Goal: Contribute content: Contribute content

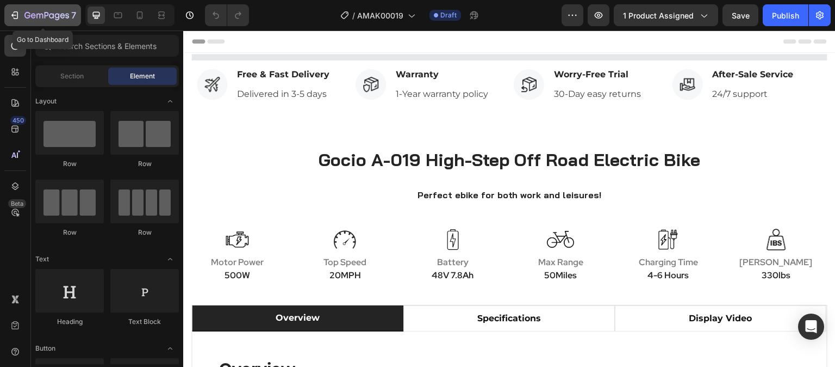
click at [20, 17] on div "7" at bounding box center [42, 15] width 67 height 13
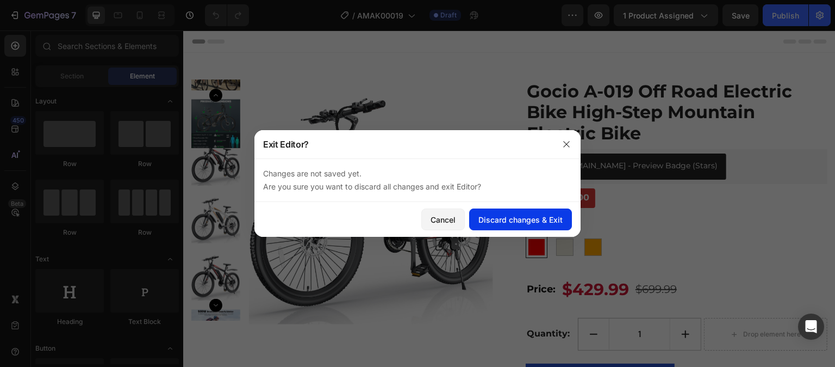
click at [537, 223] on div "Discard changes & Exit" at bounding box center [521, 219] width 84 height 11
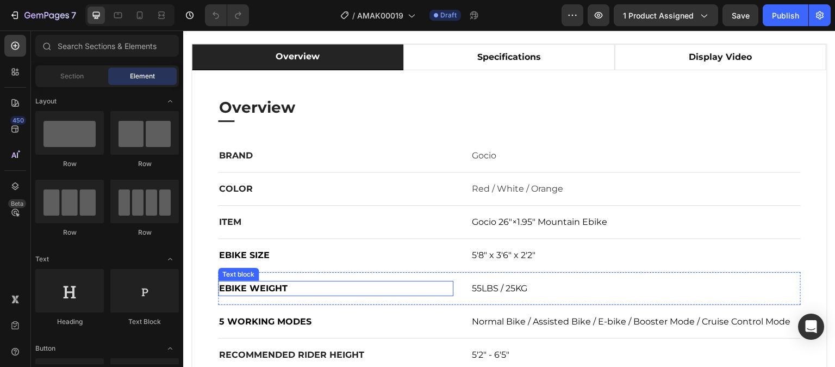
scroll to position [544, 0]
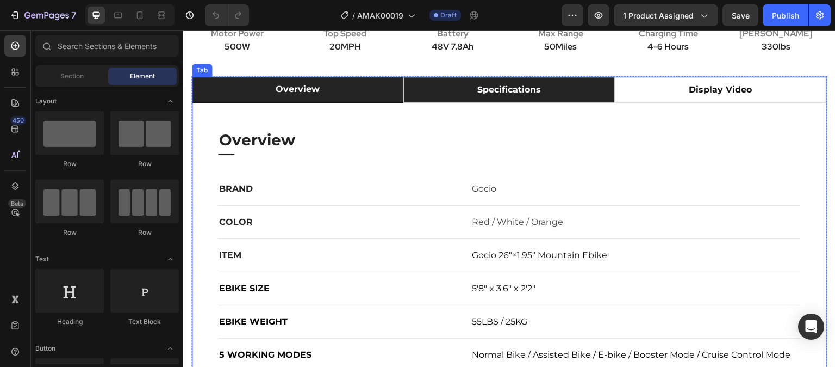
click at [438, 103] on li "specifications" at bounding box center [510, 90] width 212 height 26
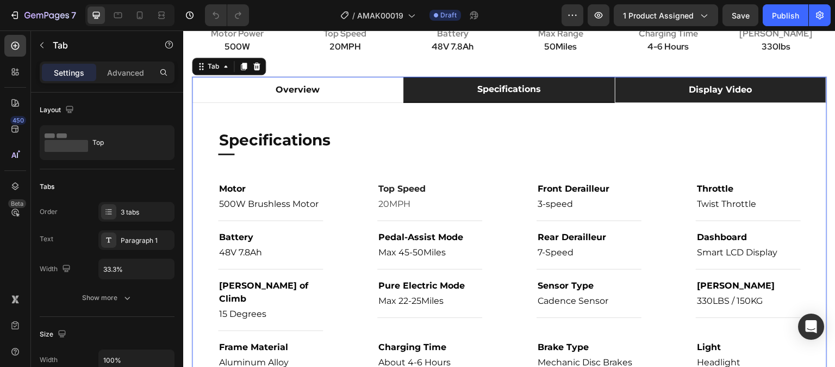
click at [635, 103] on li "display video" at bounding box center [721, 90] width 212 height 26
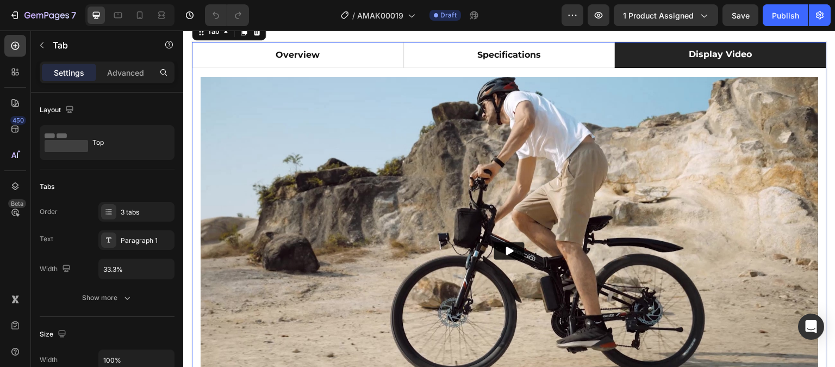
scroll to position [598, 0]
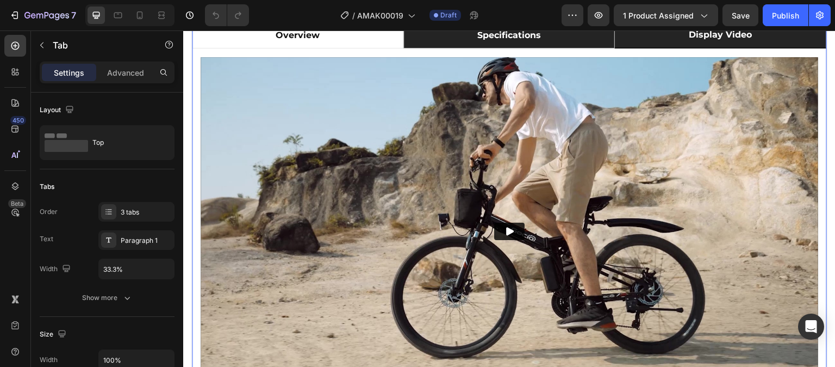
click at [578, 48] on li "specifications" at bounding box center [510, 35] width 212 height 26
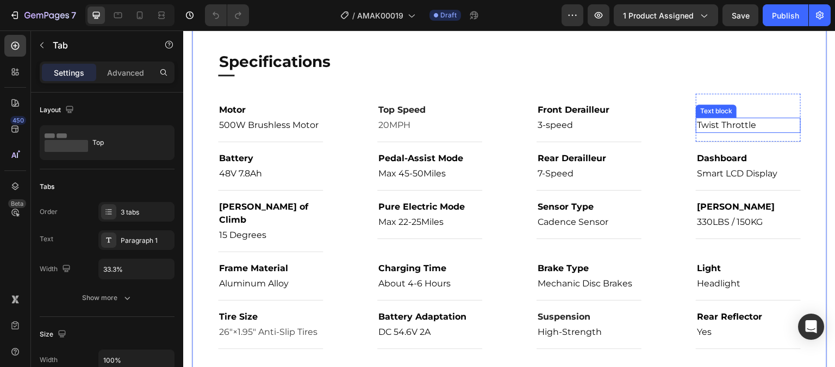
scroll to position [544, 0]
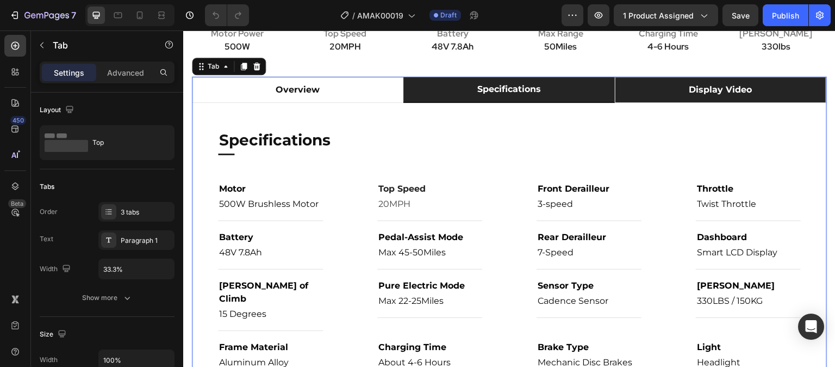
click at [647, 103] on li "display video" at bounding box center [721, 90] width 212 height 26
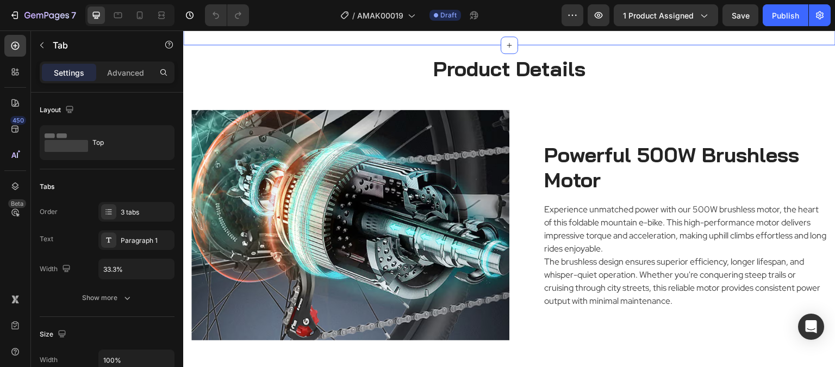
scroll to position [979, 0]
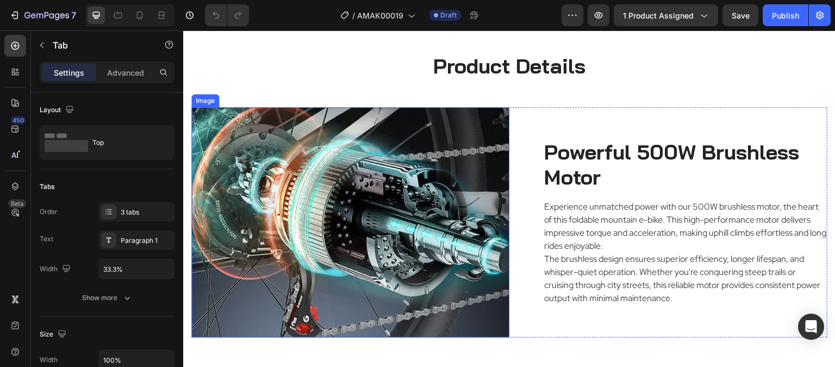
click at [488, 196] on img at bounding box center [350, 222] width 318 height 230
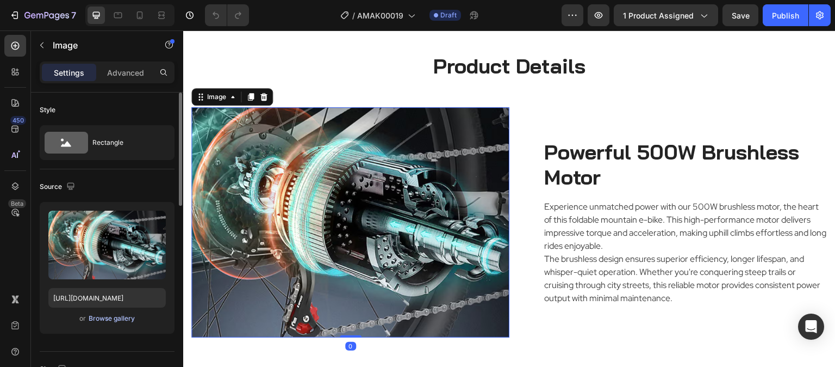
click at [125, 318] on div "Browse gallery" at bounding box center [112, 318] width 46 height 10
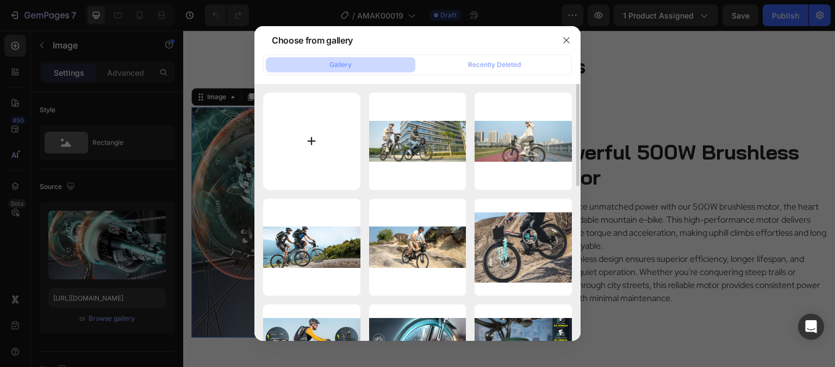
click at [323, 129] on input "file" at bounding box center [311, 140] width 97 height 97
type input "C:\fakepath\Gocio Off Road Ebike-Motor.jpg"
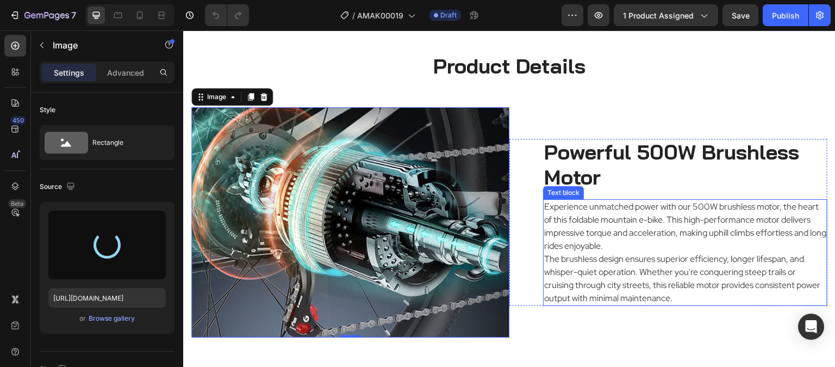
type input "[URL][DOMAIN_NAME]"
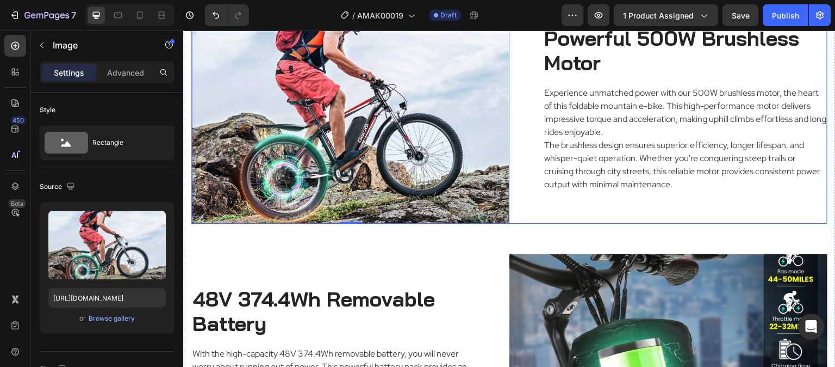
scroll to position [1196, 0]
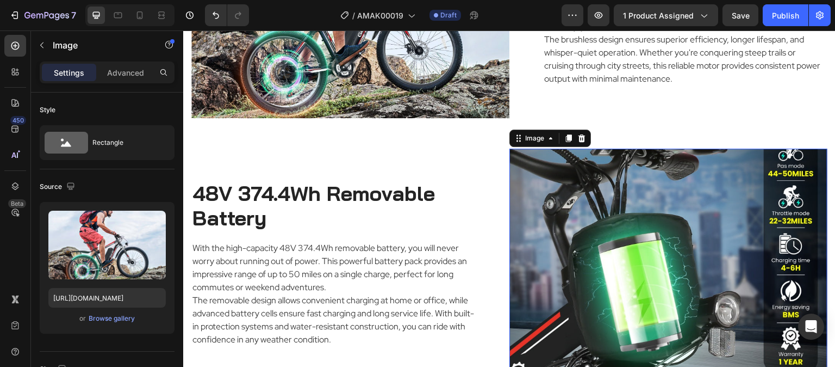
click at [611, 218] on img at bounding box center [669, 263] width 318 height 230
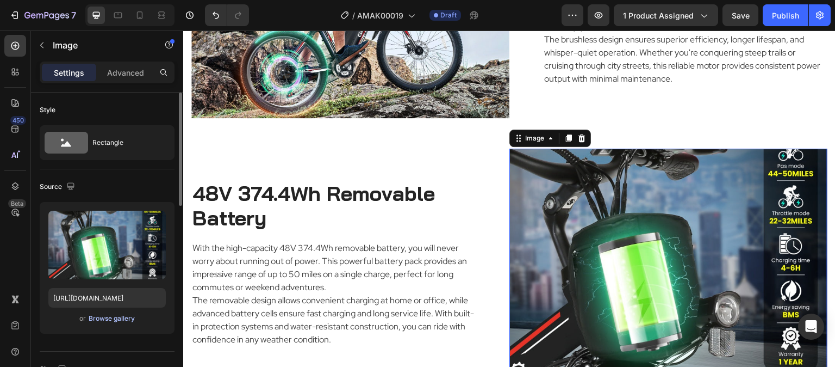
click at [126, 315] on div "Browse gallery" at bounding box center [112, 318] width 46 height 10
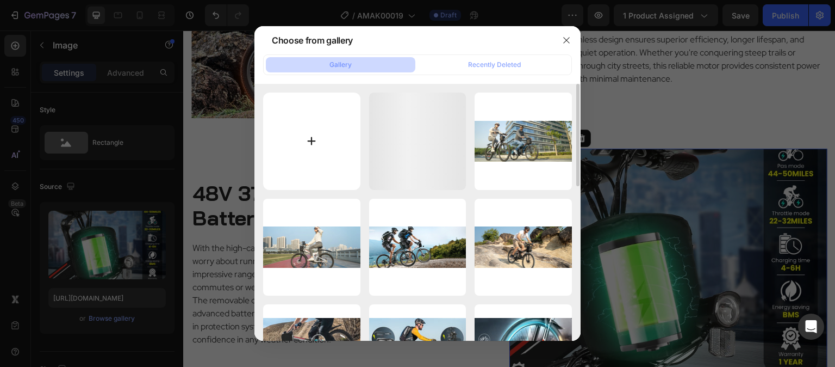
click at [326, 126] on input "file" at bounding box center [311, 140] width 97 height 97
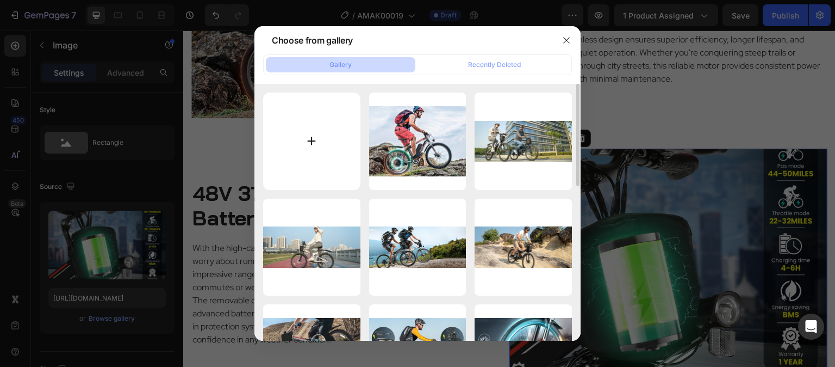
type input "C:\fakepath\Gocio Off Road Ebike-Battery.jpg"
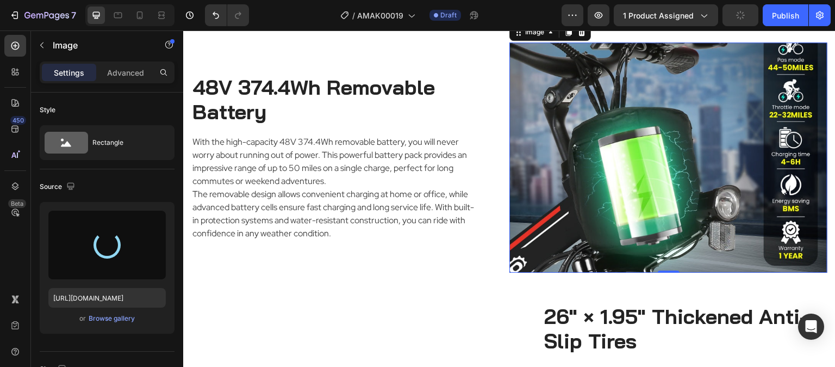
scroll to position [1305, 0]
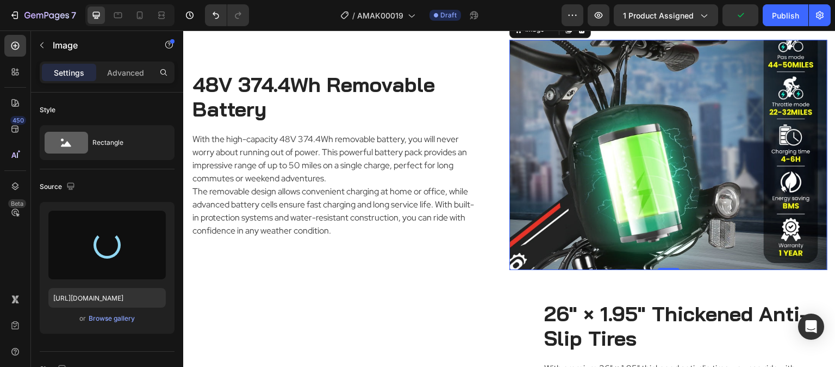
type input "[URL][DOMAIN_NAME]"
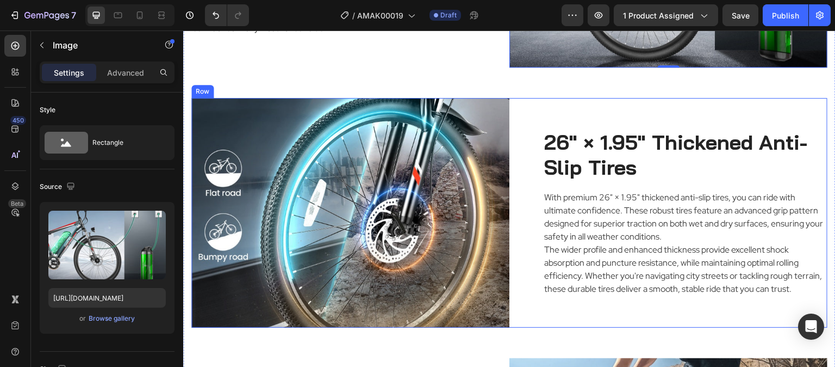
scroll to position [1523, 0]
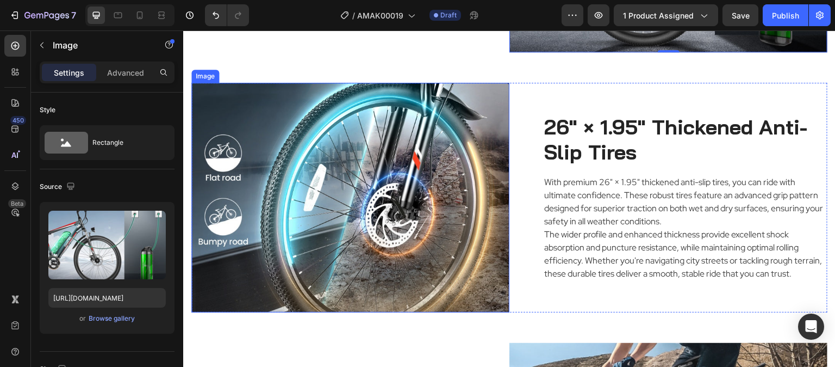
click at [347, 186] on img at bounding box center [350, 198] width 318 height 230
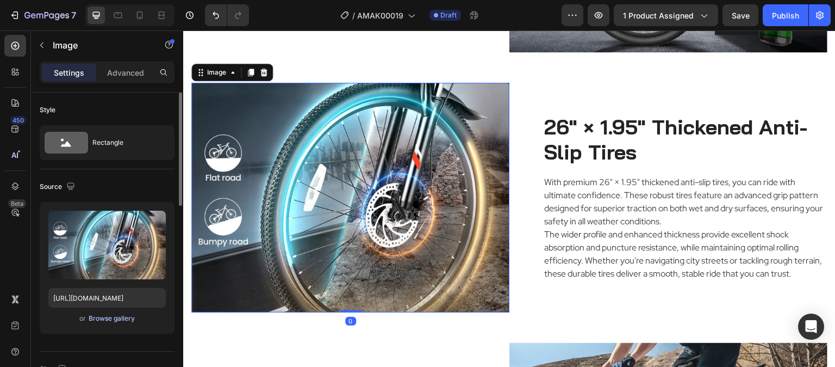
click at [117, 319] on div "Browse gallery" at bounding box center [112, 318] width 46 height 10
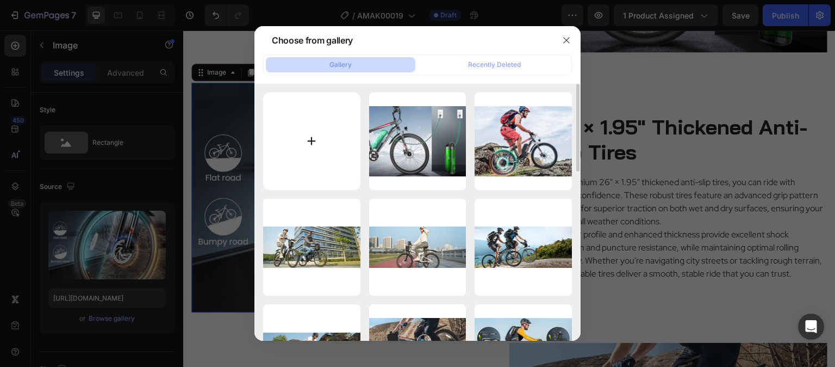
click at [279, 144] on input "file" at bounding box center [311, 140] width 97 height 97
type input "C:\fakepath\Gocio Off Road Ebike-Tires.jpg"
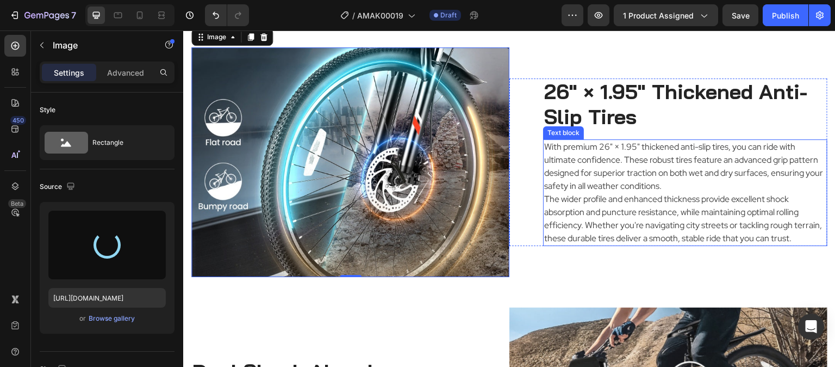
scroll to position [1577, 0]
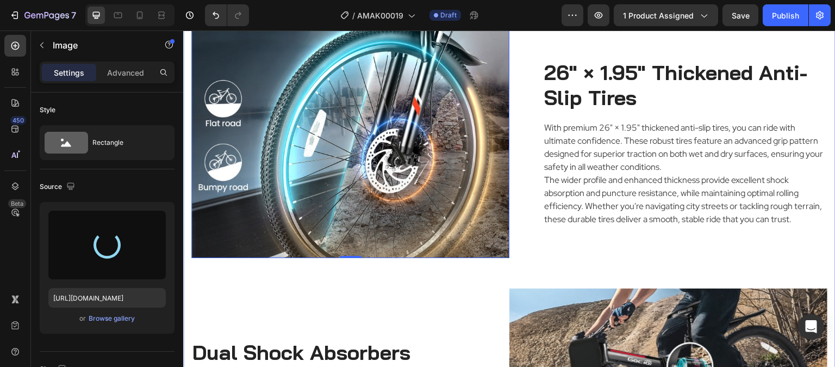
type input "[URL][DOMAIN_NAME]"
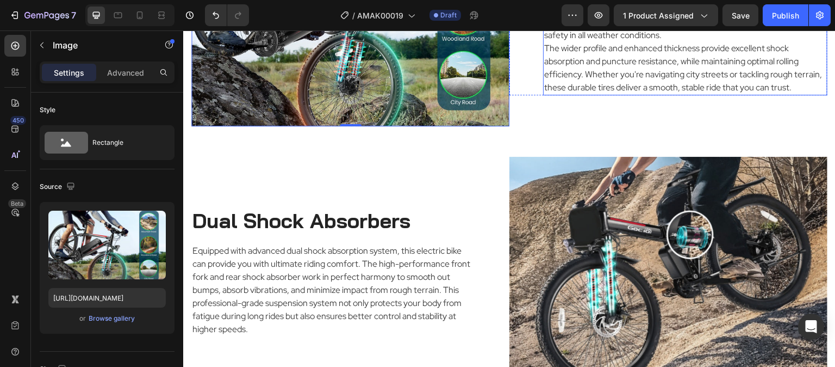
scroll to position [1740, 0]
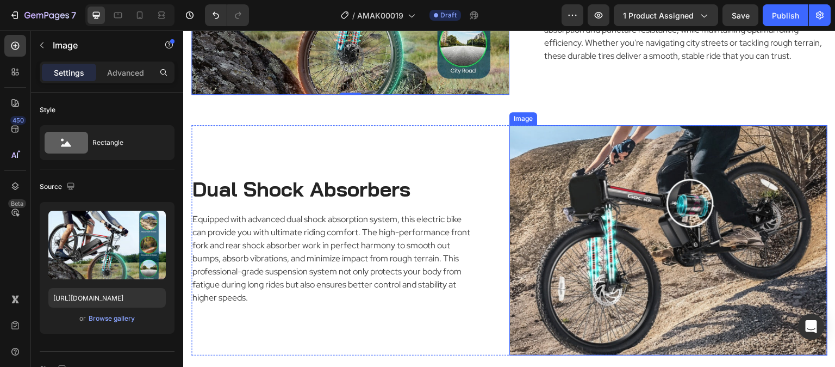
click at [628, 227] on img at bounding box center [669, 240] width 318 height 230
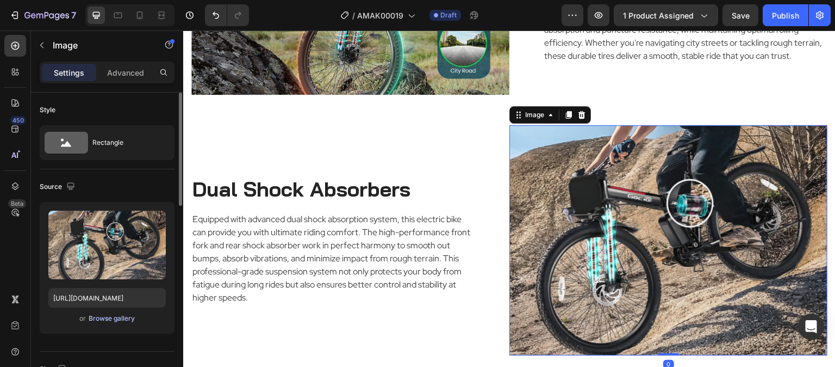
click at [107, 317] on div "Browse gallery" at bounding box center [112, 318] width 46 height 10
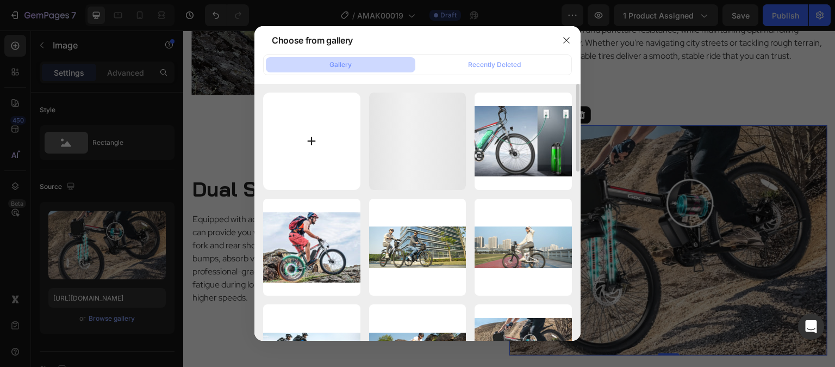
click at [326, 139] on input "file" at bounding box center [311, 140] width 97 height 97
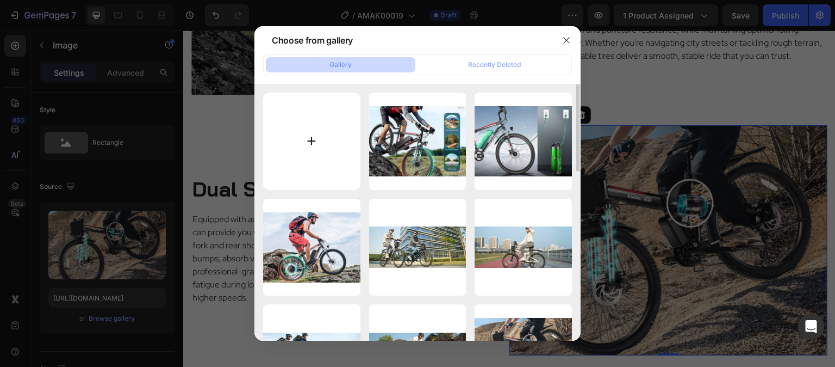
type input "C:\fakepath\Gocio Off Road Ebike-Shimano Gears.jpg"
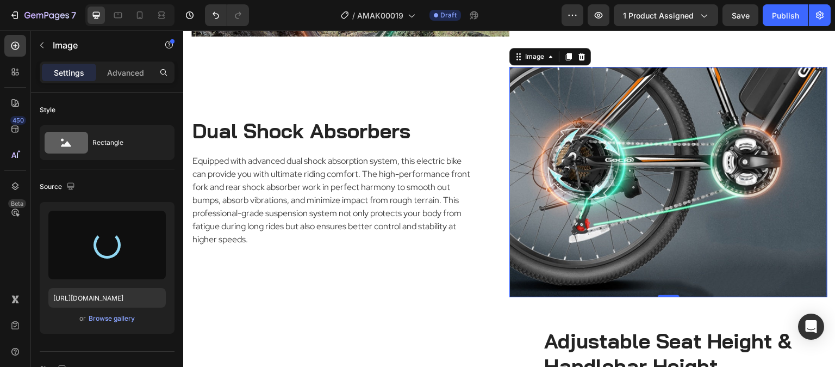
type input "[URL][DOMAIN_NAME]"
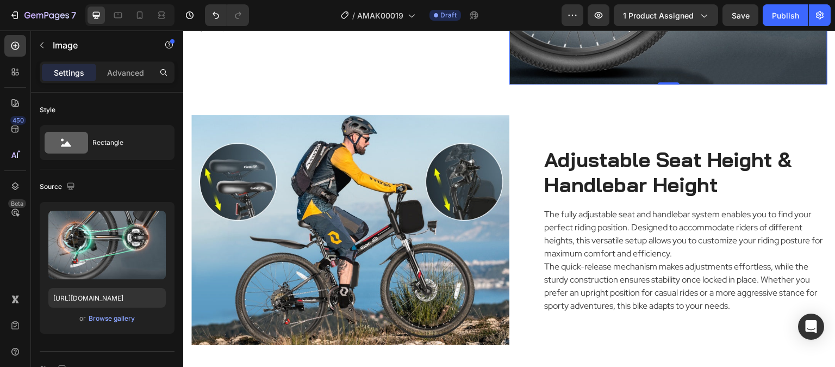
scroll to position [2012, 0]
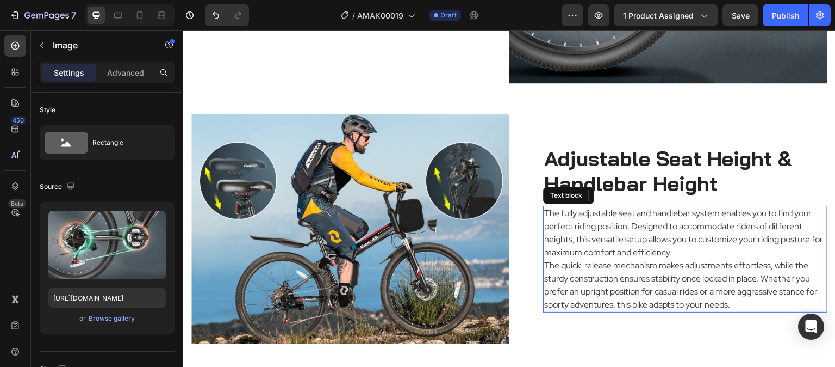
click at [605, 221] on p "The fully adjustable seat and handlebar system enables you to find your perfect…" at bounding box center [685, 233] width 282 height 52
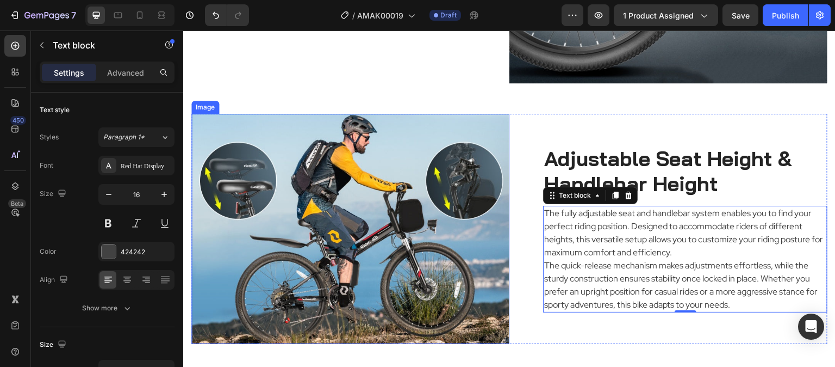
click at [340, 189] on img at bounding box center [350, 229] width 318 height 230
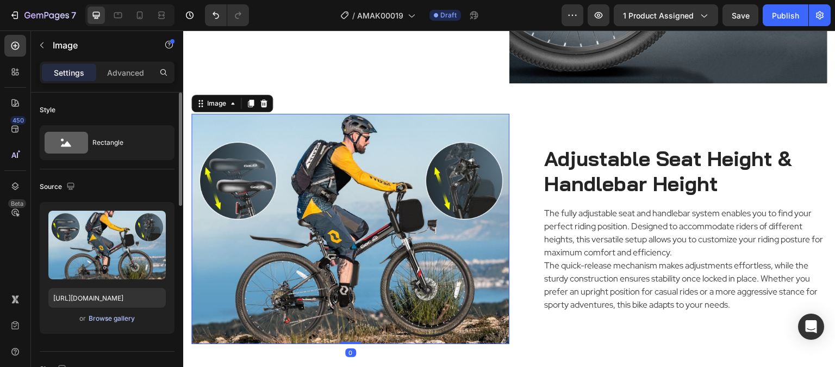
click at [113, 317] on div "Browse gallery" at bounding box center [112, 318] width 46 height 10
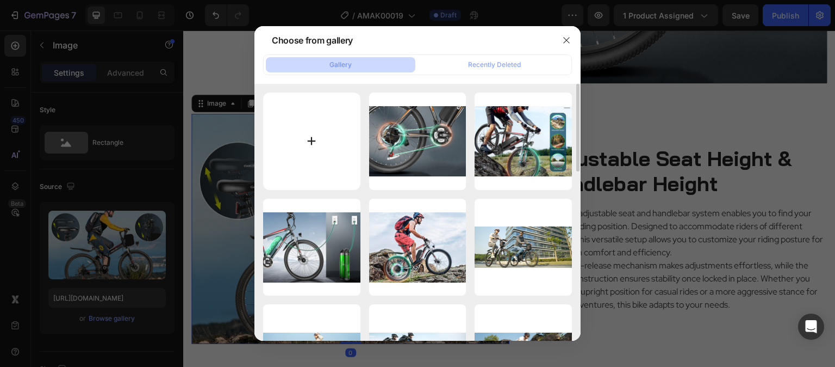
click at [324, 134] on input "file" at bounding box center [311, 140] width 97 height 97
type input "C:\fakepath\Gocio Off Road Ebike-5 Riding Modes.jpg"
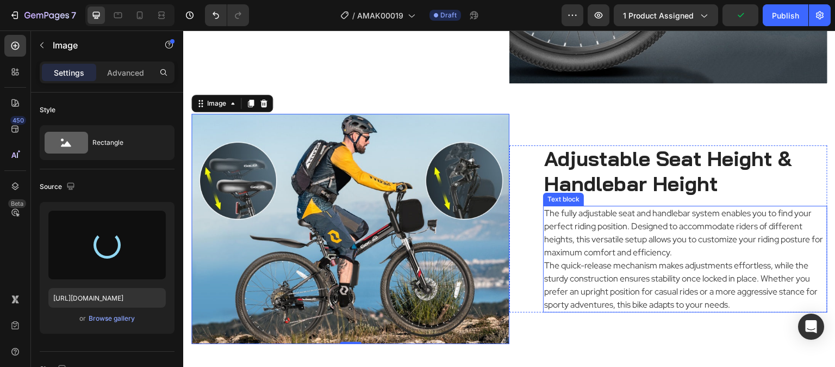
type input "[URL][DOMAIN_NAME]"
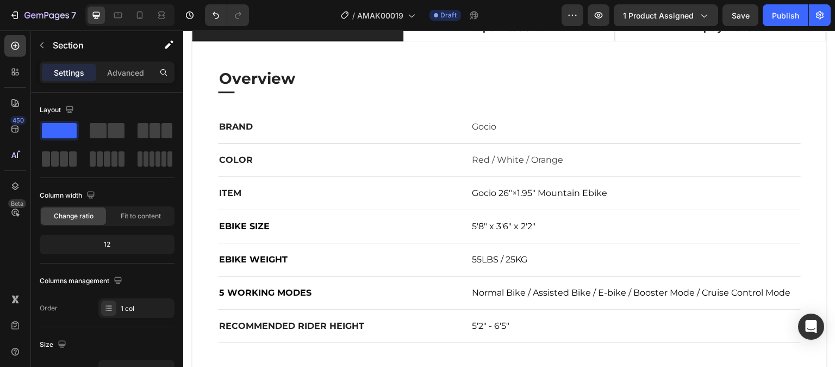
scroll to position [544, 0]
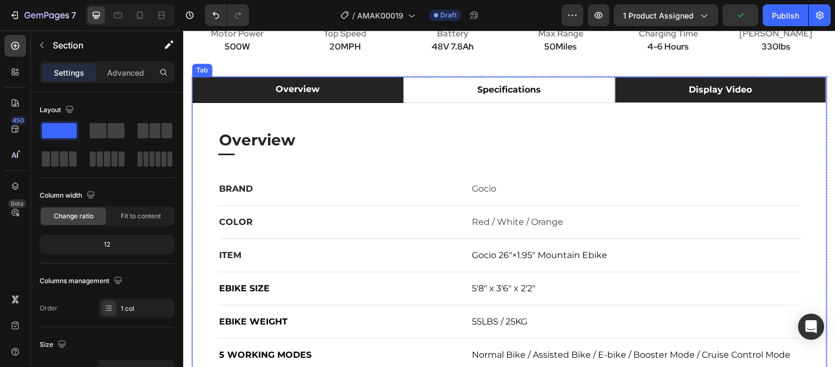
click at [766, 103] on li "display video" at bounding box center [721, 90] width 212 height 26
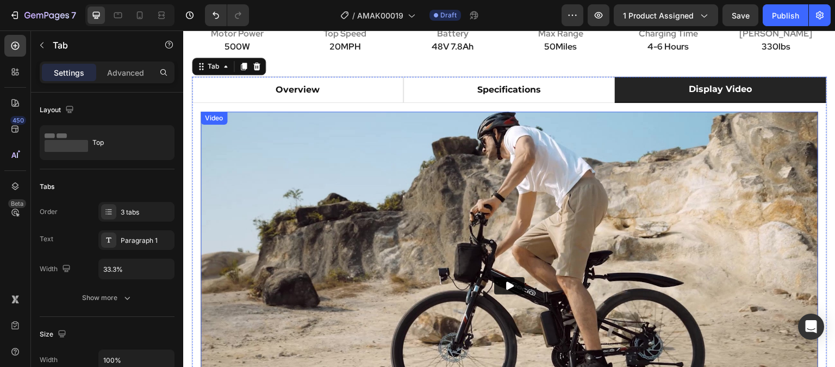
click at [359, 189] on img at bounding box center [510, 285] width 618 height 348
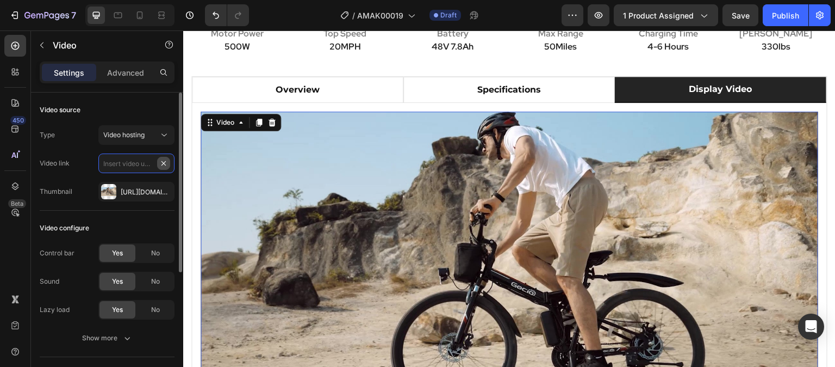
scroll to position [0, 0]
click at [137, 162] on input "text" at bounding box center [136, 163] width 76 height 20
paste input "[URL][DOMAIN_NAME]"
type input "[URL][DOMAIN_NAME]"
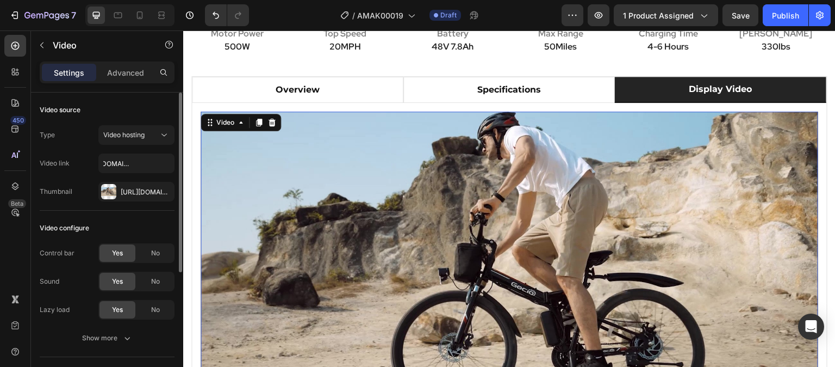
drag, startPoint x: 162, startPoint y: 189, endPoint x: 151, endPoint y: 181, distance: 13.5
click at [0, 0] on icon "button" at bounding box center [0, 0] width 0 height 0
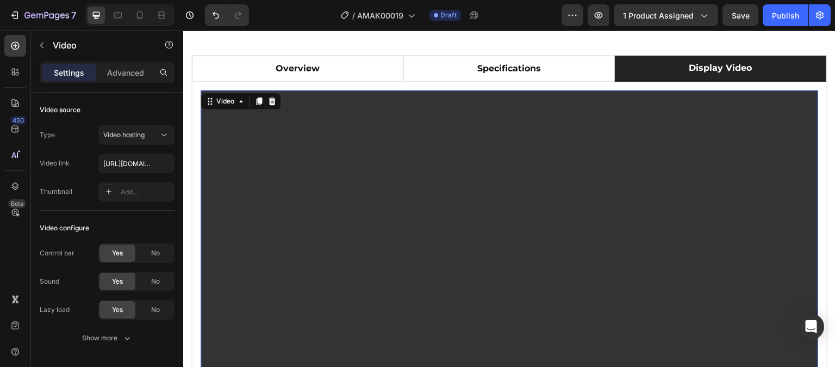
scroll to position [653, 0]
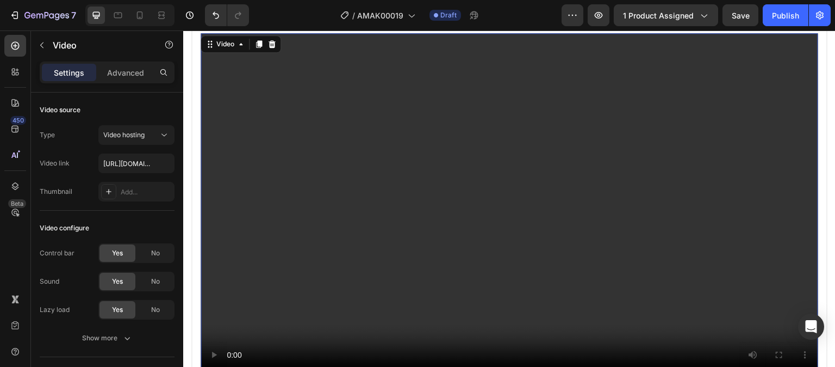
click at [376, 204] on video at bounding box center [510, 207] width 618 height 348
click at [414, 274] on video at bounding box center [510, 207] width 618 height 348
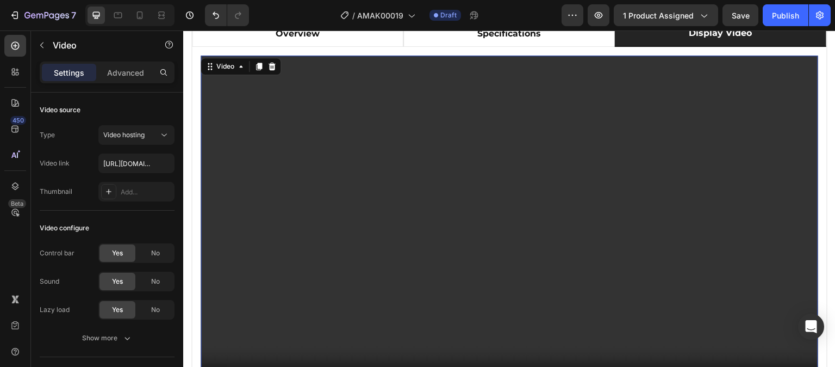
scroll to position [544, 0]
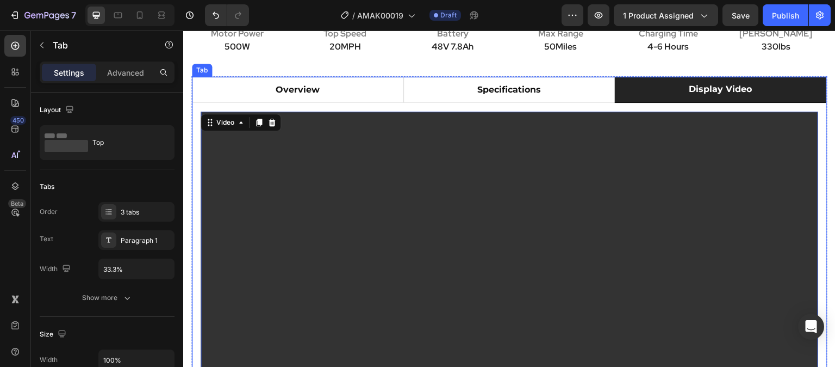
click at [704, 96] on p "display video" at bounding box center [720, 89] width 63 height 13
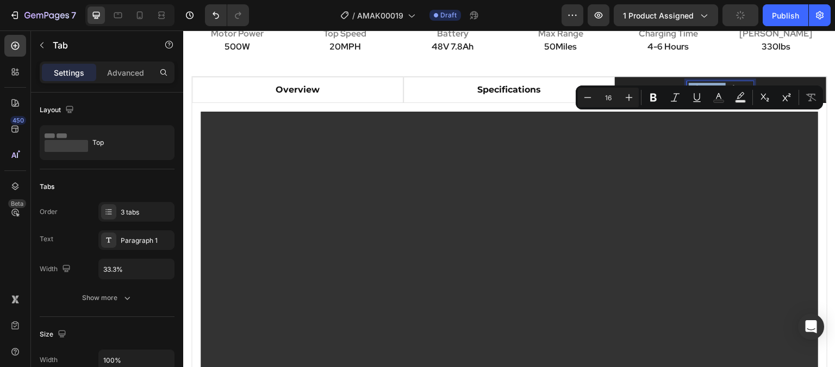
click at [714, 96] on p "display video" at bounding box center [720, 89] width 63 height 13
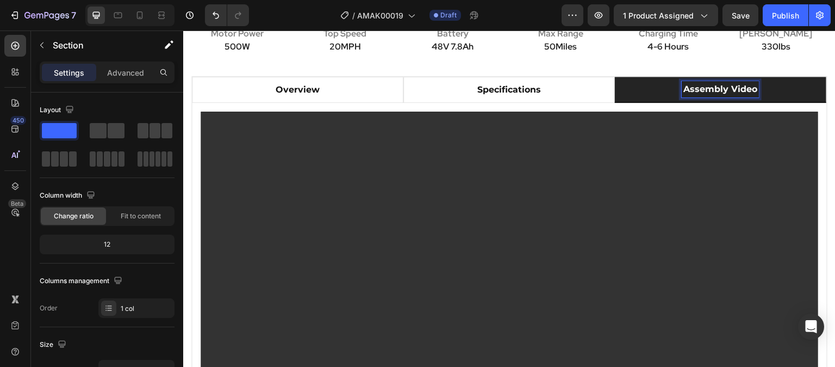
click at [793, 76] on div "Gocio A-019 High-Step Off Road Electric Bike Heading Perfect ebike for both wor…" at bounding box center [509, 2] width 653 height 148
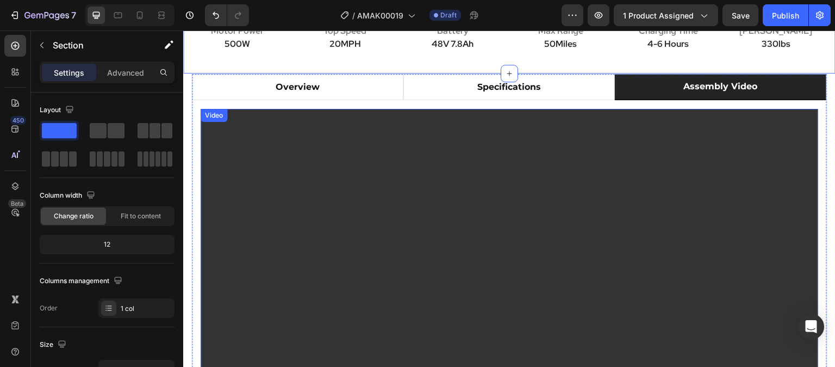
scroll to position [653, 0]
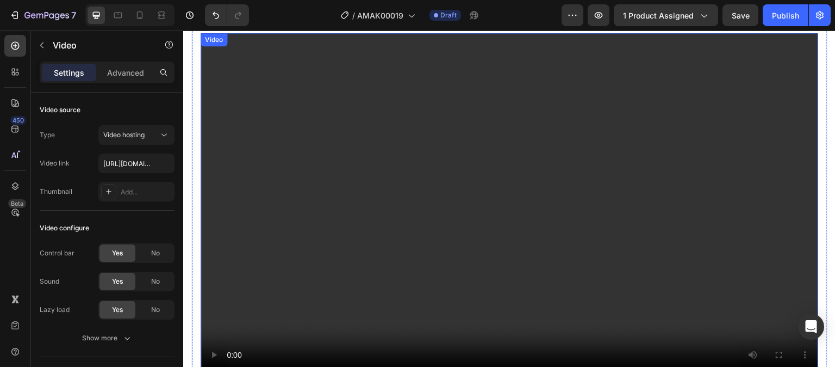
click at [209, 157] on video at bounding box center [510, 207] width 618 height 348
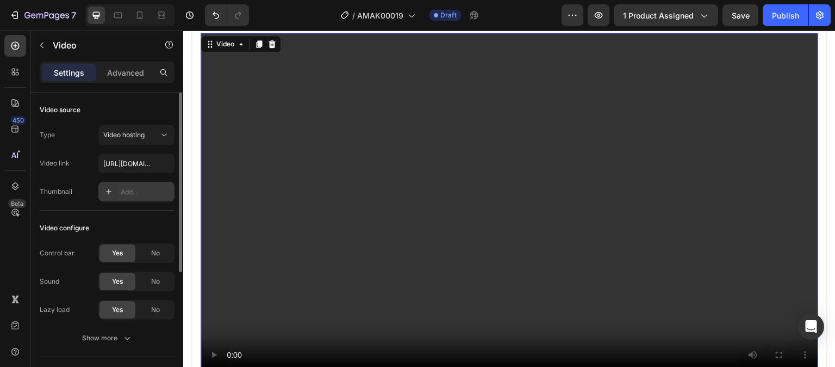
click at [146, 190] on div "Add..." at bounding box center [146, 192] width 51 height 10
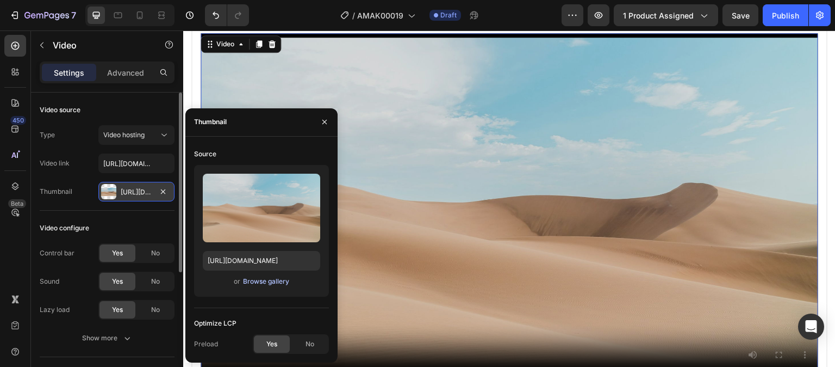
click at [260, 281] on div "Browse gallery" at bounding box center [266, 281] width 46 height 10
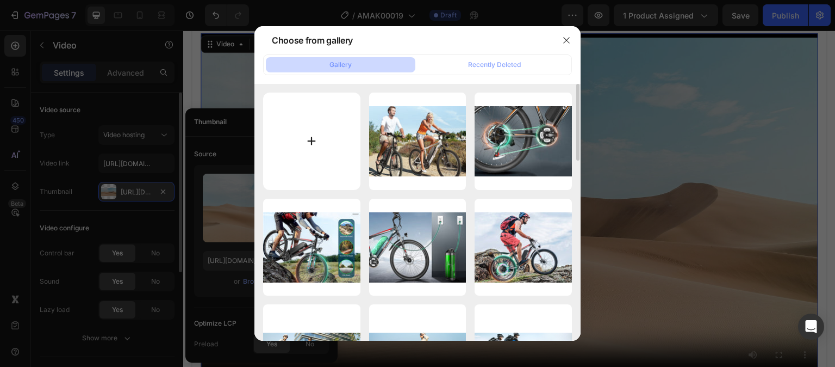
click at [350, 148] on input "file" at bounding box center [311, 140] width 97 height 97
type input "C:\fakepath\Gocio A-019 Off Road Ebike-Video - Pic.jpg"
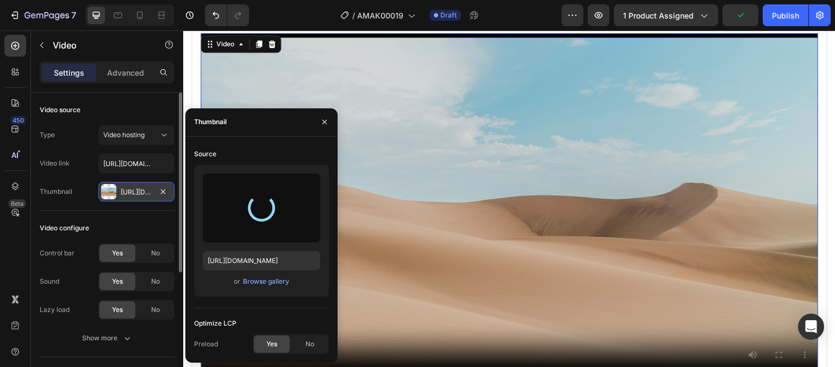
type input "[URL][DOMAIN_NAME]"
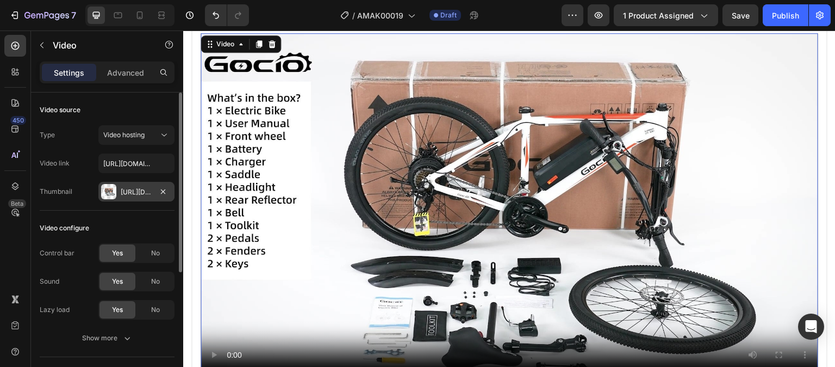
click at [139, 224] on div "Video configure" at bounding box center [107, 227] width 135 height 17
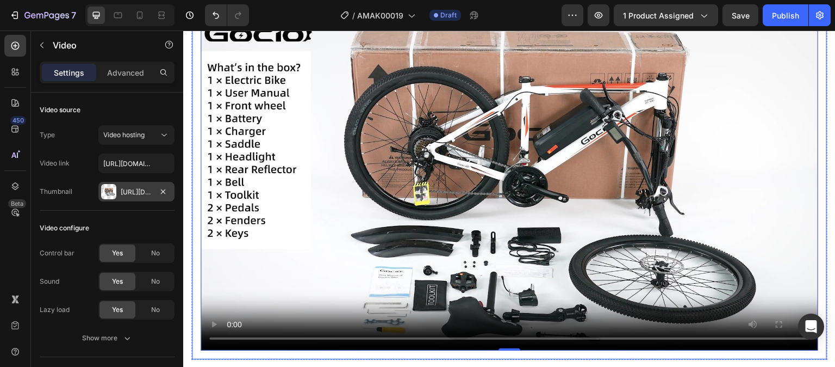
scroll to position [544, 0]
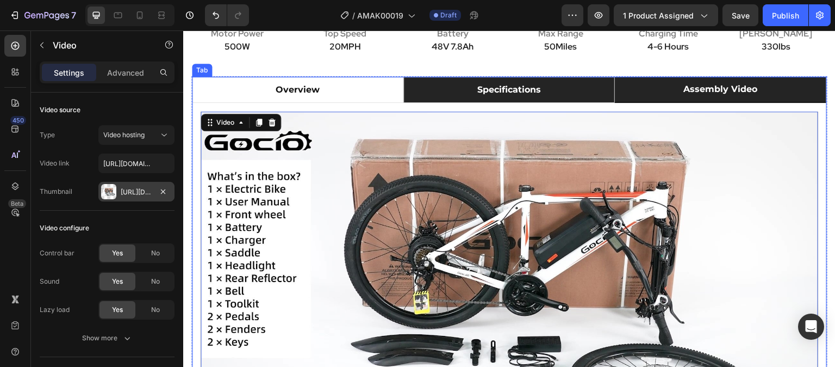
click at [581, 103] on li "specifications" at bounding box center [510, 90] width 212 height 26
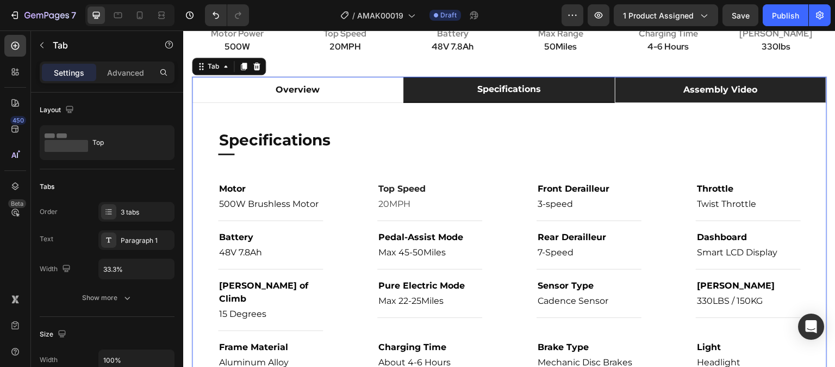
click at [790, 103] on li "assembly video" at bounding box center [721, 90] width 212 height 26
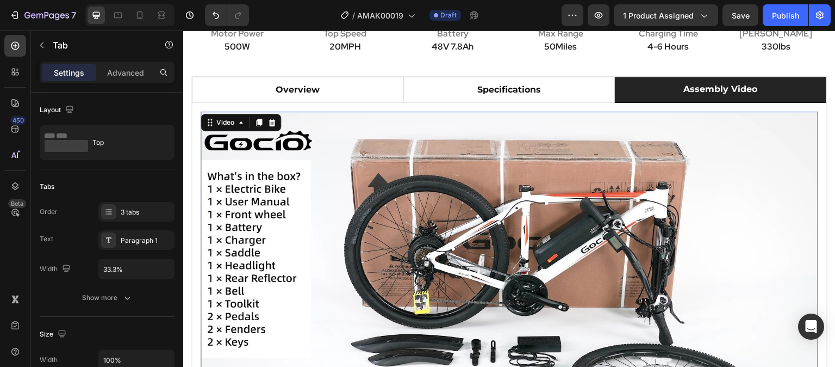
click at [721, 208] on video at bounding box center [510, 285] width 618 height 348
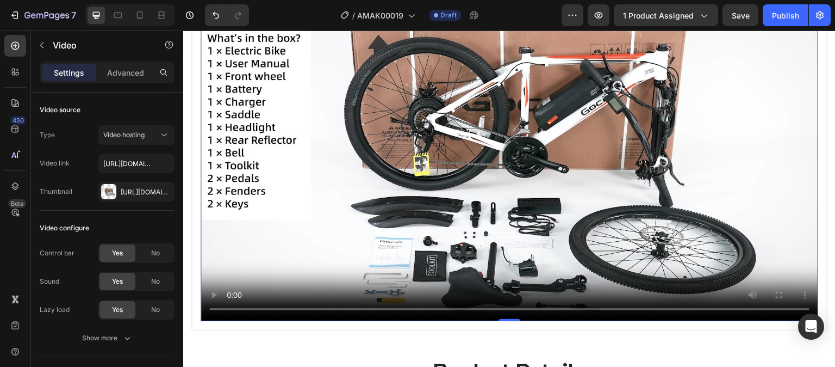
scroll to position [761, 0]
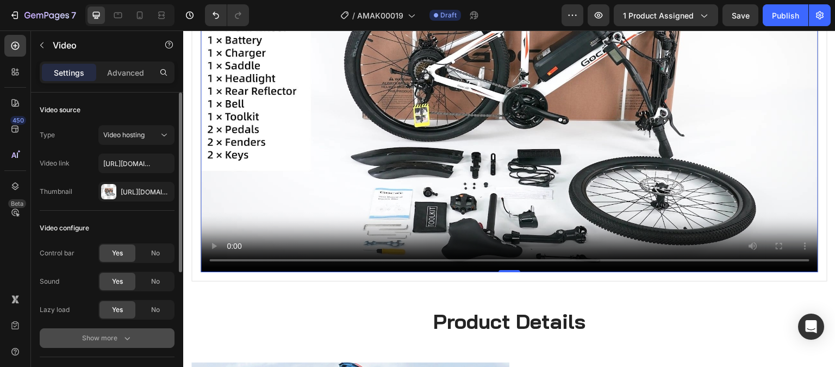
click at [111, 336] on div "Show more" at bounding box center [107, 337] width 51 height 11
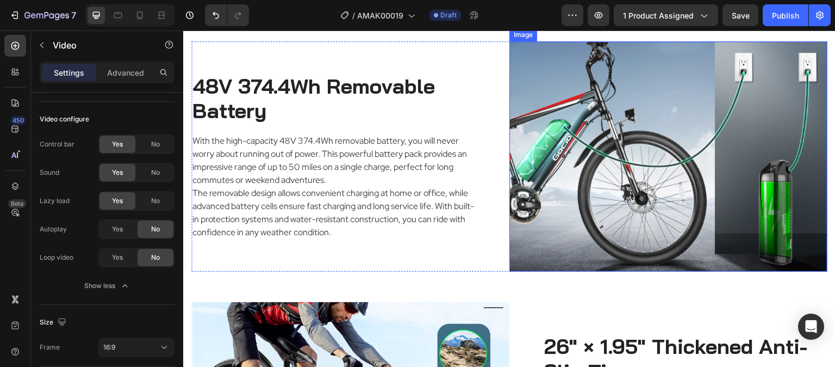
scroll to position [1305, 0]
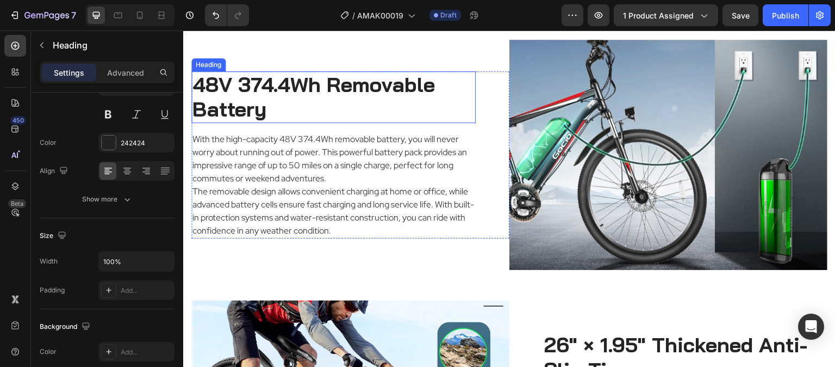
click at [199, 105] on h2 "48V 374.4Wh Removable Battery" at bounding box center [333, 97] width 284 height 52
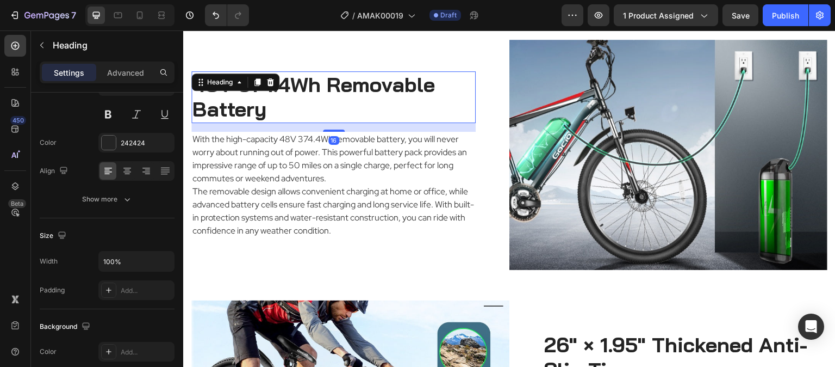
scroll to position [0, 0]
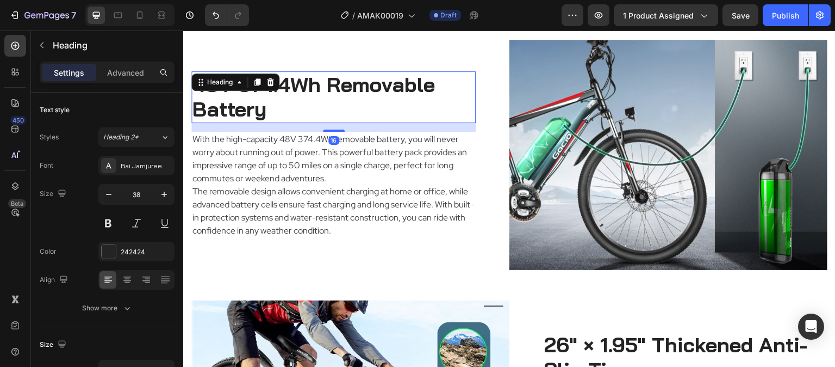
click at [199, 105] on h2 "48V 374.4Wh Removable Battery" at bounding box center [333, 97] width 284 height 52
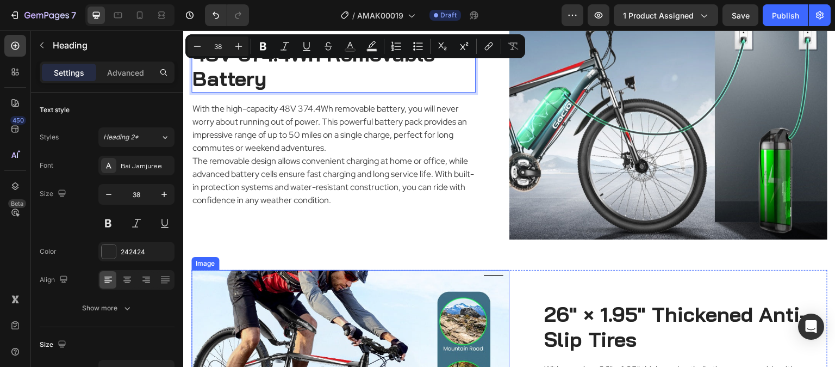
scroll to position [1468, 0]
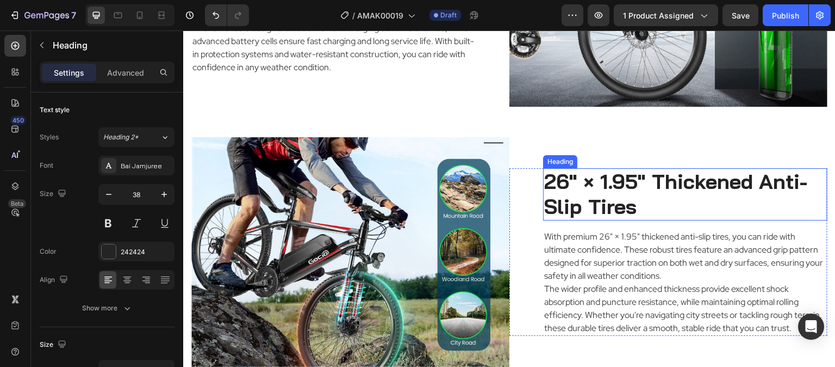
click at [655, 190] on h2 "26" × 1.95" Thickened Anti-Slip Tires" at bounding box center [685, 194] width 284 height 52
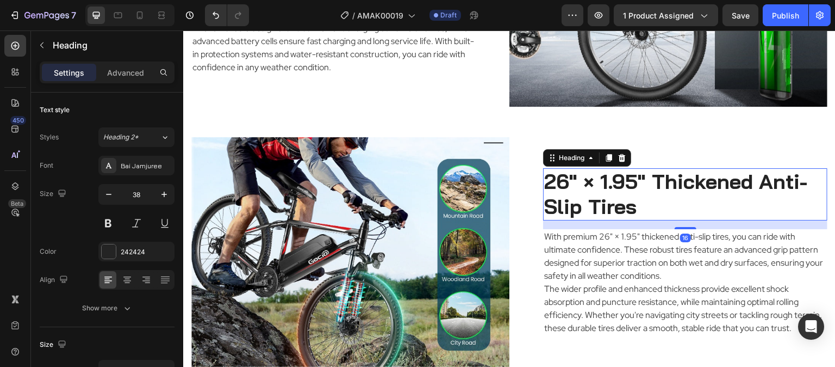
click at [655, 190] on h2 "26" × 1.95" Thickened Anti-Slip Tires" at bounding box center [685, 194] width 284 height 52
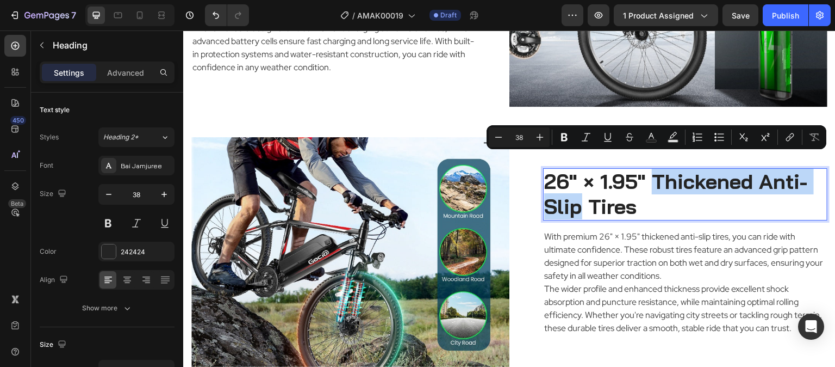
drag, startPoint x: 653, startPoint y: 168, endPoint x: 573, endPoint y: 193, distance: 83.6
click at [573, 193] on p "26" × 1.95" Thickened Anti-Slip Tires" at bounding box center [685, 193] width 282 height 49
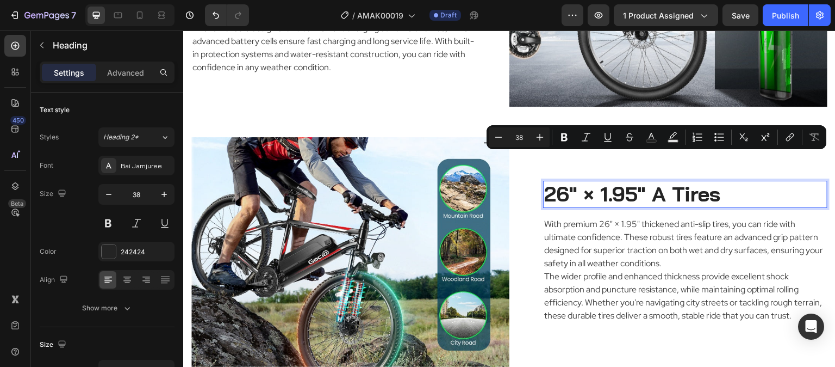
scroll to position [1480, 0]
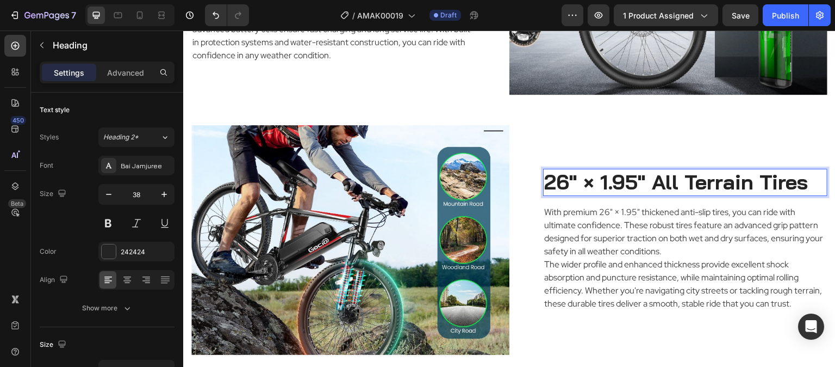
click at [650, 171] on p "26" × 1.95" All Terrain Tires" at bounding box center [685, 182] width 282 height 25
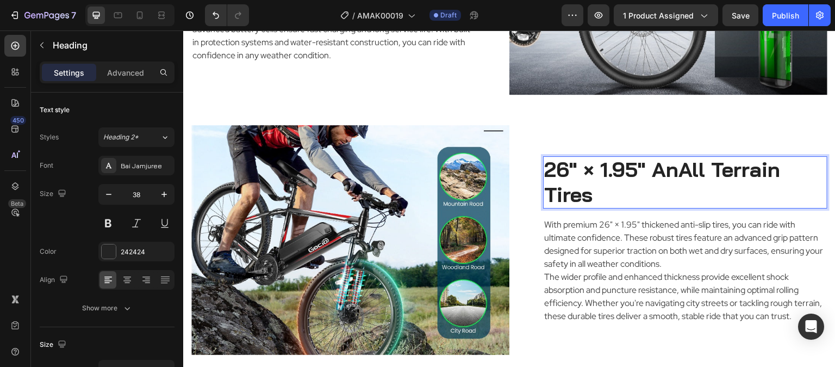
scroll to position [1468, 0]
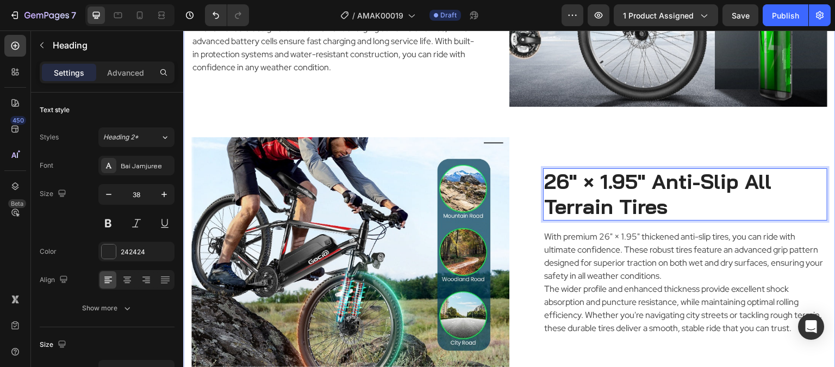
click at [747, 108] on div "Image Powerful 500W Brushless Motor Heading Experience unmatched power with our…" at bounding box center [509, 251] width 636 height 1271
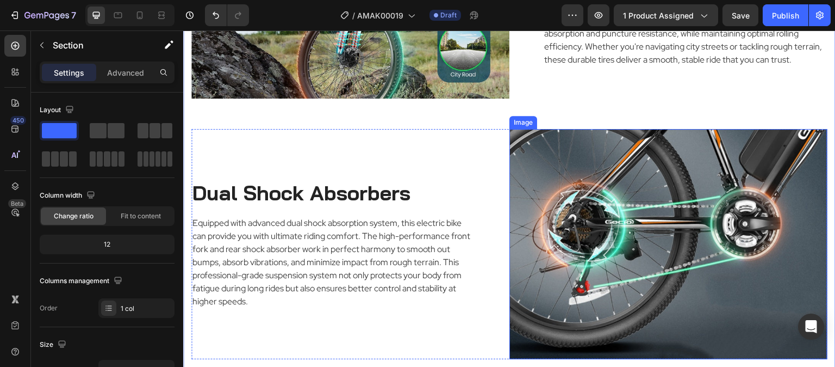
scroll to position [1795, 0]
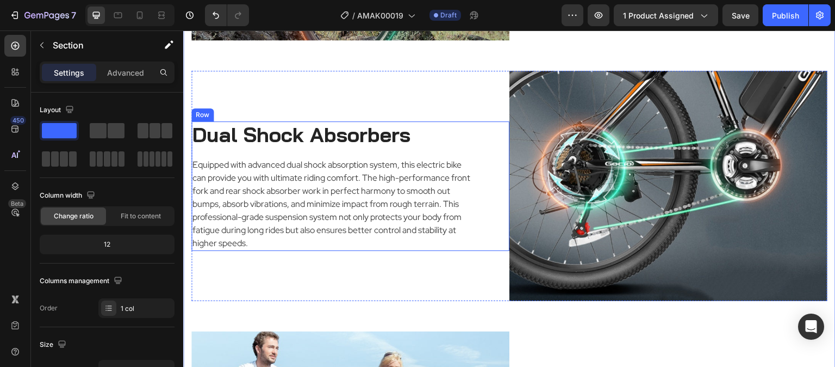
click at [387, 122] on h2 "Dual Shock Absorbers" at bounding box center [333, 134] width 284 height 27
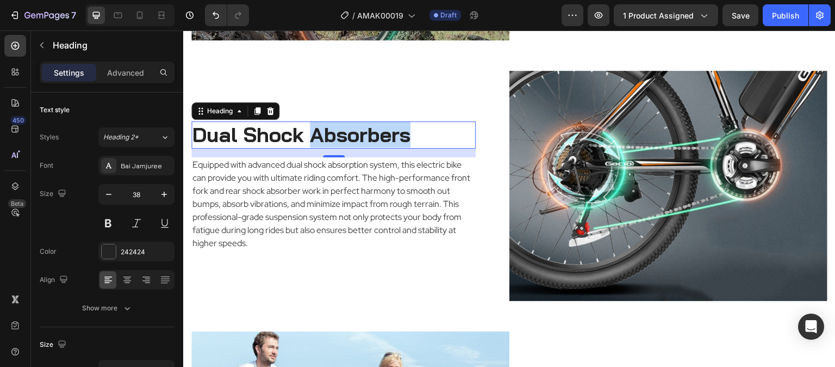
click at [387, 122] on h2 "Dual Shock Absorbers" at bounding box center [333, 134] width 284 height 27
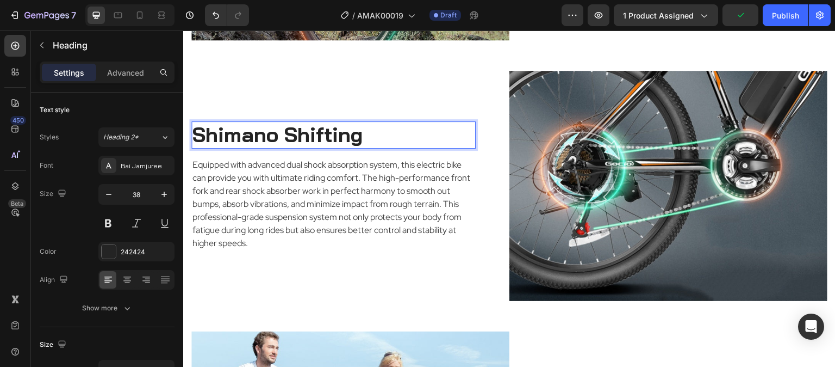
click at [283, 127] on p "Shimano Shifting" at bounding box center [334, 134] width 282 height 25
click at [467, 126] on p "Shimano 21-Speed Shifting" at bounding box center [334, 134] width 282 height 25
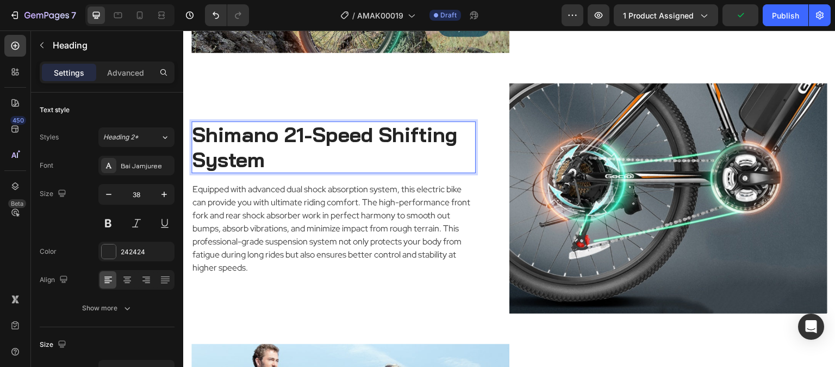
click at [197, 127] on p "Shimano 21-Speed Shifting System" at bounding box center [334, 146] width 282 height 49
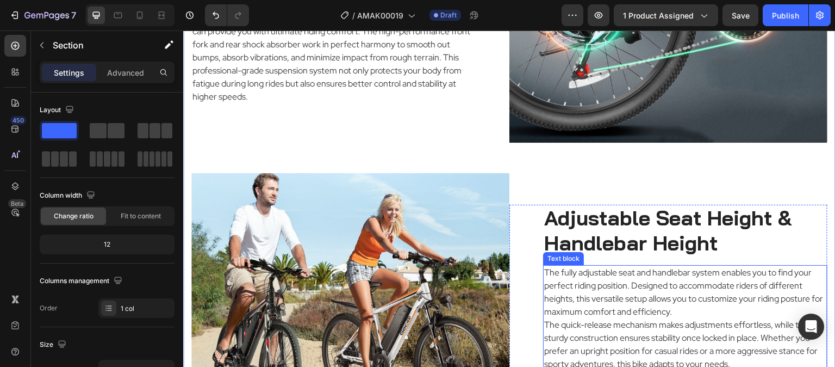
scroll to position [2000, 0]
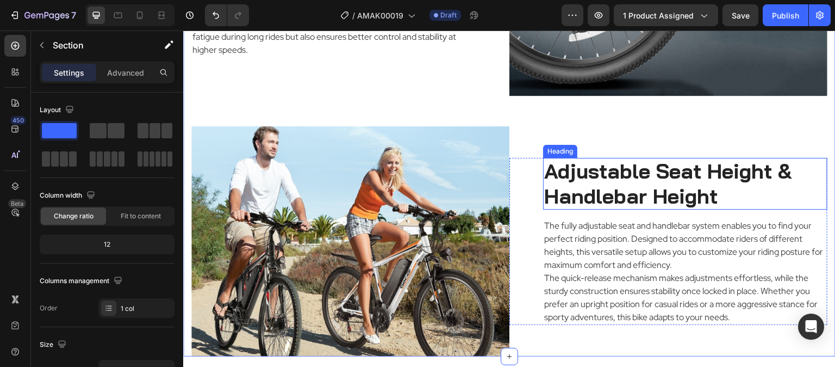
click at [689, 174] on h2 "Adjustable Seat Height & Handlebar Height" at bounding box center [685, 184] width 284 height 52
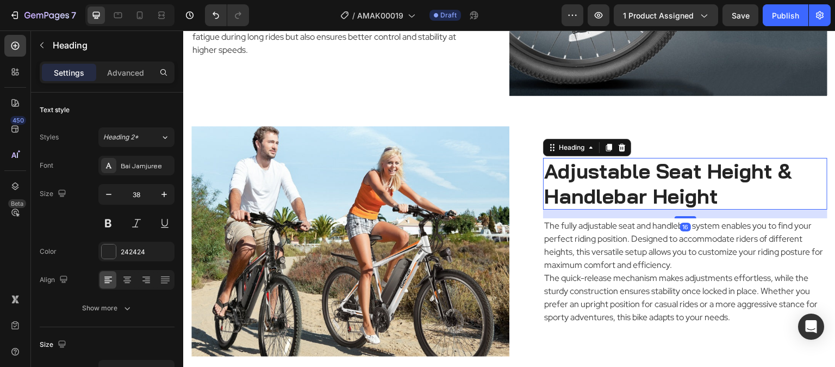
click at [689, 174] on h2 "Adjustable Seat Height & Handlebar Height" at bounding box center [685, 184] width 284 height 52
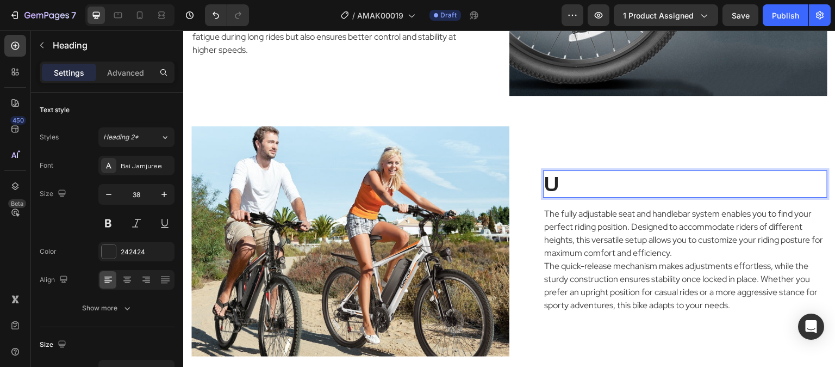
scroll to position [2012, 0]
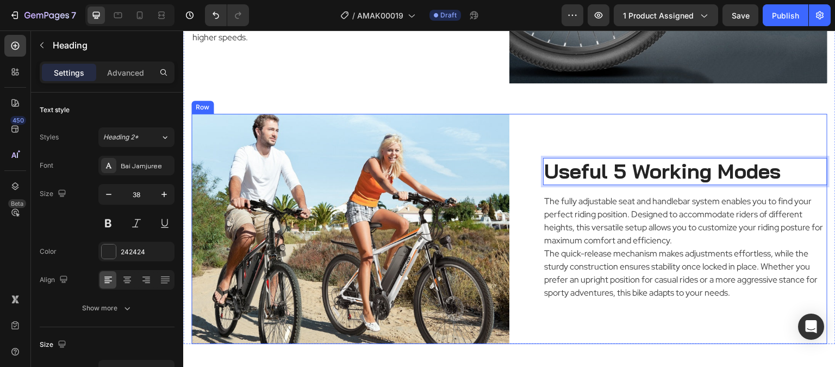
click at [677, 322] on div "Useful 5 Working Modes Heading 16 The fully adjustable seat and handlebar syste…" at bounding box center [669, 229] width 318 height 230
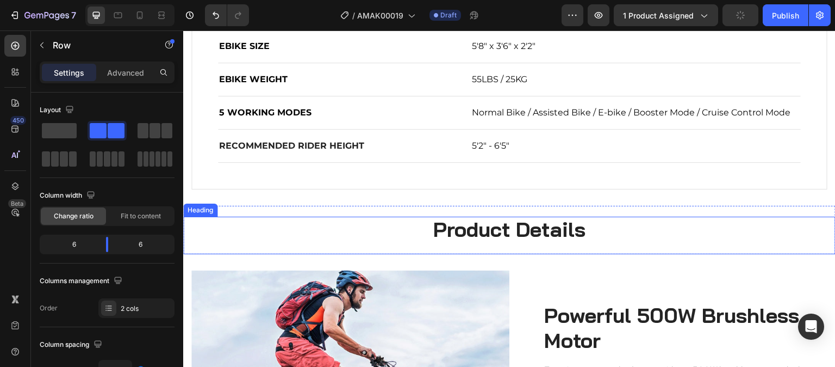
scroll to position [544, 0]
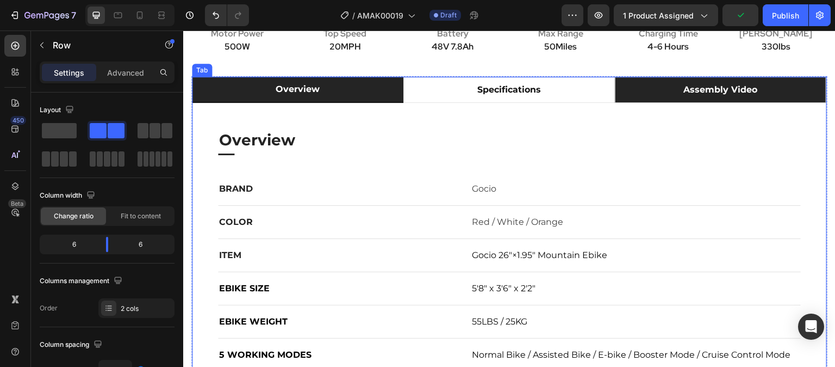
click at [643, 103] on li "assembly video" at bounding box center [721, 90] width 212 height 26
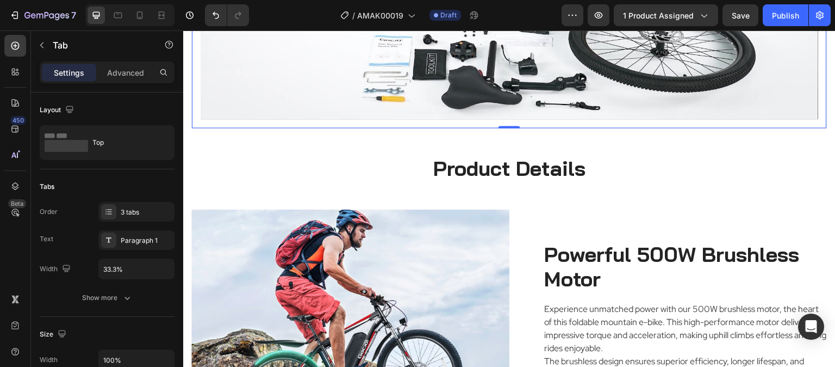
scroll to position [979, 0]
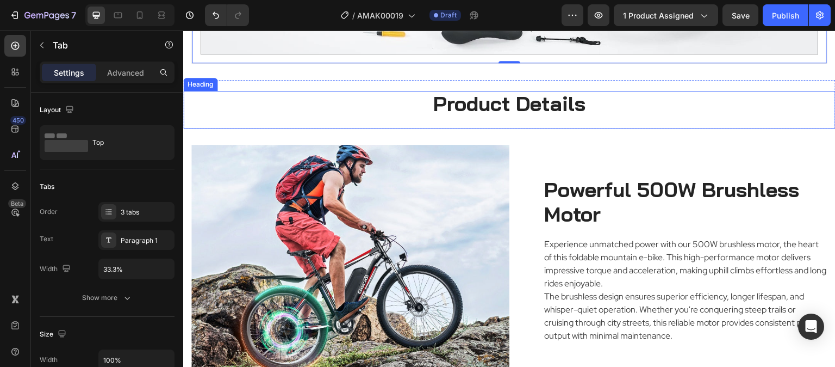
click at [630, 91] on h2 "Product Details" at bounding box center [509, 104] width 653 height 27
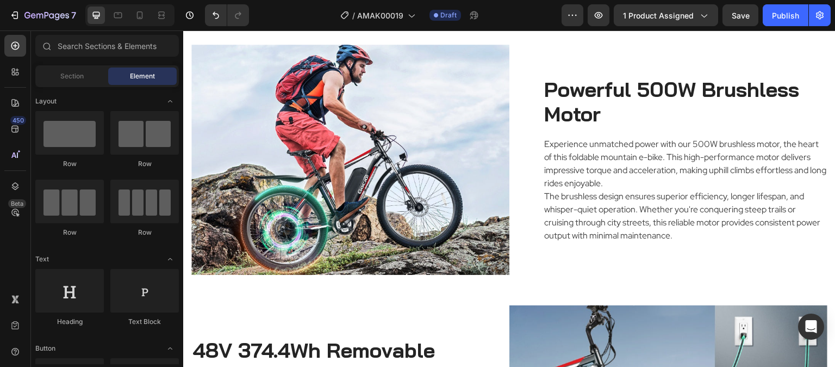
scroll to position [1036, 0]
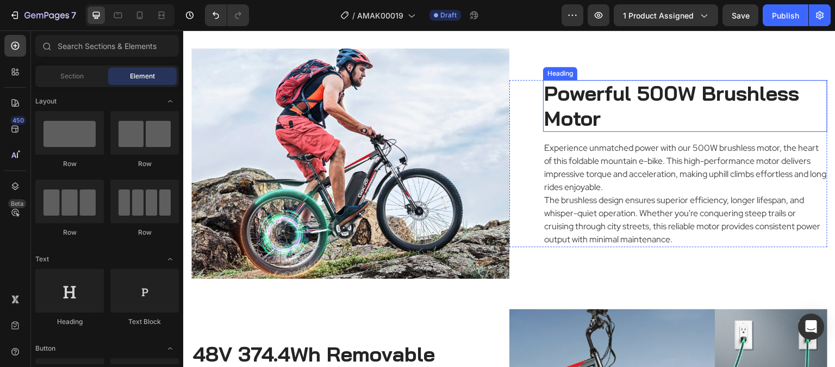
click at [597, 106] on h2 "Powerful 500W Brushless Motor" at bounding box center [685, 106] width 284 height 52
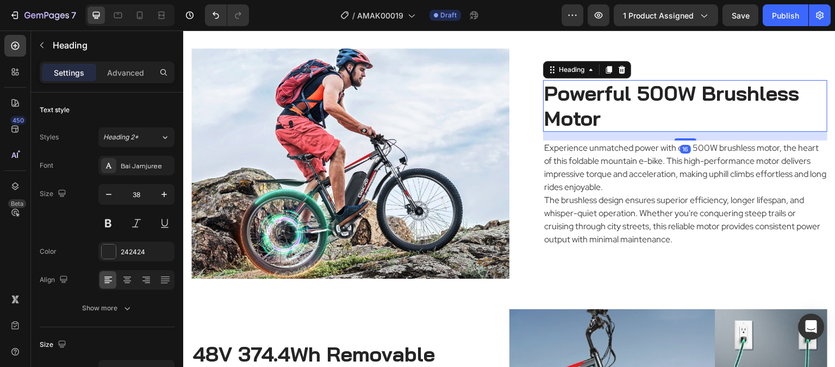
click at [597, 106] on h2 "Powerful 500W Brushless Motor" at bounding box center [685, 106] width 284 height 52
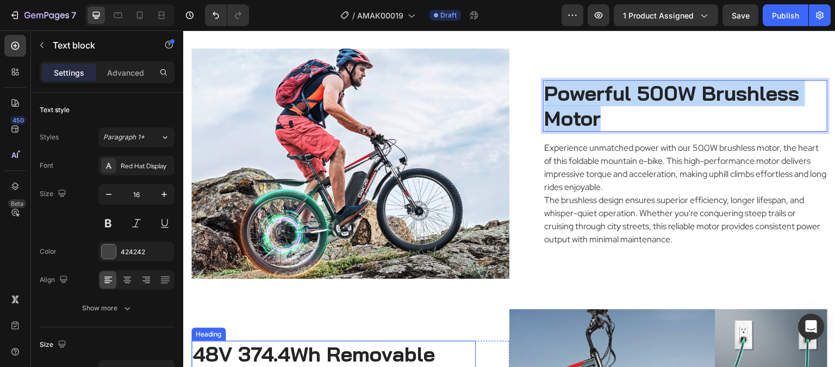
click at [619, 200] on p "The brushless design ensures superior efficiency, longer lifespan, and whisper-…" at bounding box center [685, 220] width 282 height 52
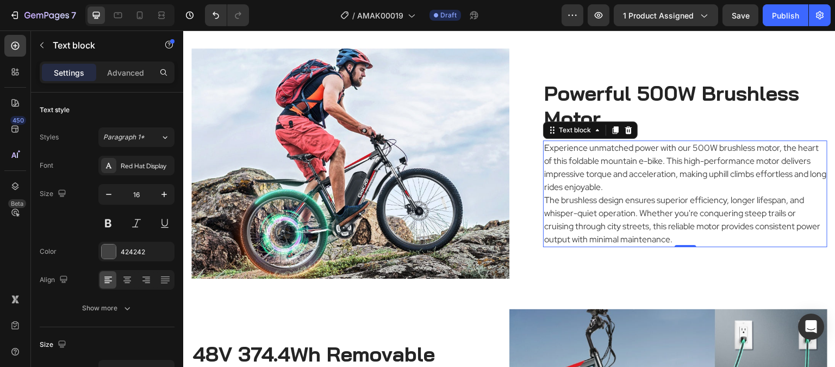
click at [619, 200] on p "The brushless design ensures superior efficiency, longer lifespan, and whisper-…" at bounding box center [685, 220] width 282 height 52
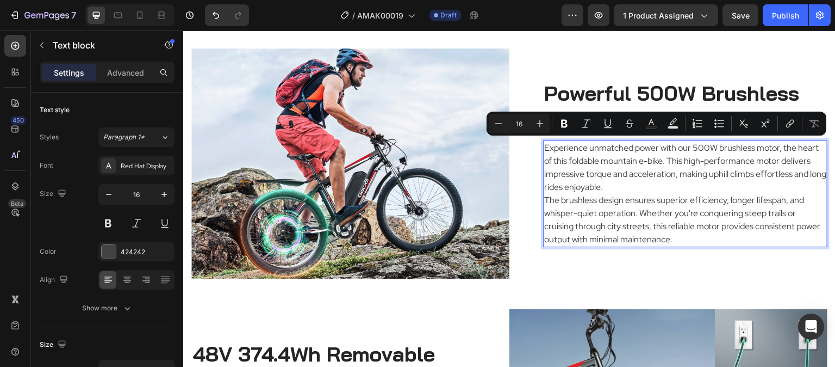
click at [706, 199] on p "The brushless design ensures superior efficiency, longer lifespan, and whisper-…" at bounding box center [685, 220] width 282 height 52
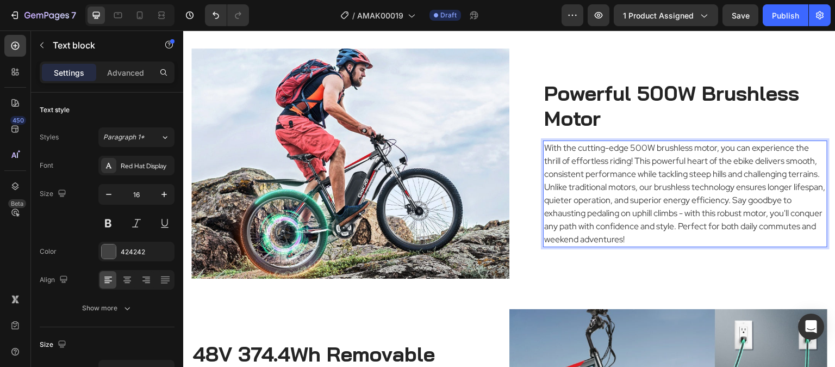
click at [574, 189] on p "With the cutting-edge 500W brushless motor, you can experience the thrill of ef…" at bounding box center [685, 193] width 282 height 104
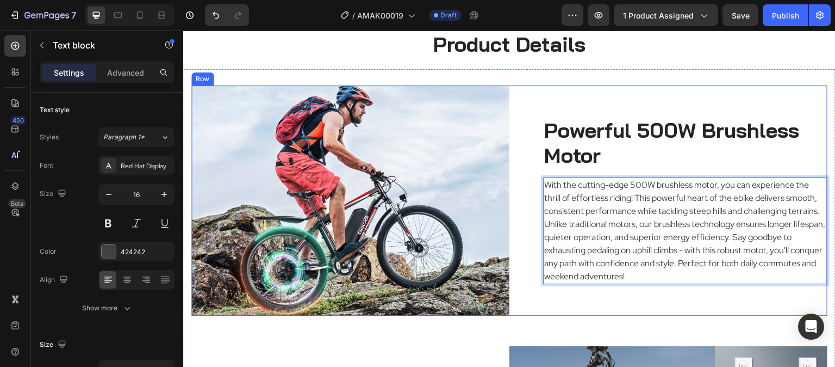
scroll to position [982, 0]
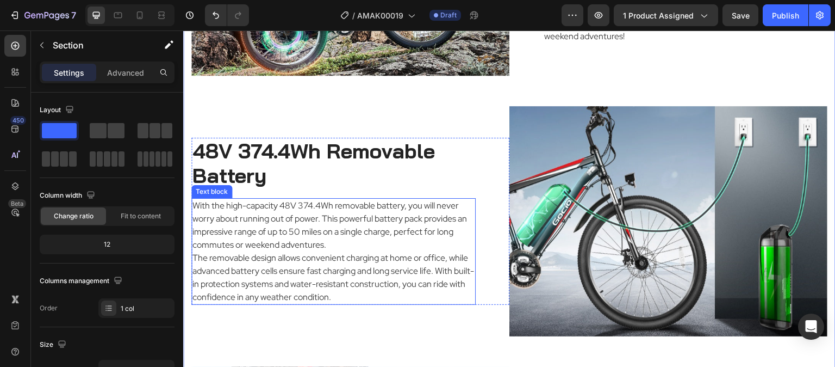
scroll to position [1254, 0]
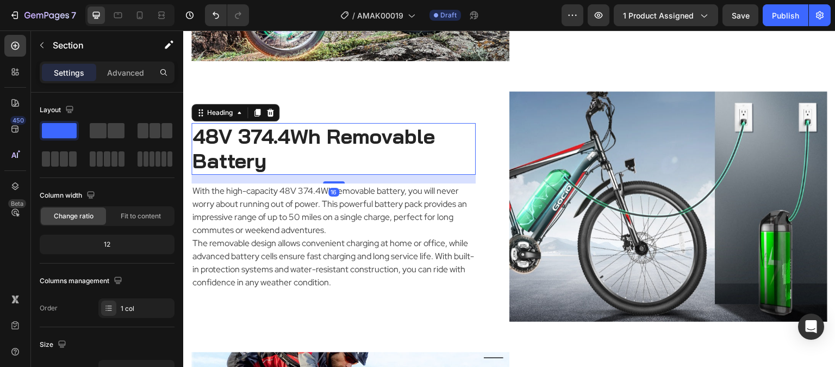
click at [299, 151] on h2 "48V 374.4Wh Removable Battery" at bounding box center [333, 149] width 284 height 52
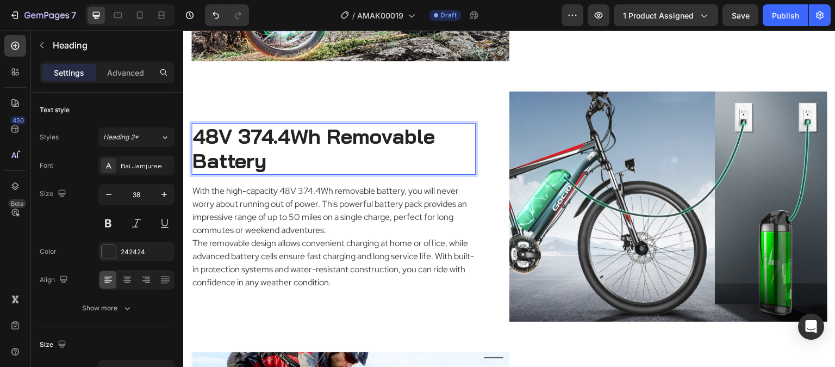
click at [299, 151] on h2 "48V 374.4Wh Removable Battery" at bounding box center [333, 149] width 284 height 52
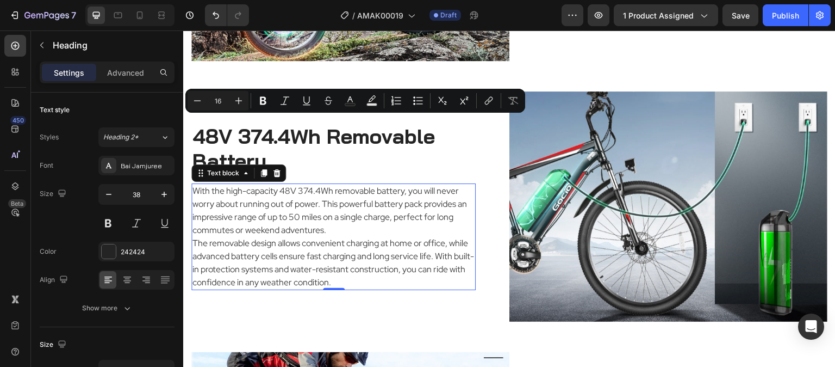
click at [357, 216] on p "With the high-capacity 48V 374.4Wh removable battery, you will never worry abou…" at bounding box center [334, 210] width 282 height 52
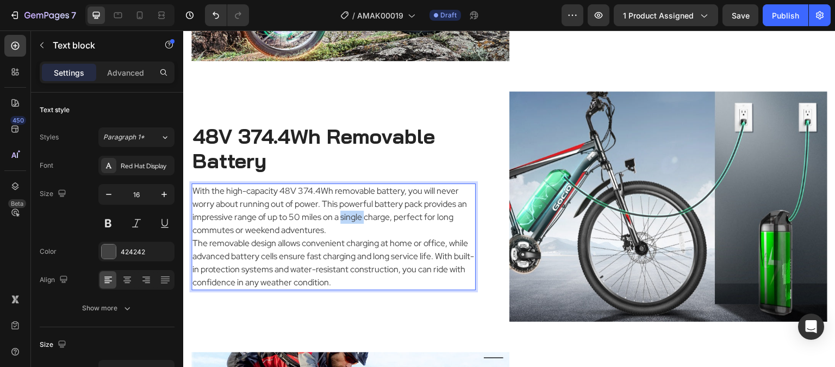
click at [357, 216] on p "With the high-capacity 48V 374.4Wh removable battery, you will never worry abou…" at bounding box center [334, 210] width 282 height 52
click at [255, 240] on p "This electric bike features a high-capacity 48V 374.4Wh removable battery, engi…" at bounding box center [334, 236] width 282 height 104
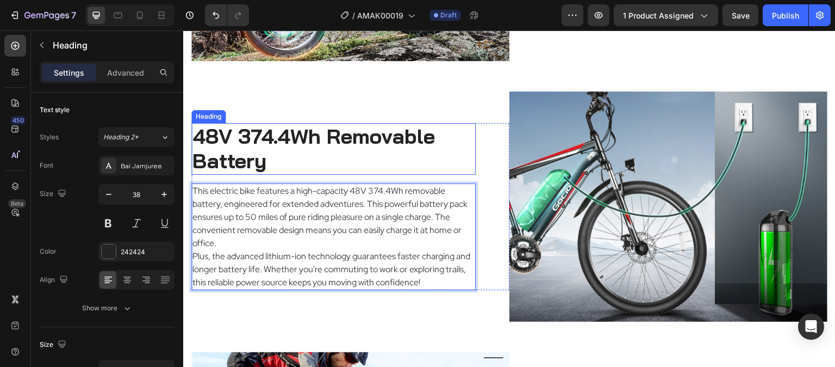
click at [470, 125] on h2 "48V 374.4Wh Removable Battery" at bounding box center [333, 149] width 284 height 52
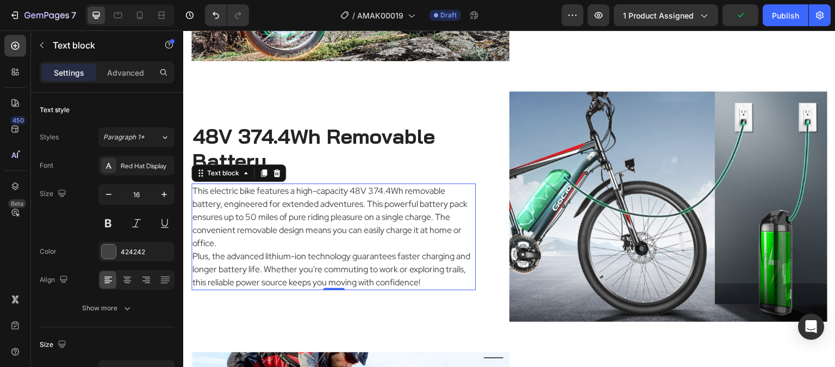
click at [193, 253] on p "Plus, the advanced lithium-ion technology guarantees faster charging and longer…" at bounding box center [334, 269] width 282 height 39
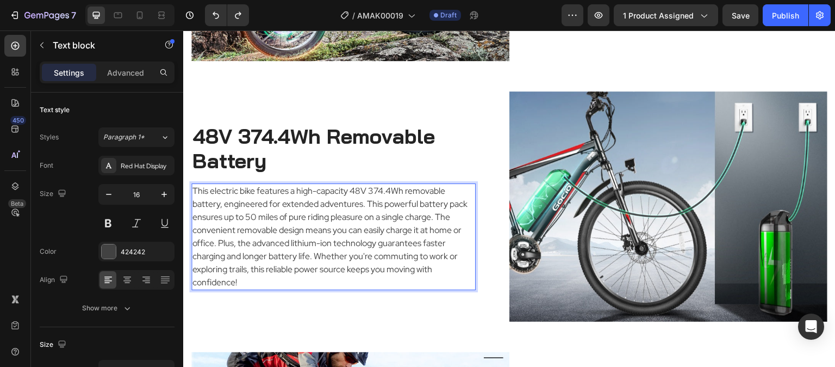
click at [252, 238] on p "This electric bike features a high-capacity 48V 374.4Wh removable battery, engi…" at bounding box center [334, 236] width 282 height 104
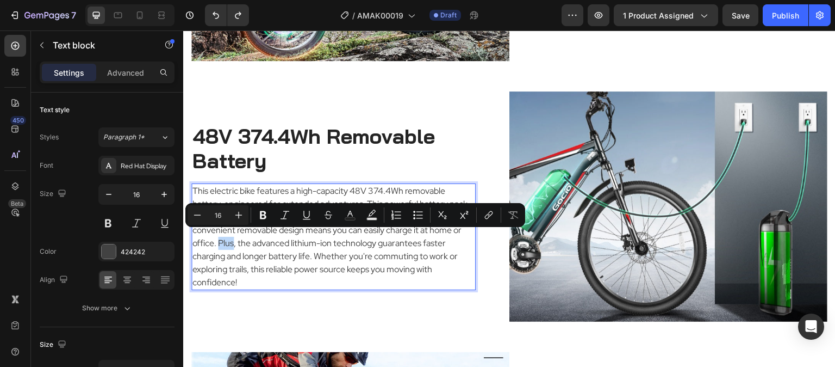
click at [253, 241] on p "This electric bike features a high-capacity 48V 374.4Wh removable battery, engi…" at bounding box center [334, 236] width 282 height 104
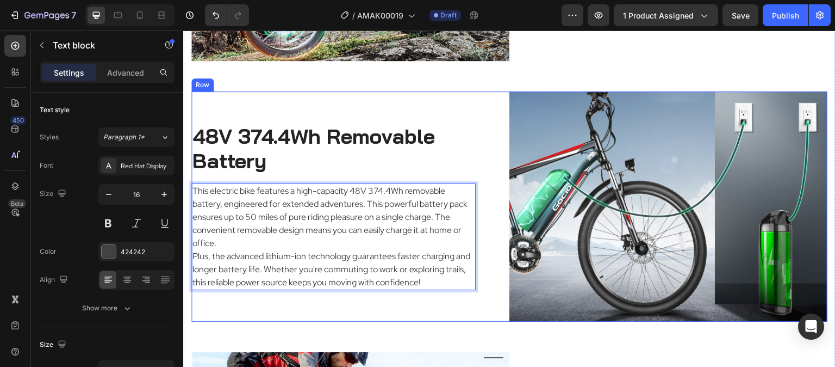
click at [463, 96] on div "48V 374.4Wh Removable Battery Heading This electric bike features a high-capaci…" at bounding box center [350, 206] width 318 height 230
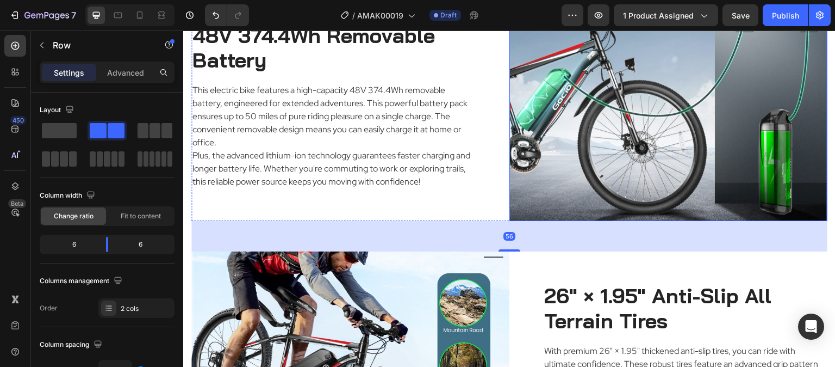
scroll to position [1471, 0]
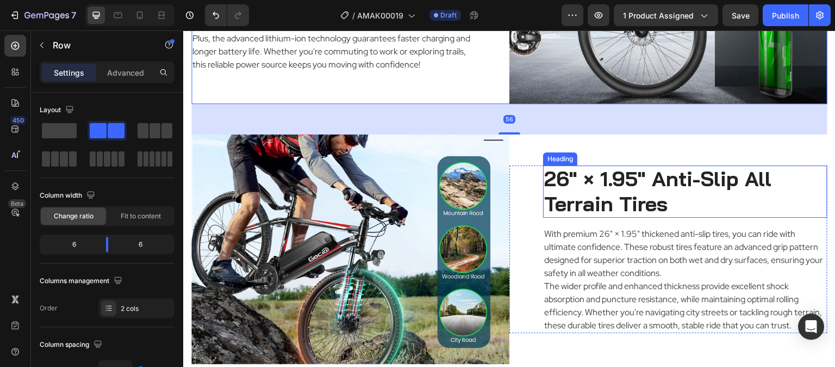
click at [674, 182] on h2 "26" × 1.95" Anti-Slip All Terrain Tires" at bounding box center [685, 191] width 284 height 52
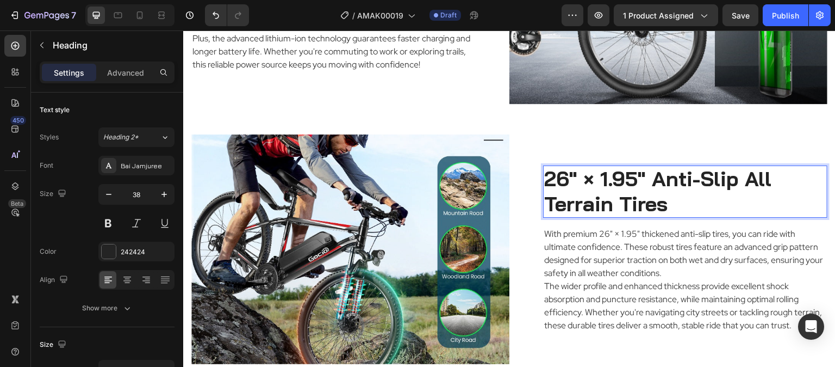
click at [674, 182] on h2 "26" × 1.95" Anti-Slip All Terrain Tires" at bounding box center [685, 191] width 284 height 52
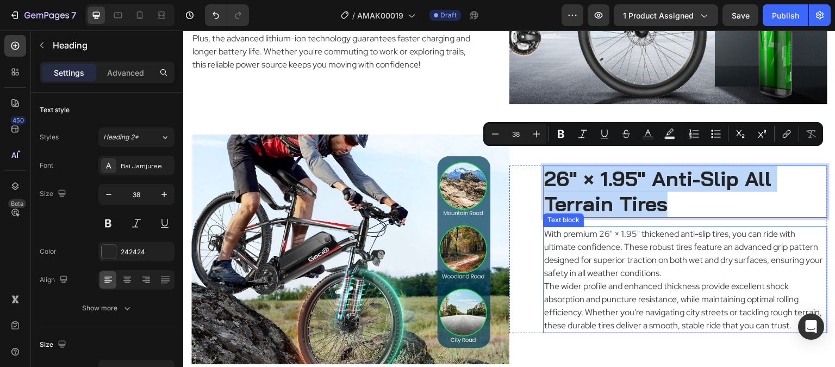
click at [650, 280] on p "The wider profile and enhanced thickness provide excellent shock absorption and…" at bounding box center [685, 306] width 282 height 52
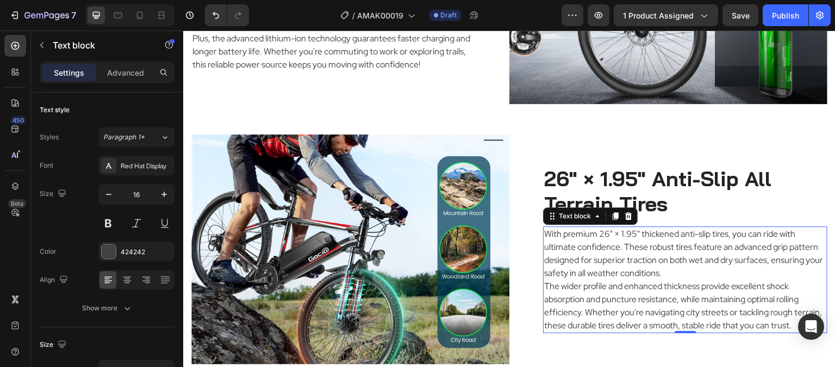
click at [650, 280] on p "The wider profile and enhanced thickness provide excellent shock absorption and…" at bounding box center [685, 306] width 282 height 52
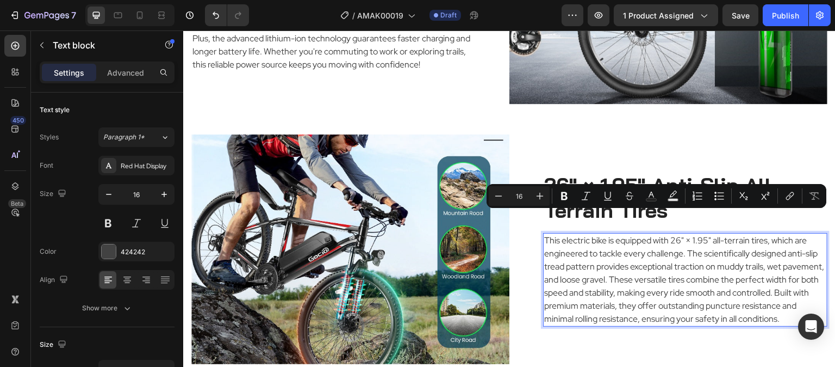
scroll to position [1478, 0]
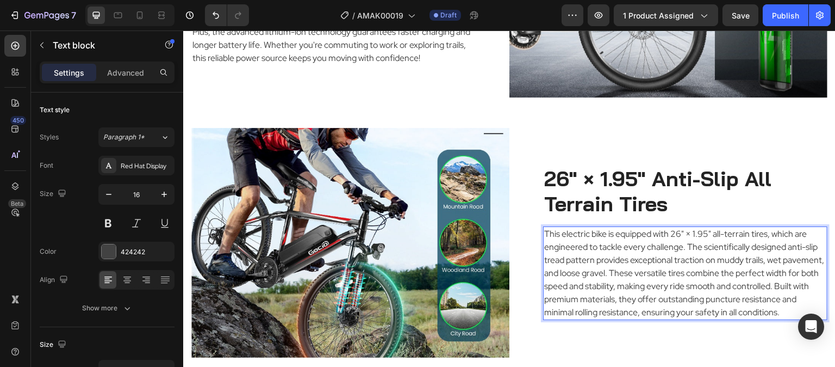
click at [648, 259] on p "This electric bike is equipped with 26" × 1.95" all-terrain tires, which are en…" at bounding box center [685, 272] width 282 height 91
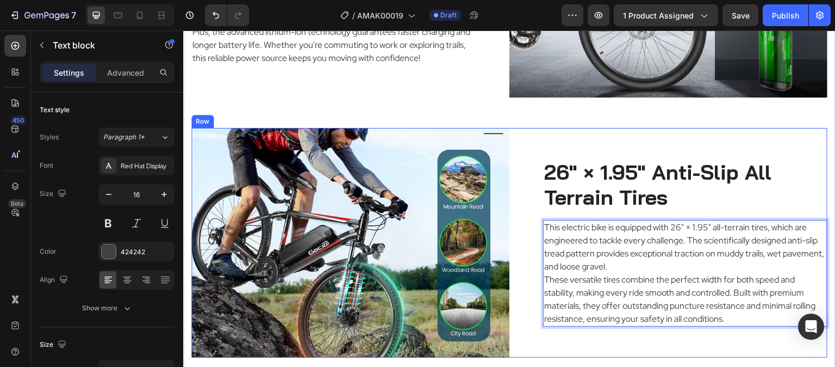
click at [783, 131] on div "26" × 1.95" Anti-Slip All Terrain Tires Heading This electric bike is equipped …" at bounding box center [669, 243] width 318 height 230
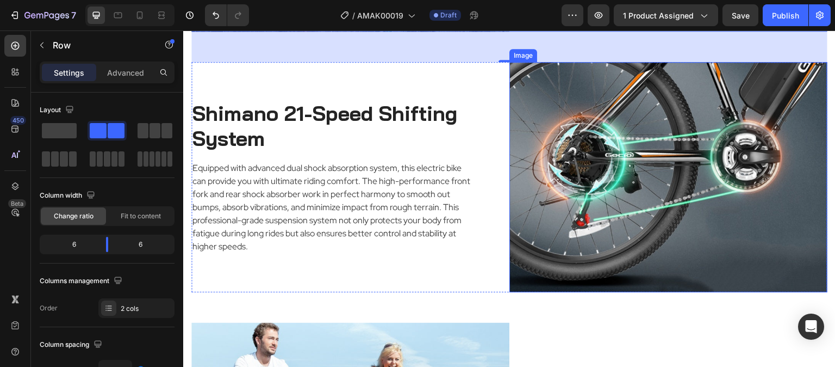
scroll to position [1804, 0]
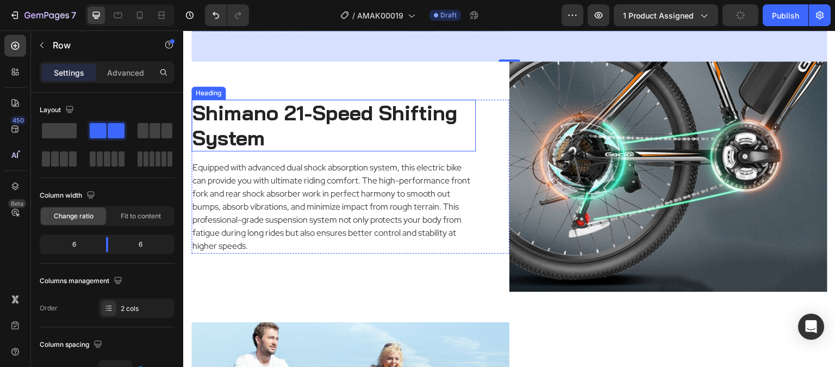
click at [383, 123] on h2 "Shimano 21-Speed Shifting System" at bounding box center [333, 126] width 284 height 52
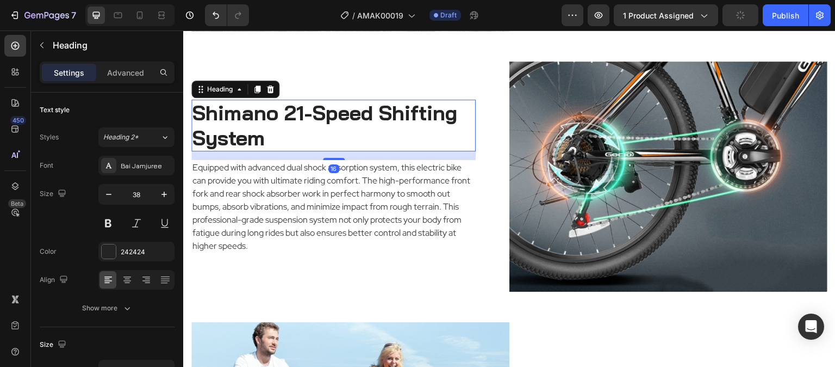
click at [383, 123] on h2 "Shimano 21-Speed Shifting System" at bounding box center [333, 126] width 284 height 52
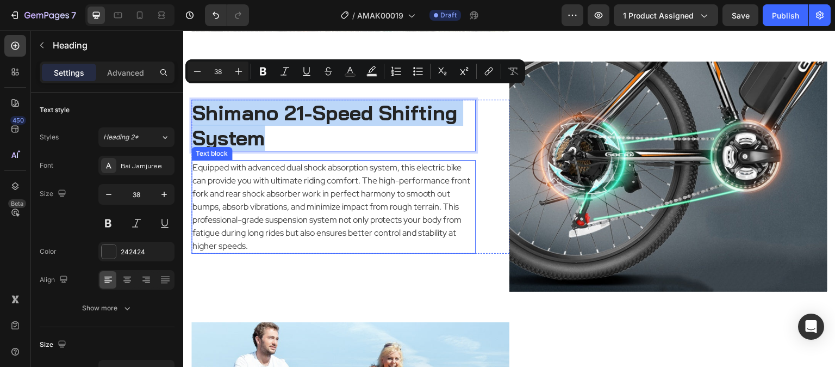
click at [411, 199] on p "Equipped with advanced dual shock absorption system, this electric bike can pro…" at bounding box center [334, 206] width 282 height 91
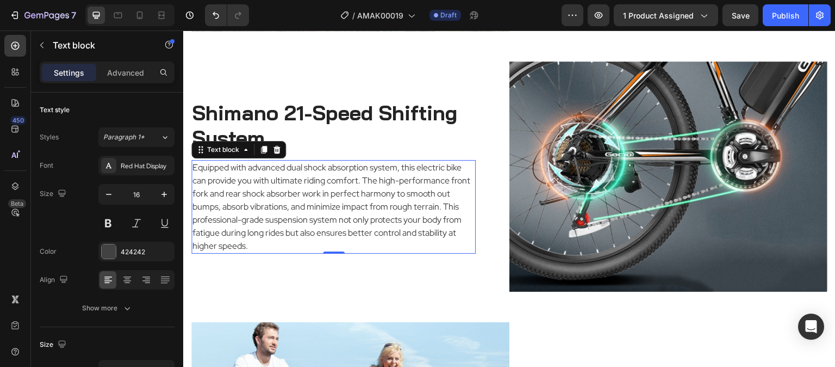
click at [411, 199] on p "Equipped with advanced dual shock absorption system, this electric bike can pro…" at bounding box center [334, 206] width 282 height 91
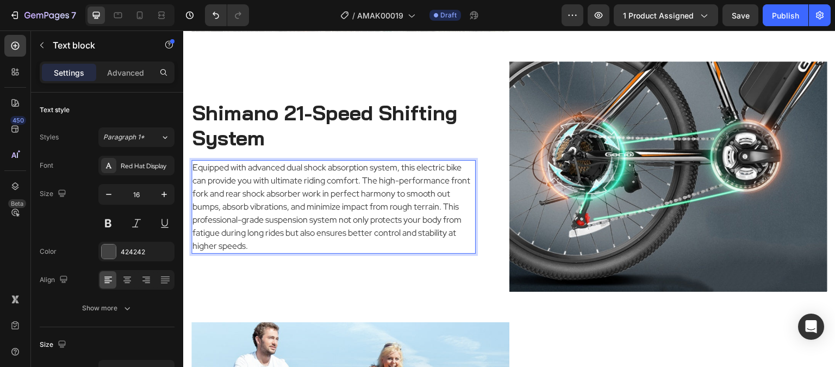
scroll to position [1797, 0]
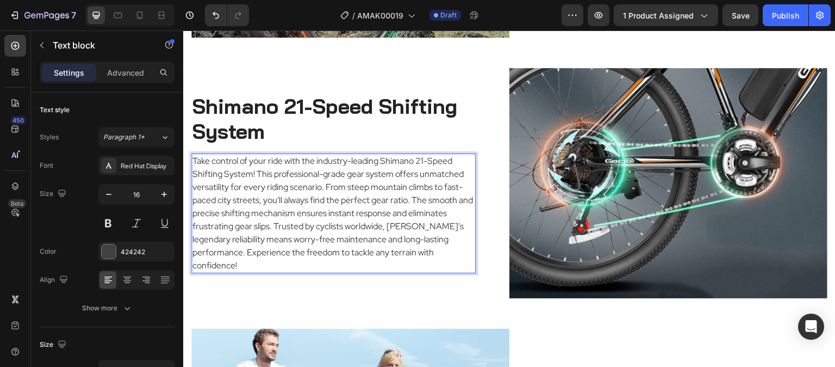
click at [418, 199] on p "Take control of your ride with the industry-leading Shimano 21-Speed Shifting S…" at bounding box center [334, 212] width 282 height 117
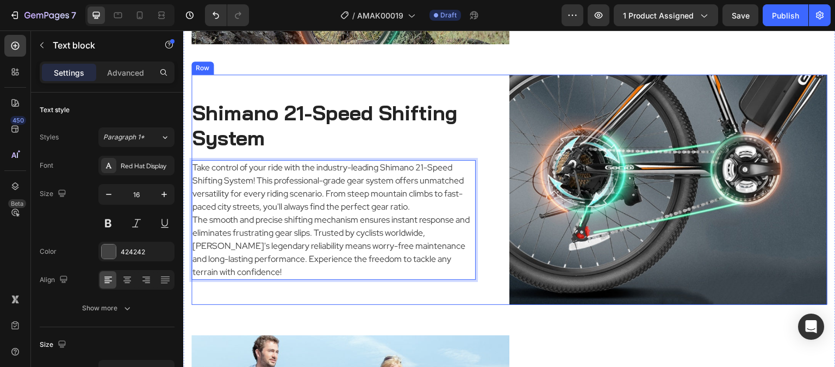
click at [464, 75] on div "Shimano 21-Speed Shifting System Heading Take control of your ride with the ind…" at bounding box center [350, 190] width 318 height 230
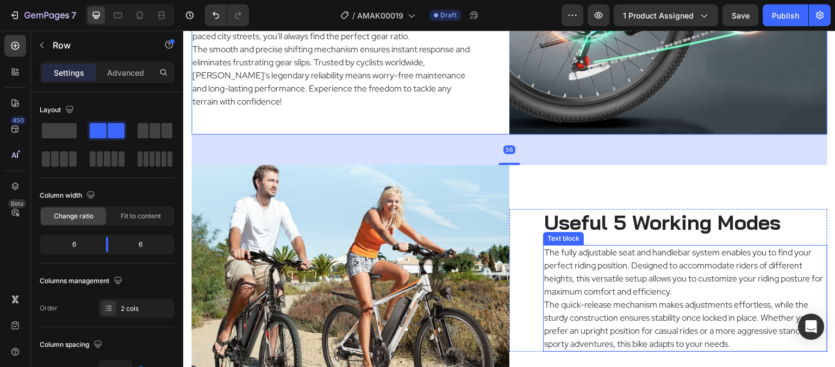
scroll to position [2008, 0]
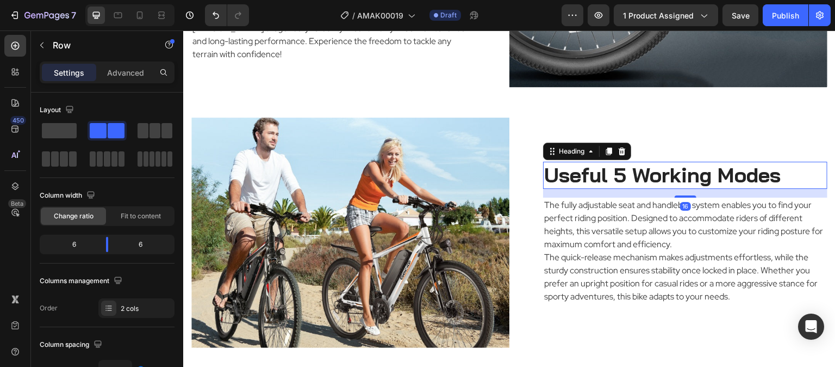
click at [715, 162] on h2 "Useful 5 Working Modes" at bounding box center [685, 175] width 284 height 27
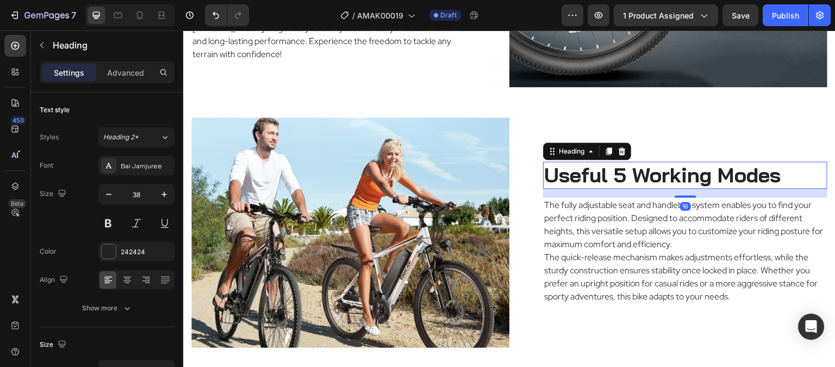
click at [715, 162] on h2 "Useful 5 Working Modes" at bounding box center [685, 175] width 284 height 27
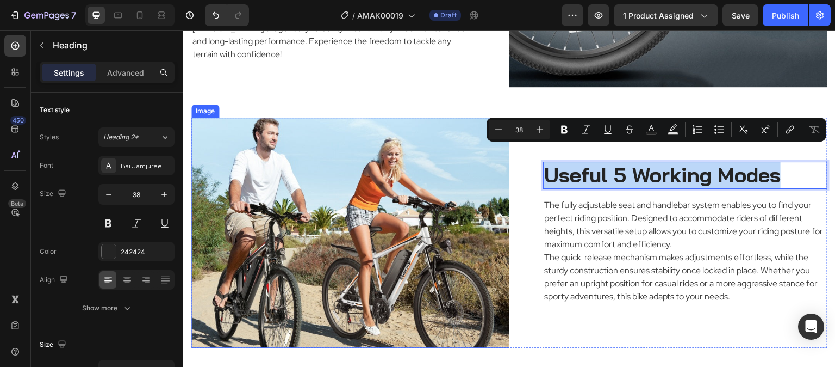
copy p "Useful 5 Working Modes"
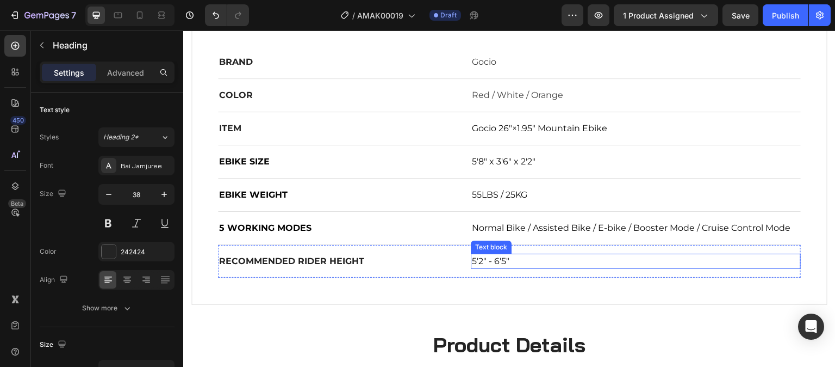
scroll to position [705, 0]
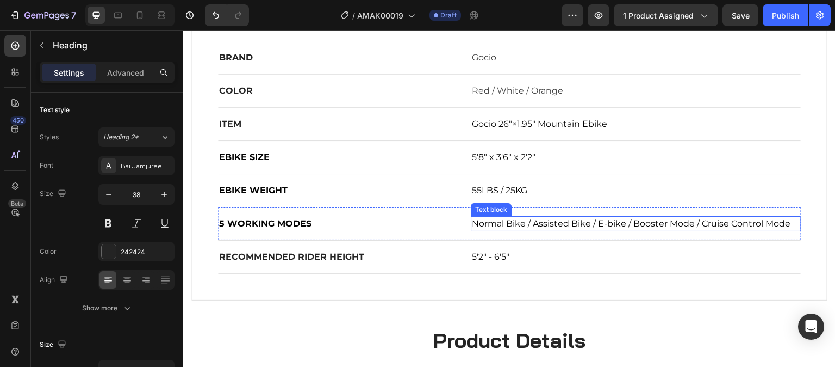
click at [575, 217] on p "Normal Bike / Assisted Bike / E-bike / Booster Mode / Cruise Control Mode" at bounding box center [636, 223] width 328 height 13
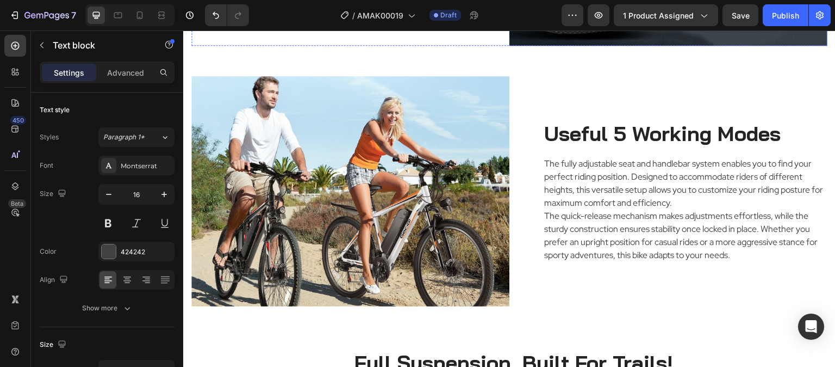
scroll to position [1956, 0]
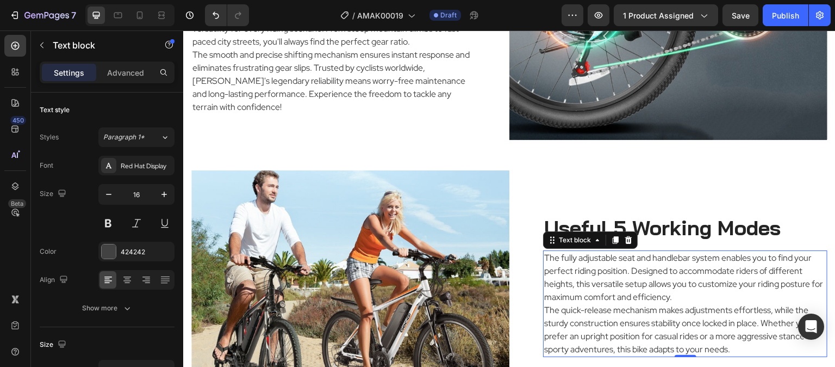
click at [650, 253] on p "The fully adjustable seat and handlebar system enables you to find your perfect…" at bounding box center [685, 277] width 282 height 52
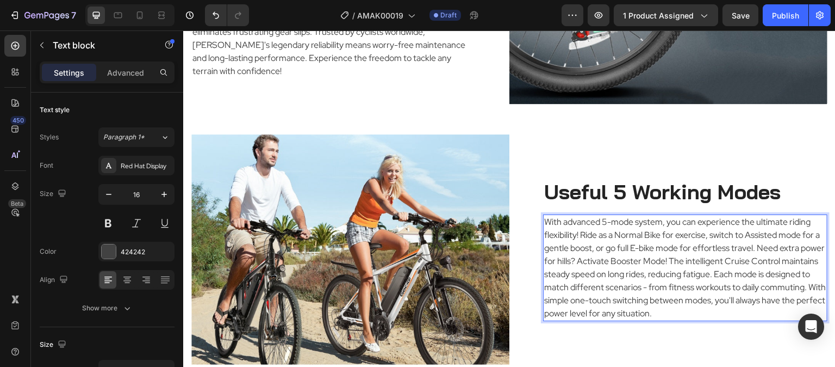
scroll to position [2010, 0]
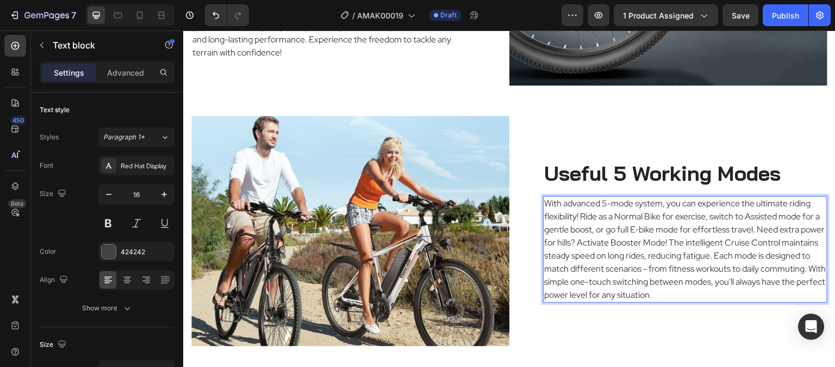
click at [753, 243] on p "With advanced 5-mode system, you can experience the ultimate riding flexibility…" at bounding box center [685, 249] width 282 height 104
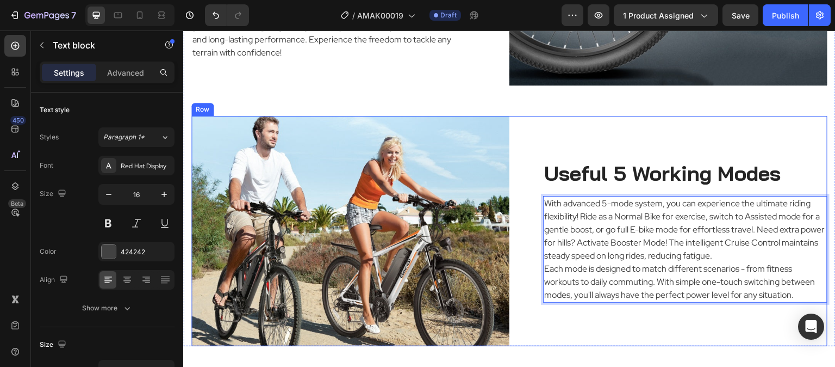
click at [691, 116] on div "Useful 5 Working Modes Heading With advanced 5-mode system, you can experience …" at bounding box center [669, 231] width 318 height 230
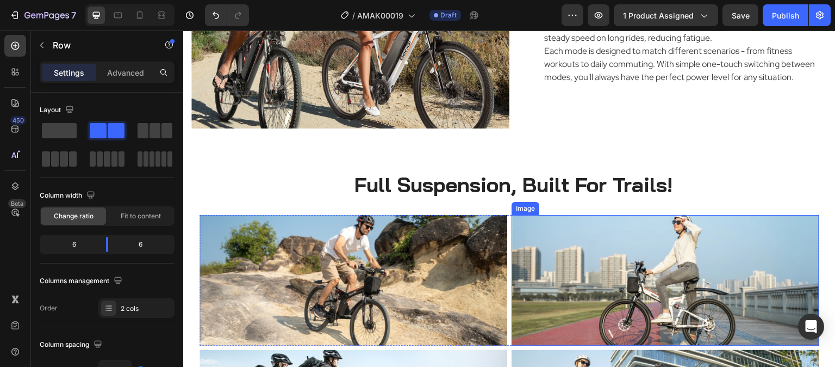
scroll to position [2391, 0]
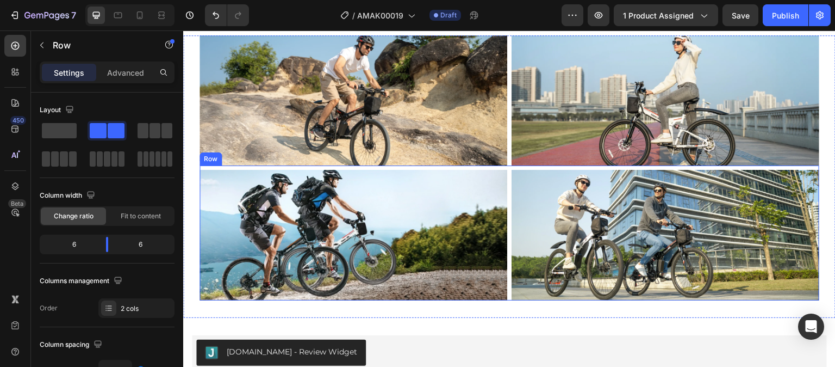
click at [505, 278] on div "Image Image Row" at bounding box center [510, 232] width 620 height 134
click at [266, 151] on icon at bounding box center [266, 155] width 7 height 8
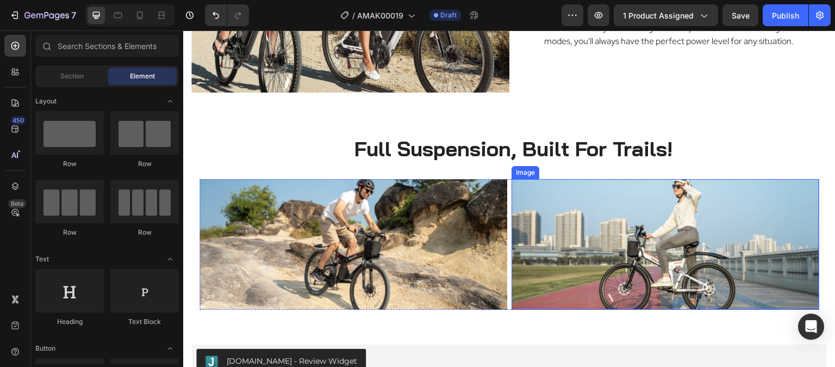
scroll to position [2282, 0]
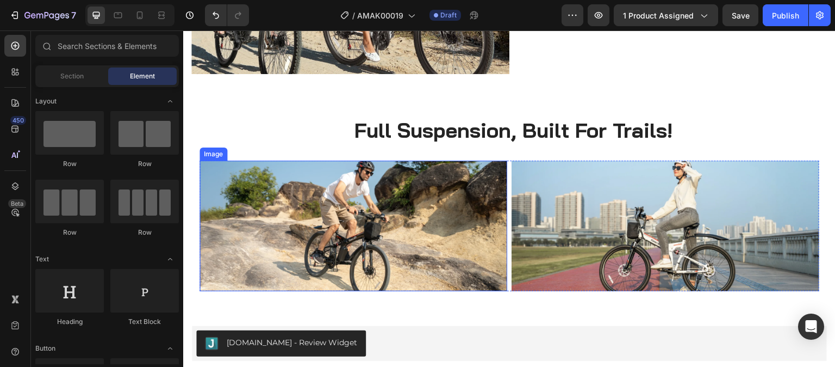
click at [419, 227] on img at bounding box center [354, 225] width 308 height 130
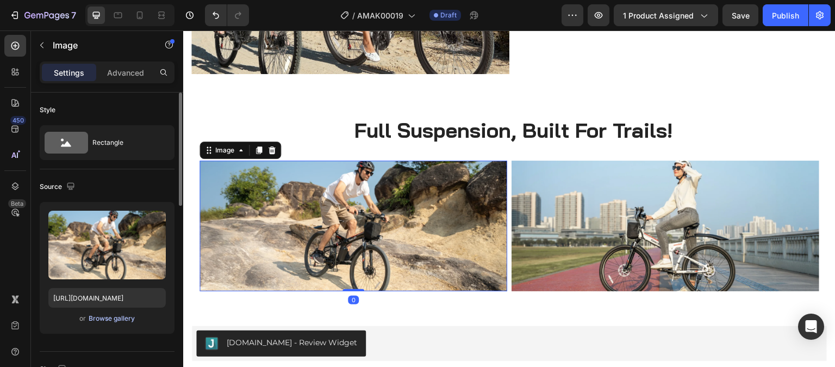
click at [121, 318] on div "Browse gallery" at bounding box center [112, 318] width 46 height 10
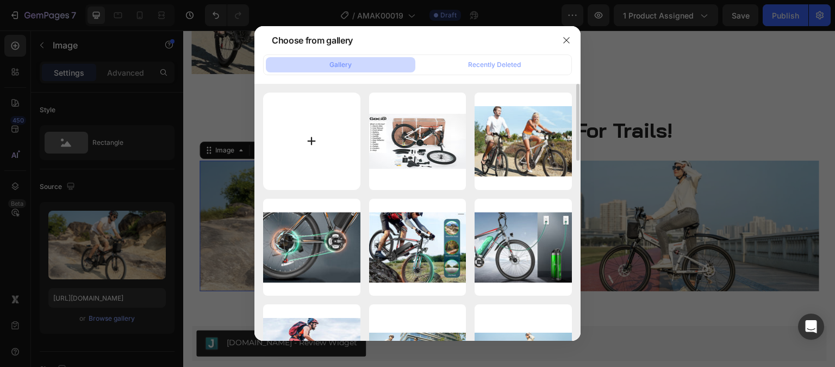
click at [317, 133] on input "file" at bounding box center [311, 140] width 97 height 97
type input "C:\fakepath\Gocio A-019 Ebike Display-2.jpg"
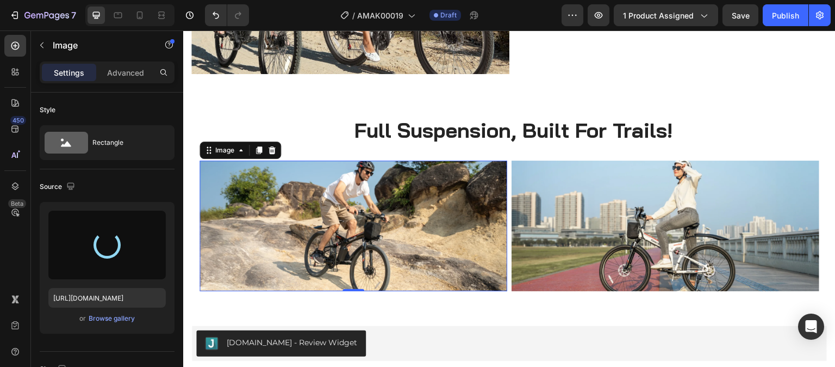
type input "[URL][DOMAIN_NAME]"
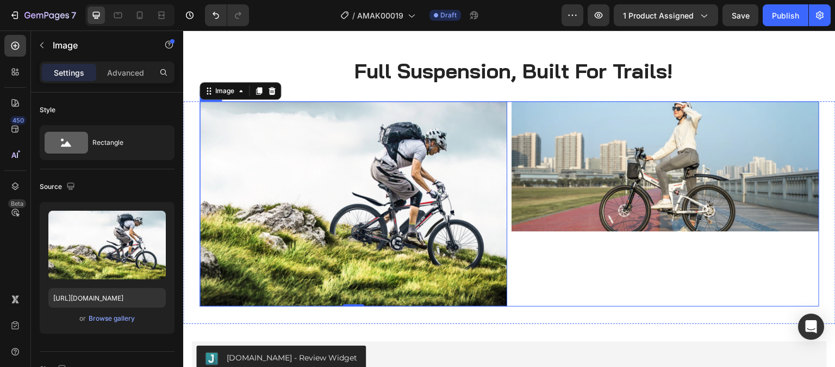
scroll to position [2336, 0]
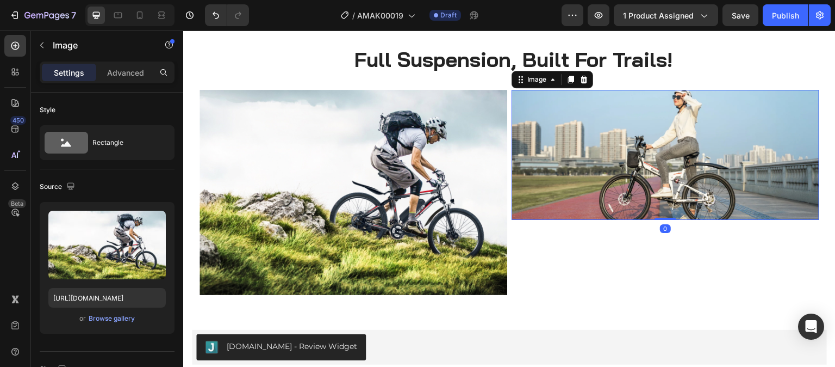
click at [569, 158] on img at bounding box center [666, 155] width 308 height 130
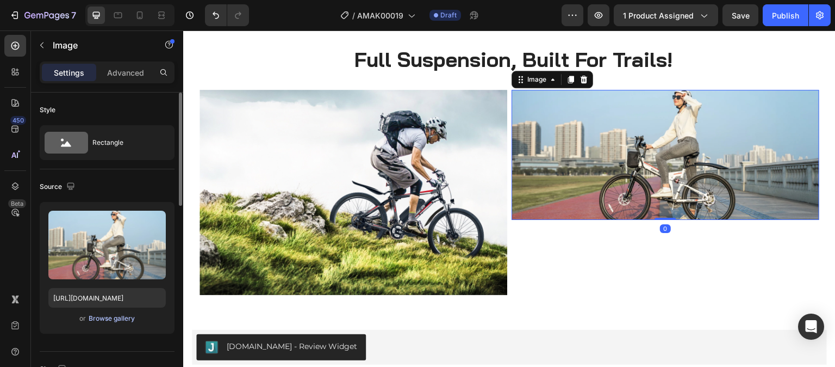
click at [123, 320] on div "Browse gallery" at bounding box center [112, 318] width 46 height 10
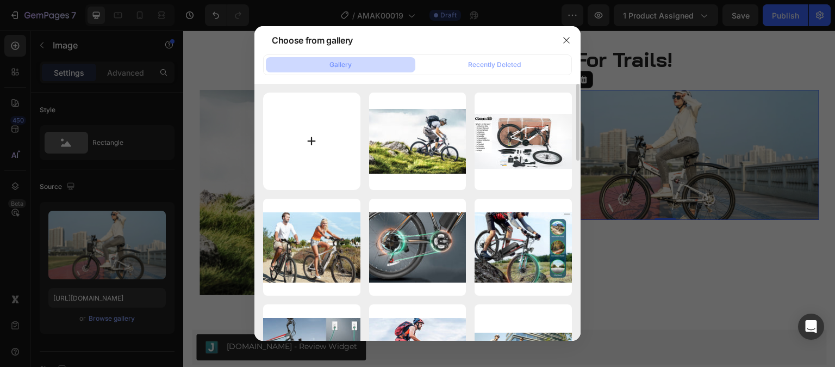
click at [315, 129] on input "file" at bounding box center [311, 140] width 97 height 97
type input "C:\fakepath\Gocio A-019 Ebike Display-1.jpg"
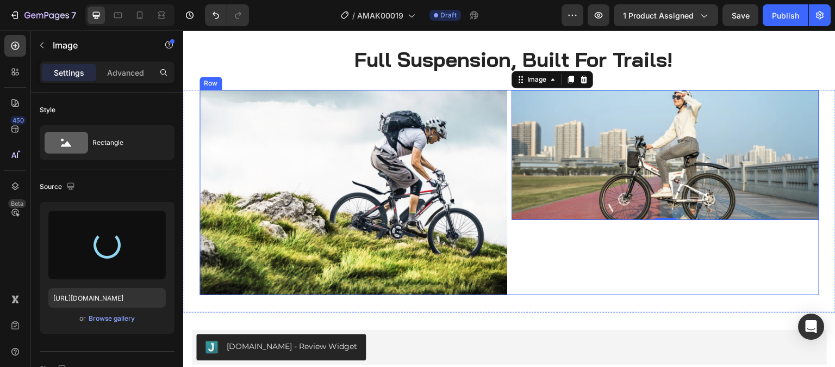
type input "[URL][DOMAIN_NAME]"
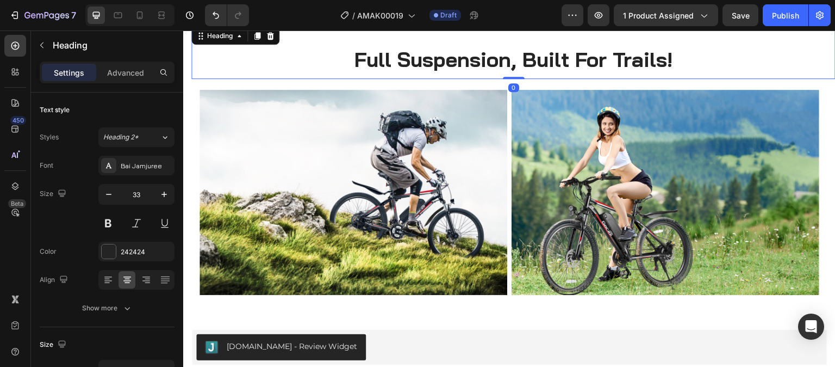
click at [770, 68] on h2 "Full Suspension, Built For Trails!" at bounding box center [513, 60] width 644 height 27
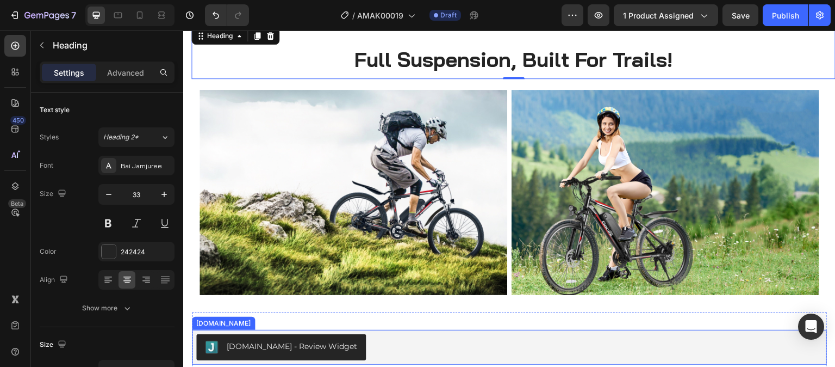
scroll to position [2173, 0]
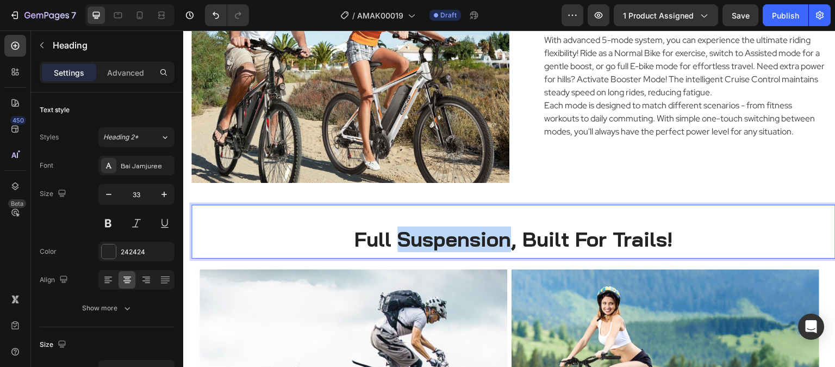
click at [464, 226] on span "Full Suspension, Built For Trails!" at bounding box center [514, 239] width 318 height 26
click at [355, 226] on span "Full Suspension, Built For Trails!" at bounding box center [514, 239] width 318 height 26
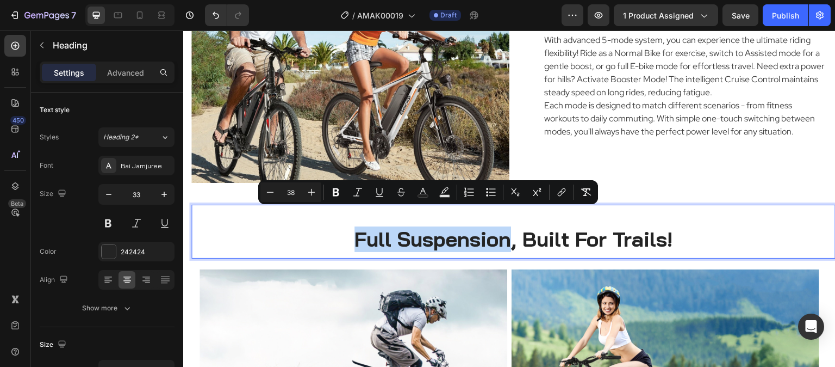
drag, startPoint x: 349, startPoint y: 227, endPoint x: 506, endPoint y: 224, distance: 157.2
click at [506, 227] on p "Full Suspension, Built For Trails!" at bounding box center [514, 239] width 642 height 24
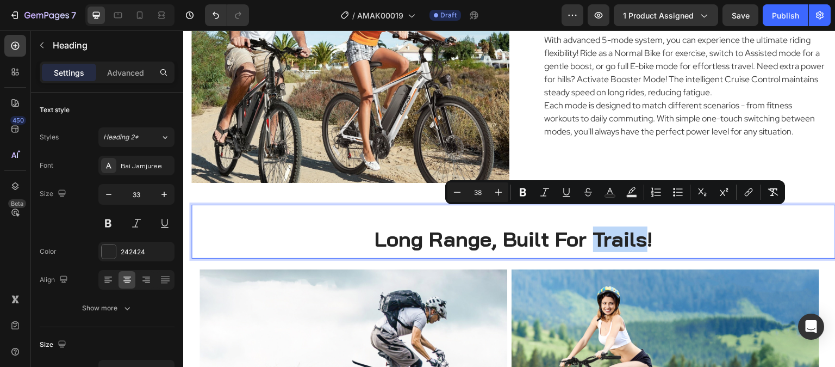
drag, startPoint x: 644, startPoint y: 226, endPoint x: 592, endPoint y: 228, distance: 52.3
click at [592, 228] on span "Long Range, Built For Trails!" at bounding box center [514, 239] width 278 height 26
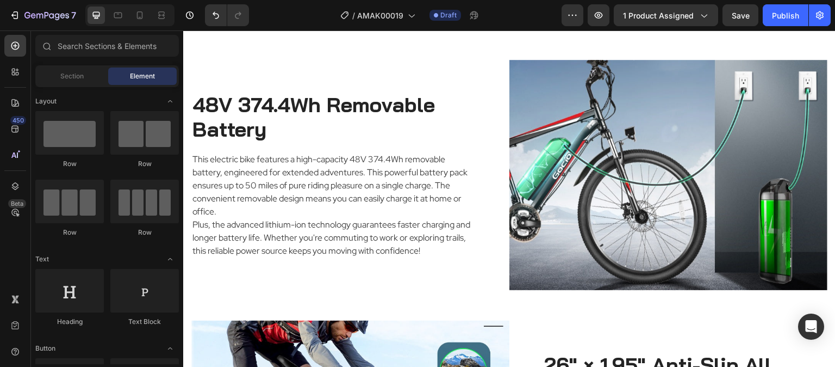
scroll to position [1347, 0]
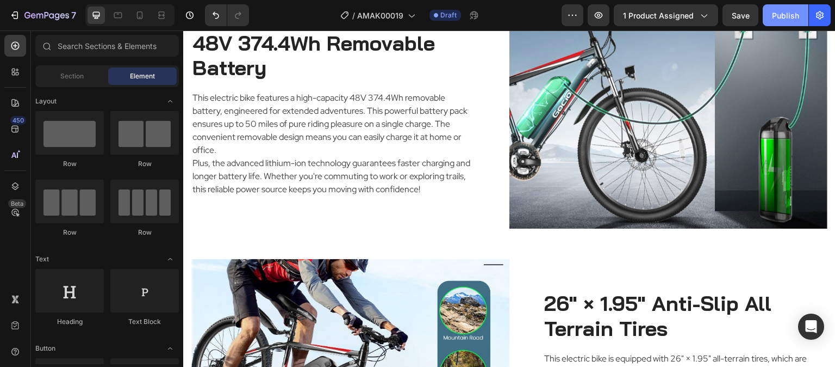
click at [789, 14] on div "Publish" at bounding box center [785, 15] width 27 height 11
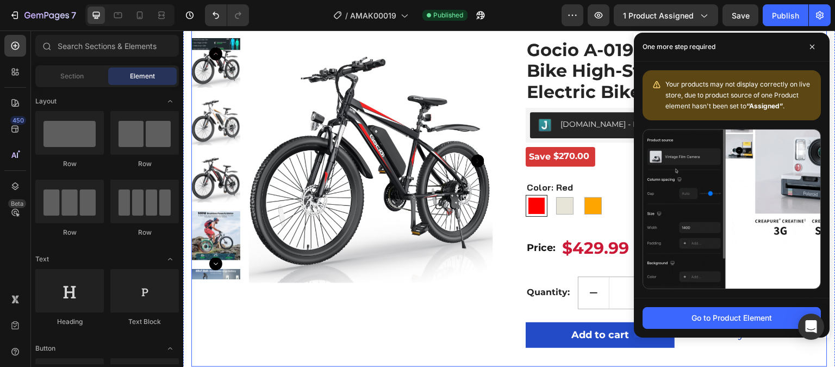
scroll to position [0, 0]
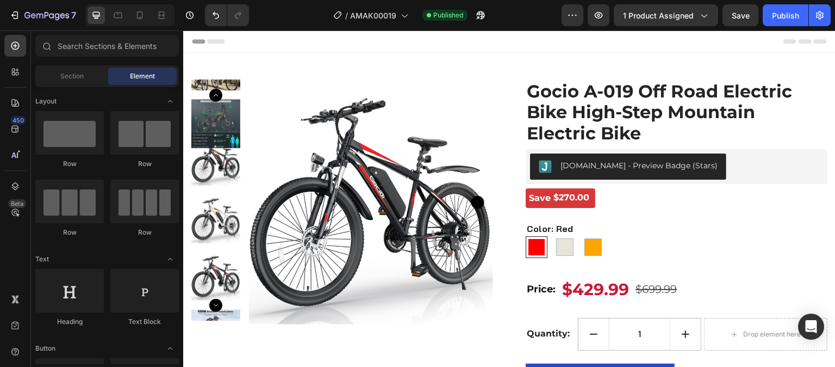
click at [473, 42] on div "Header" at bounding box center [509, 41] width 635 height 22
click at [482, 51] on div "Header" at bounding box center [509, 41] width 635 height 22
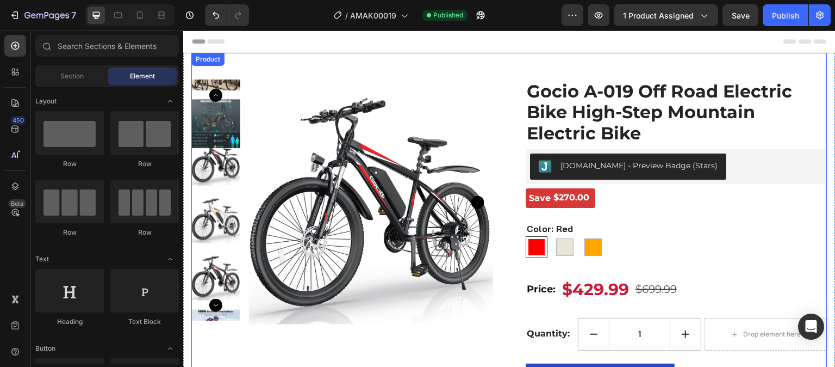
click at [485, 64] on div "Product Images Gocio A-019 Off Road Electric Bike High-Step Mountain Electric B…" at bounding box center [509, 230] width 636 height 355
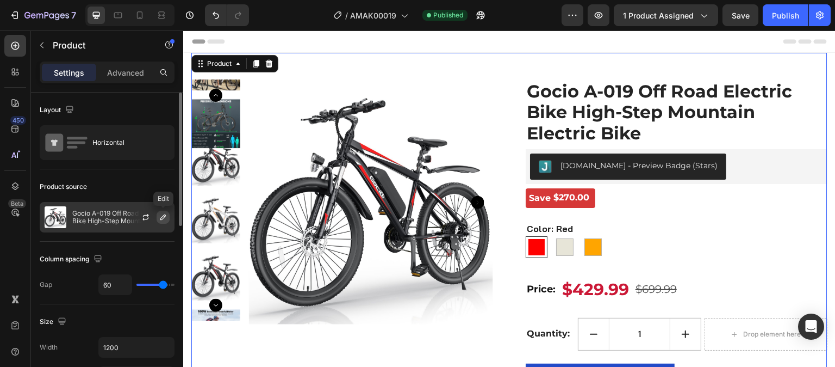
click at [161, 216] on icon "button" at bounding box center [163, 217] width 9 height 9
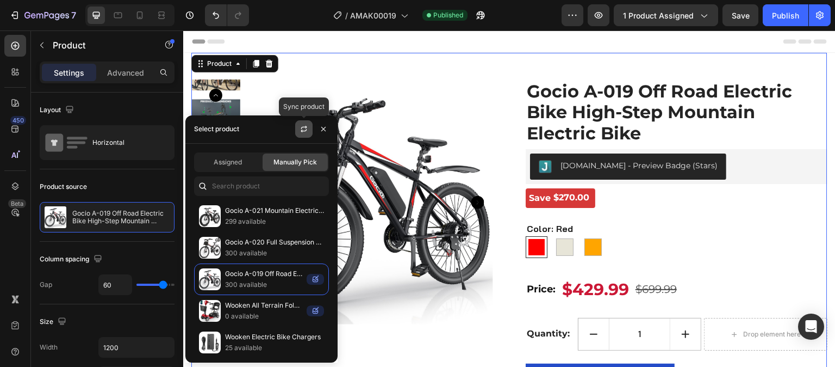
click at [305, 132] on icon "button" at bounding box center [304, 129] width 9 height 9
click at [237, 160] on span "Assigned" at bounding box center [228, 162] width 28 height 10
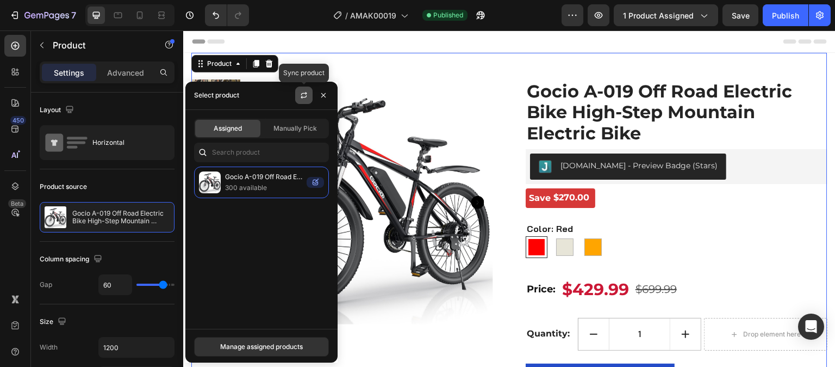
click at [306, 101] on button "button" at bounding box center [303, 94] width 17 height 17
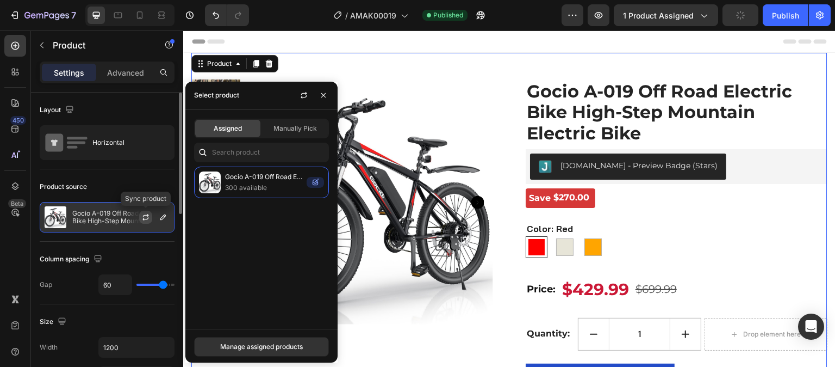
click at [145, 214] on icon "button" at bounding box center [145, 217] width 9 height 9
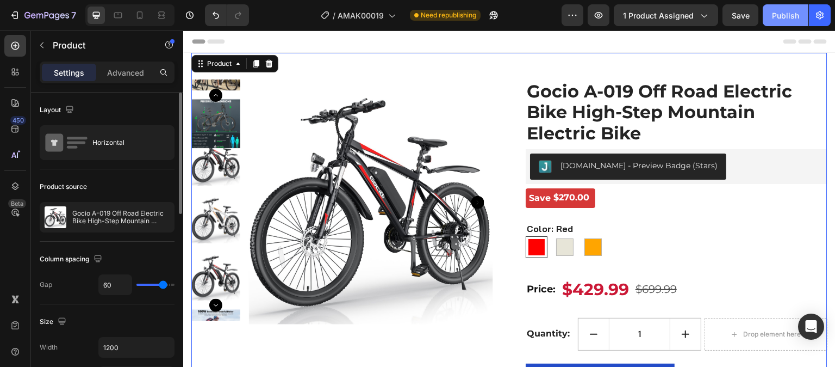
click at [777, 19] on div "Publish" at bounding box center [785, 15] width 27 height 11
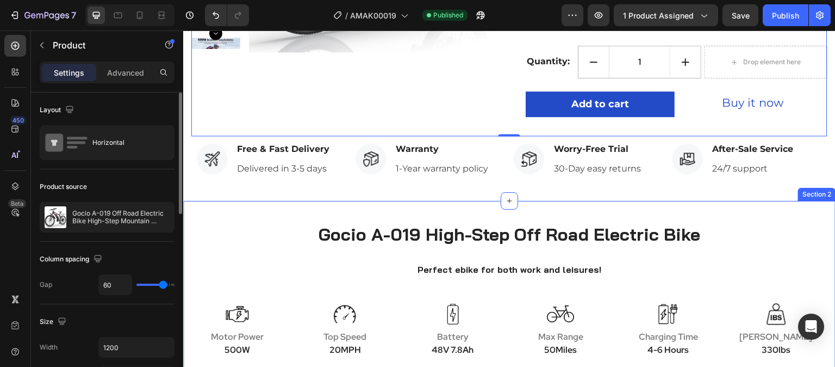
scroll to position [435, 0]
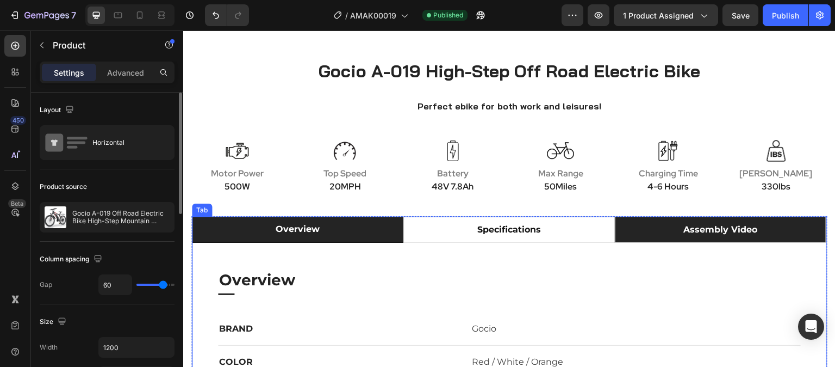
click at [783, 233] on li "assembly video" at bounding box center [721, 229] width 212 height 26
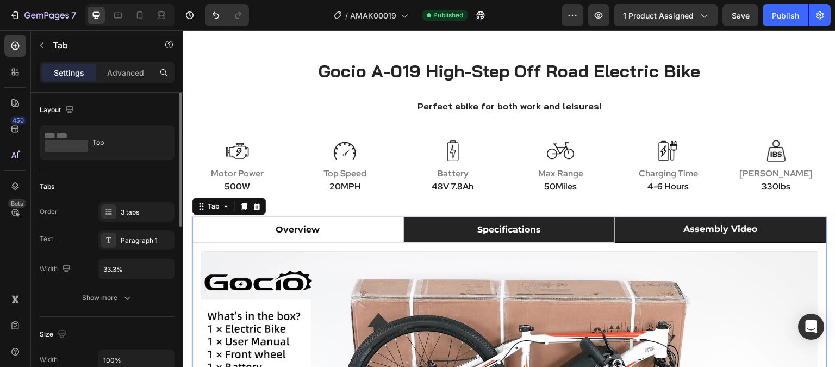
click at [569, 230] on li "specifications" at bounding box center [510, 229] width 212 height 26
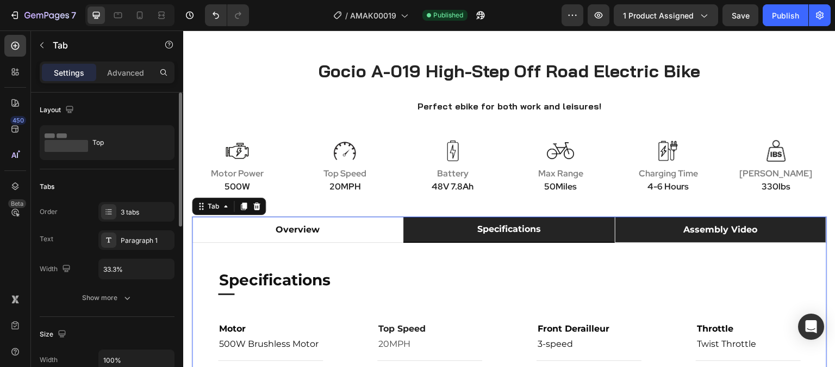
click at [641, 232] on li "assembly video" at bounding box center [721, 229] width 212 height 26
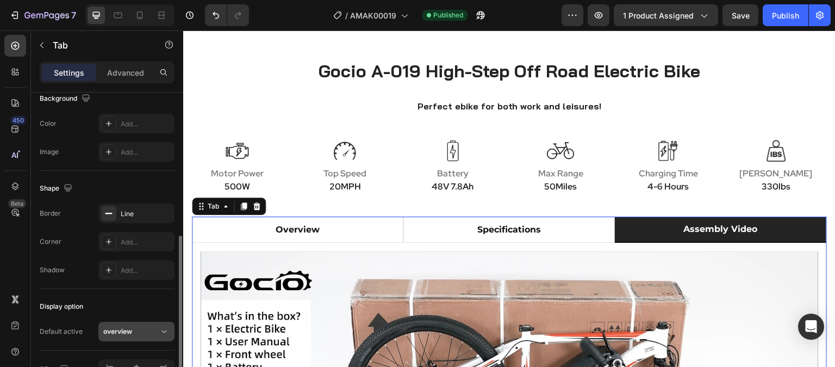
scroll to position [389, 0]
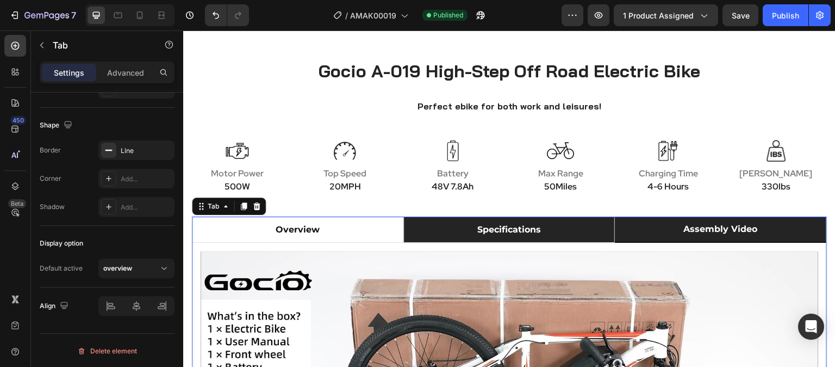
click at [574, 234] on li "specifications" at bounding box center [510, 229] width 212 height 26
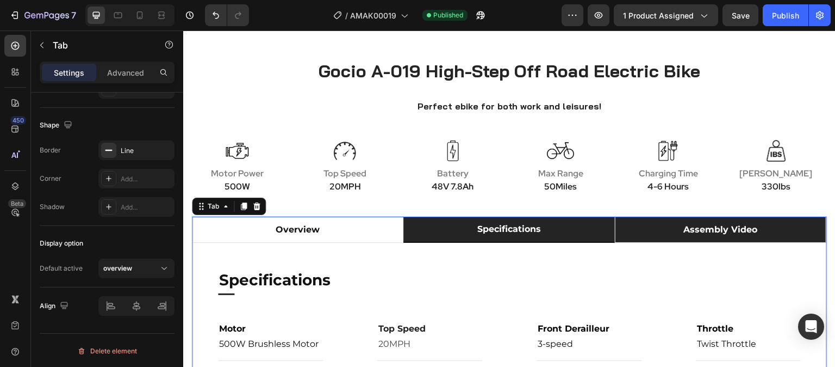
click at [640, 232] on li "assembly video" at bounding box center [721, 229] width 212 height 26
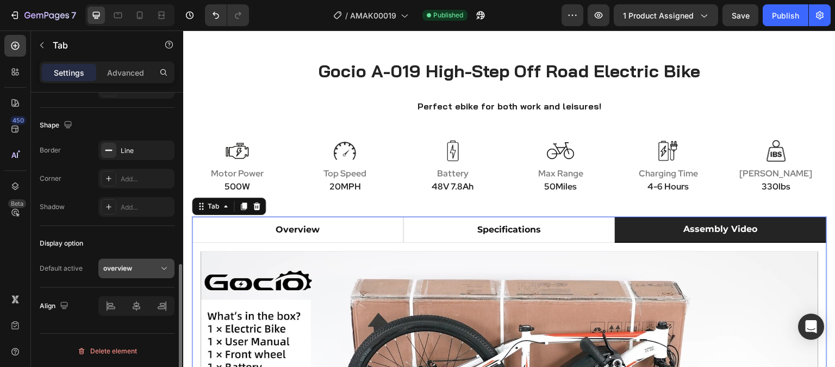
click at [153, 263] on div "overview" at bounding box center [130, 268] width 55 height 10
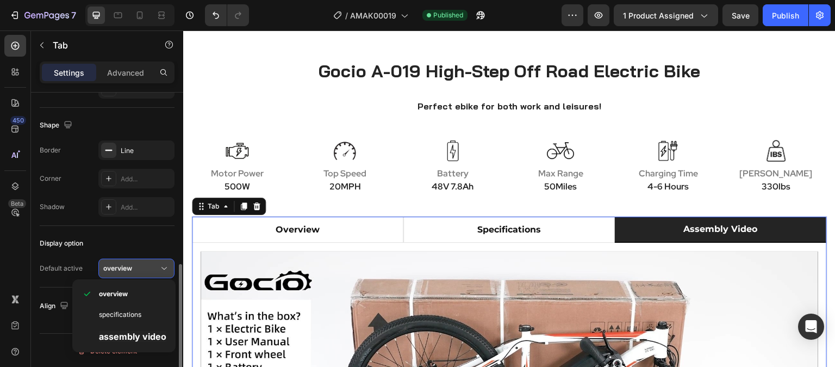
click at [154, 263] on div "overview" at bounding box center [130, 268] width 55 height 10
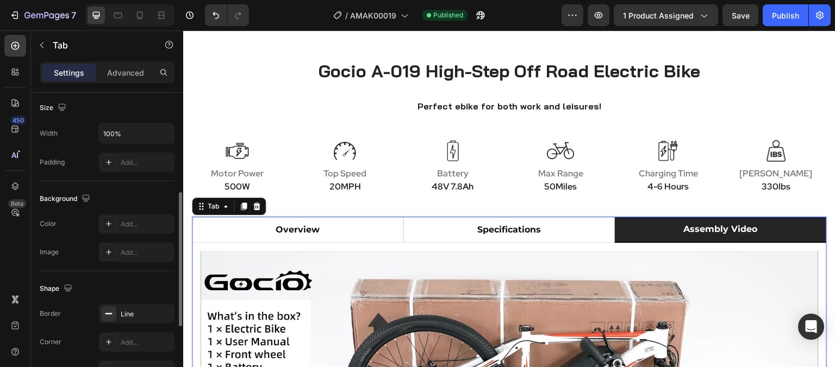
scroll to position [117, 0]
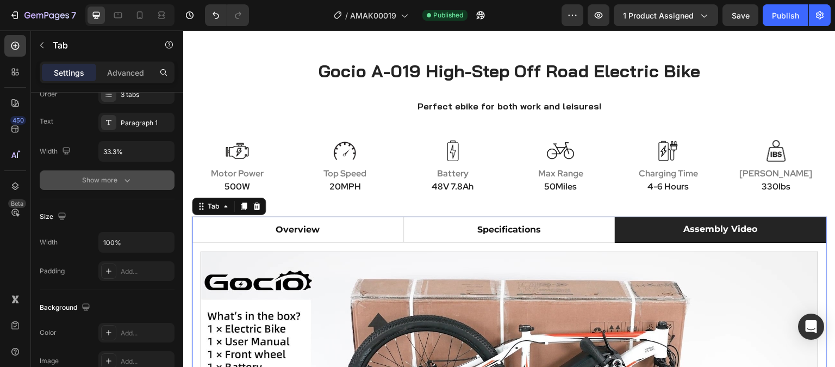
click at [106, 178] on div "Show more" at bounding box center [107, 180] width 51 height 11
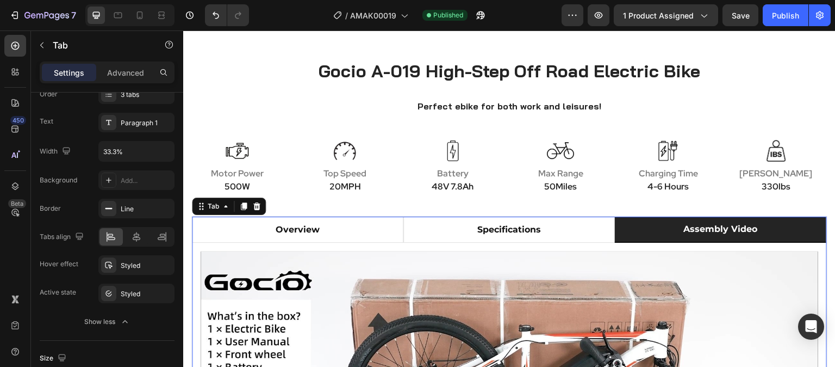
click at [750, 234] on div "assembly video" at bounding box center [720, 229] width 77 height 16
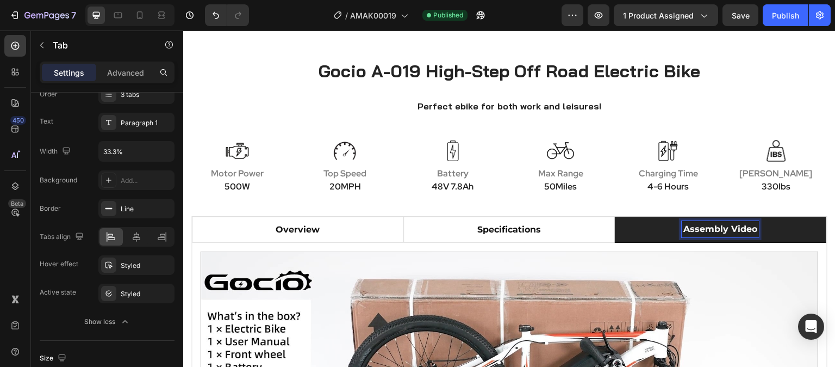
click at [776, 234] on li "assembly video" at bounding box center [721, 229] width 212 height 26
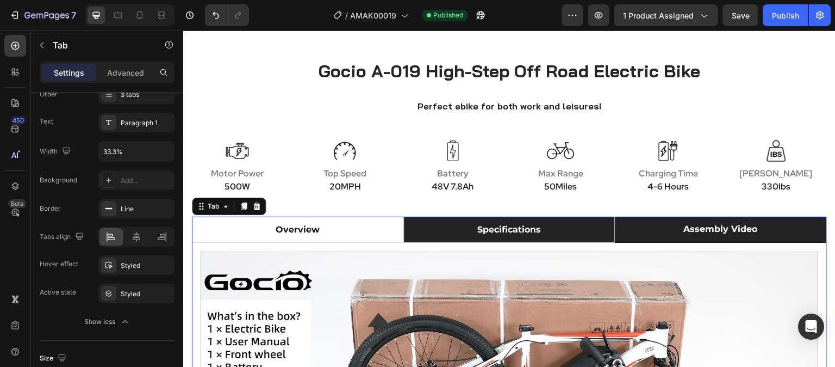
click at [572, 230] on li "specifications" at bounding box center [510, 229] width 212 height 26
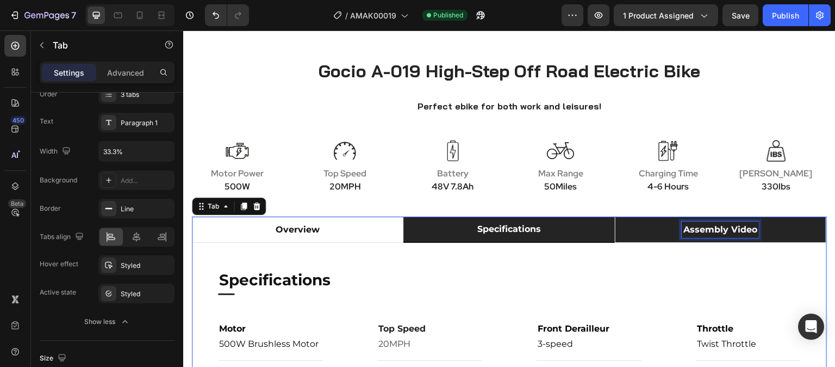
click at [712, 227] on strong "assembly video" at bounding box center [721, 229] width 74 height 10
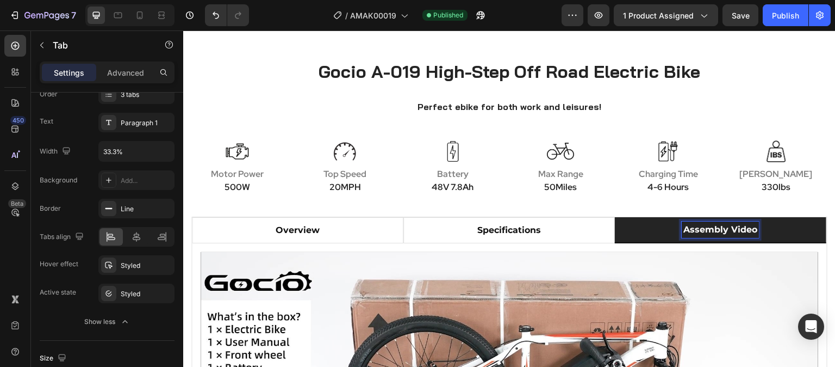
click at [728, 234] on p "assembly video" at bounding box center [721, 229] width 74 height 13
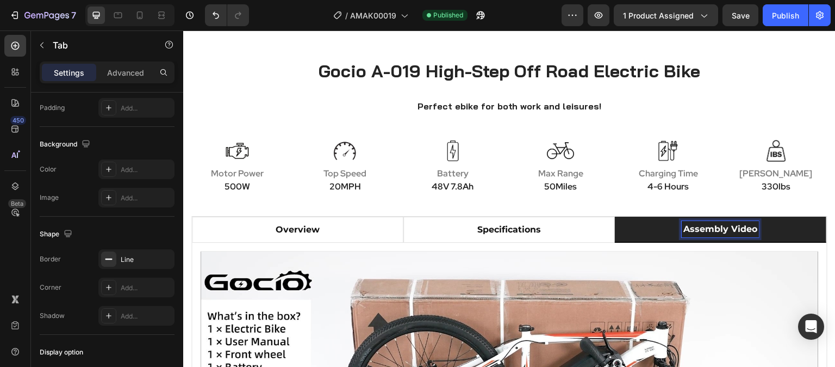
scroll to position [489, 0]
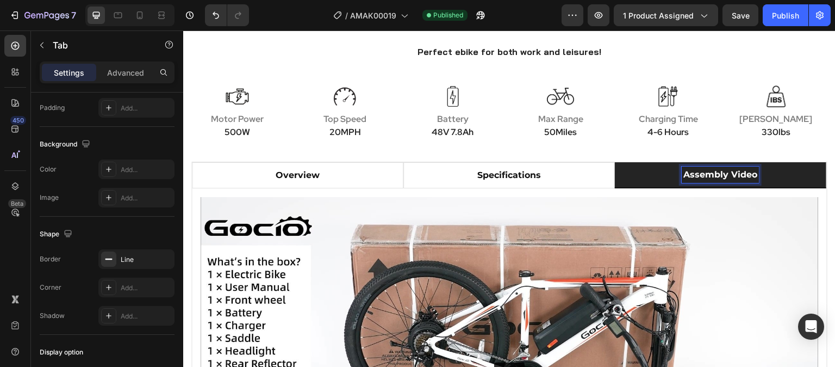
click at [783, 177] on li "assembly video" at bounding box center [721, 175] width 212 height 26
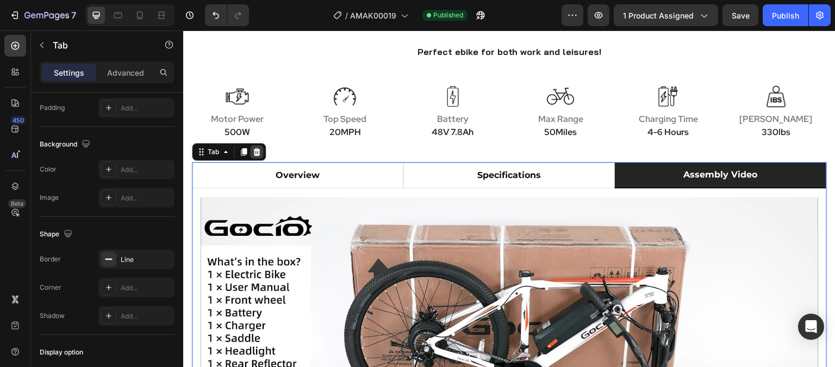
click at [258, 152] on icon at bounding box center [256, 152] width 7 height 8
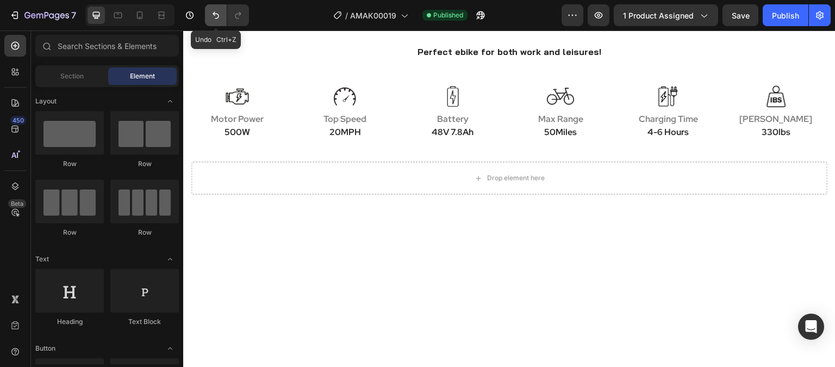
click at [209, 14] on button "Undo/Redo" at bounding box center [216, 15] width 22 height 22
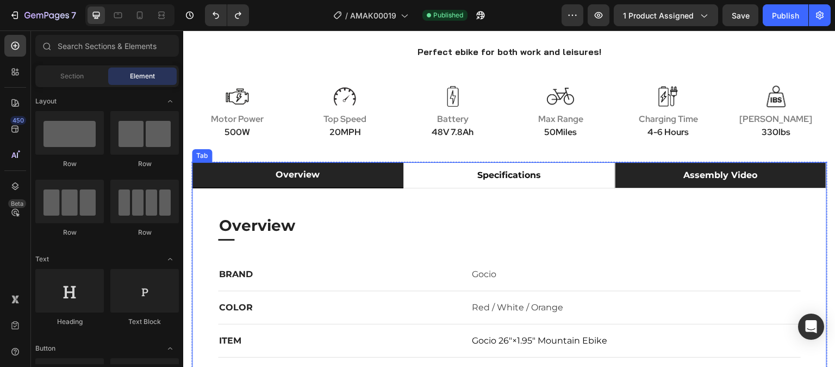
click at [637, 173] on li "assembly video" at bounding box center [721, 175] width 212 height 26
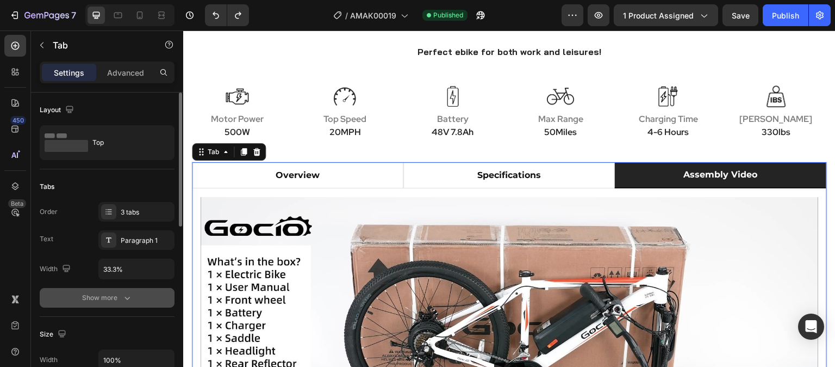
click at [111, 294] on div "Show more" at bounding box center [107, 297] width 51 height 11
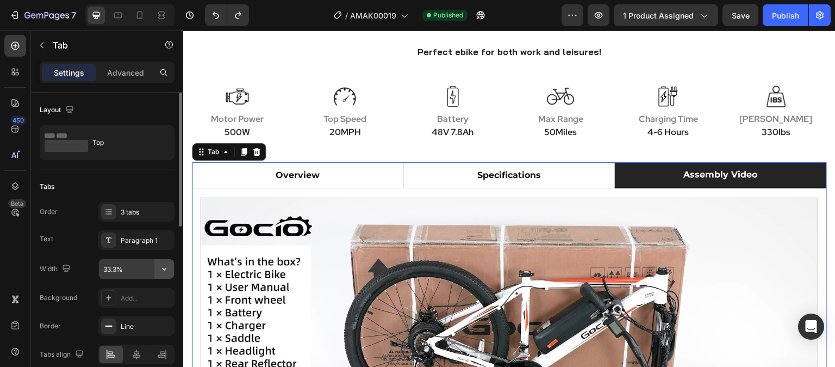
scroll to position [54, 0]
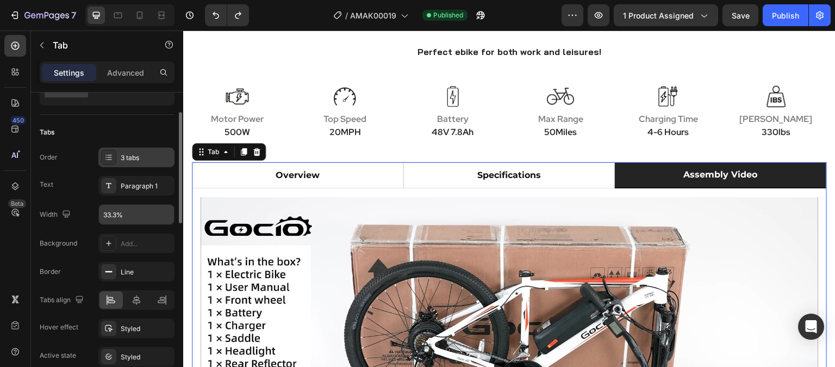
click at [133, 150] on div "3 tabs" at bounding box center [136, 157] width 76 height 20
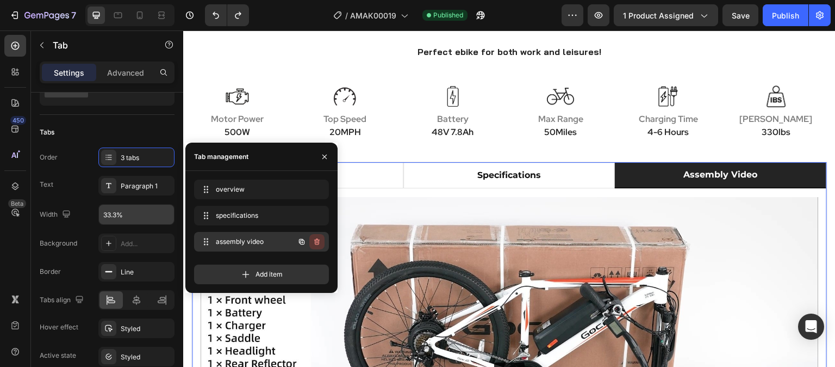
click at [318, 239] on icon "button" at bounding box center [316, 241] width 5 height 7
click at [313, 242] on div "Delete" at bounding box center [310, 242] width 20 height 10
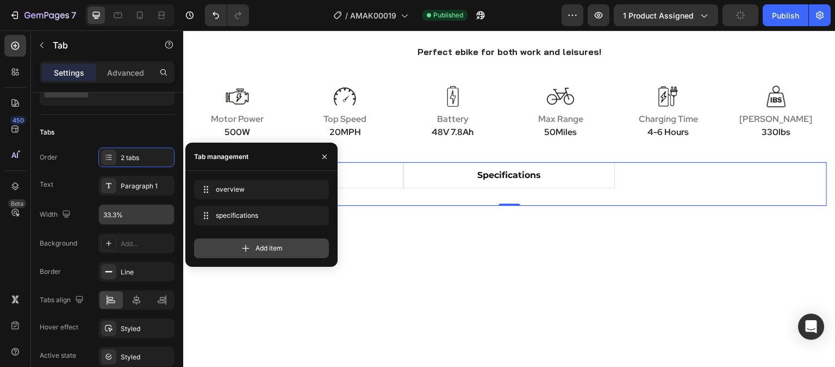
click at [289, 249] on div "Add item" at bounding box center [261, 248] width 135 height 20
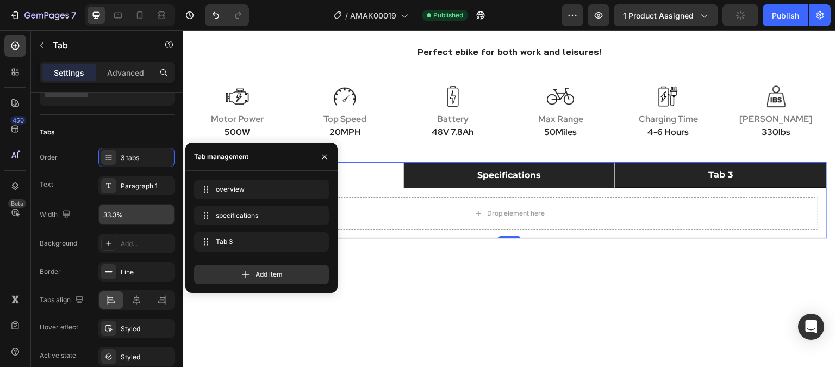
click at [589, 175] on li "specifications" at bounding box center [510, 175] width 212 height 26
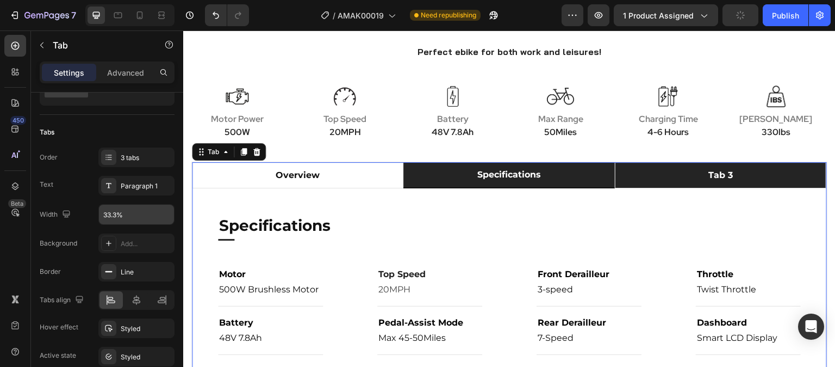
click at [648, 176] on li "tab 3" at bounding box center [721, 175] width 212 height 26
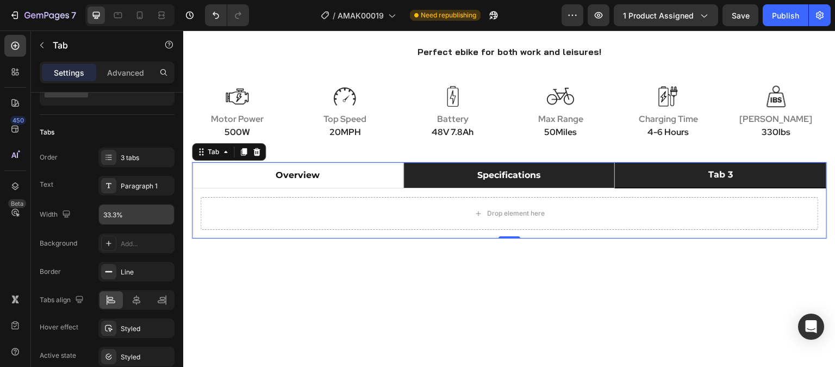
click at [598, 182] on li "specifications" at bounding box center [510, 175] width 212 height 26
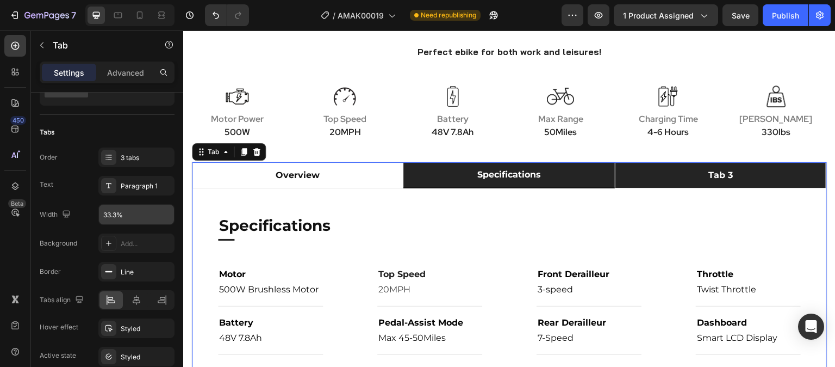
click at [639, 181] on li "tab 3" at bounding box center [721, 175] width 212 height 26
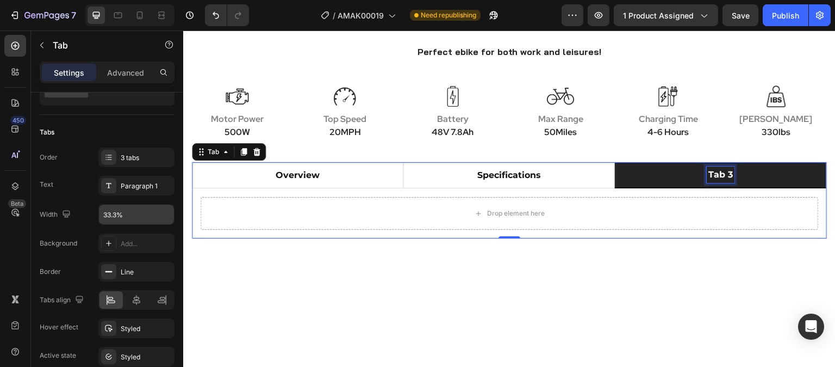
click at [709, 175] on div "tab 3" at bounding box center [721, 174] width 28 height 16
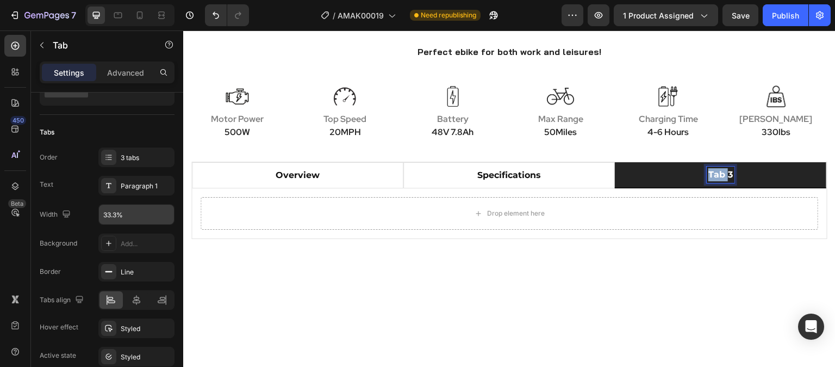
click at [709, 175] on p "tab 3" at bounding box center [721, 174] width 24 height 13
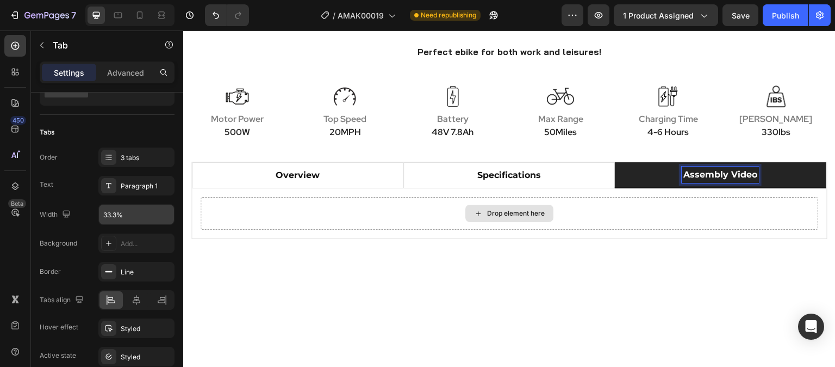
click at [484, 201] on div "Drop element here" at bounding box center [510, 213] width 618 height 33
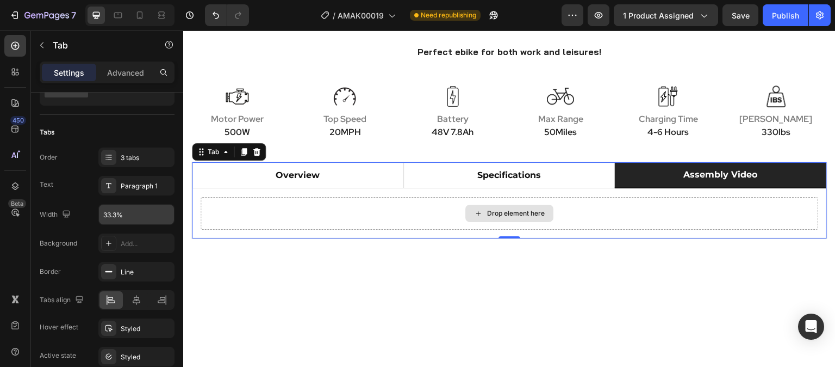
click at [474, 209] on icon at bounding box center [478, 213] width 9 height 9
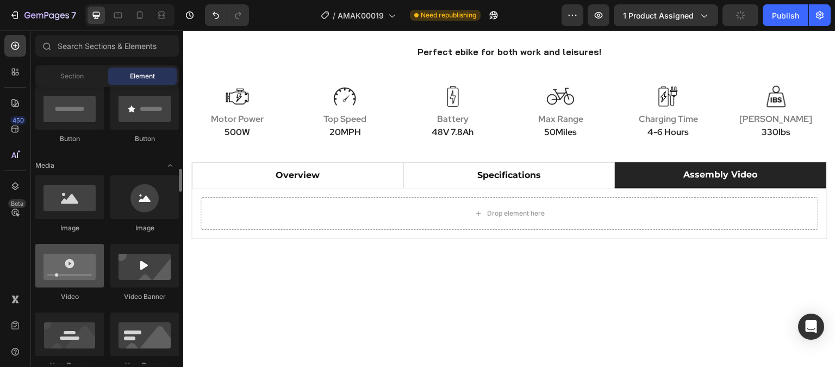
scroll to position [326, 0]
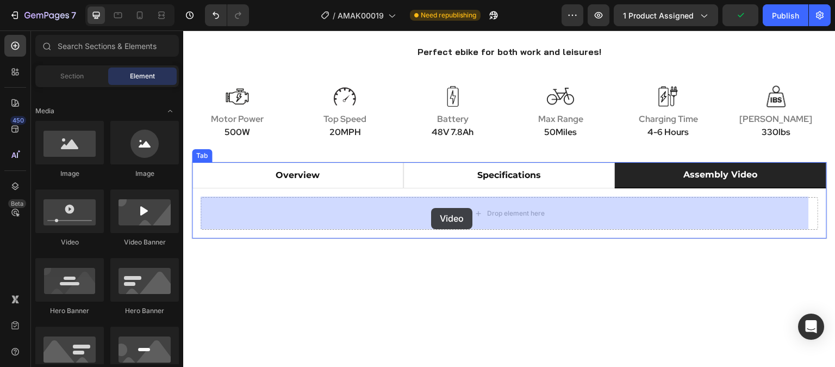
drag, startPoint x: 257, startPoint y: 240, endPoint x: 431, endPoint y: 208, distance: 177.5
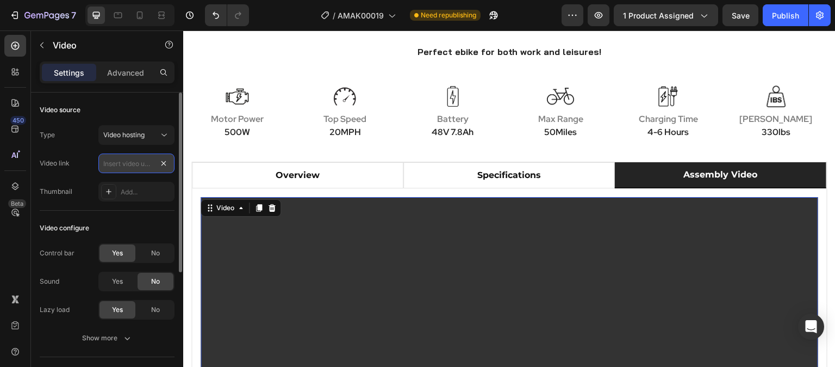
scroll to position [0, 0]
click at [135, 162] on input "text" at bounding box center [136, 163] width 76 height 20
paste input "[URL][DOMAIN_NAME]"
type input "[URL][DOMAIN_NAME]"
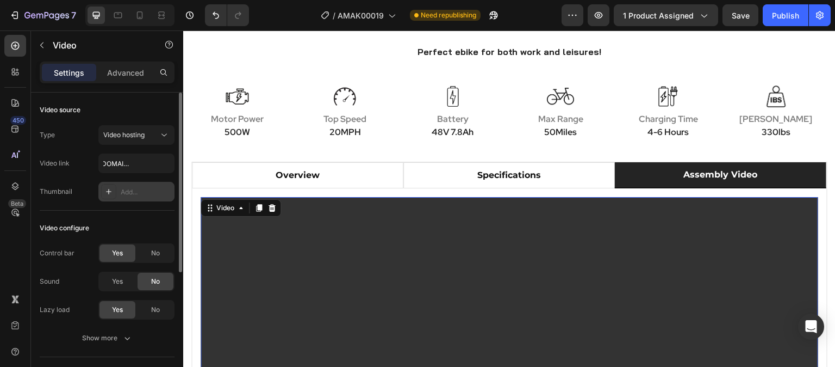
click at [145, 196] on div "Add..." at bounding box center [146, 192] width 51 height 10
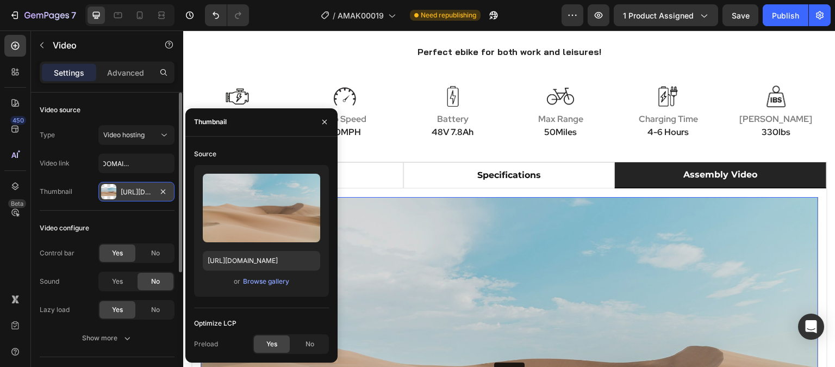
scroll to position [0, 0]
click at [265, 281] on div "Browse gallery" at bounding box center [266, 281] width 46 height 10
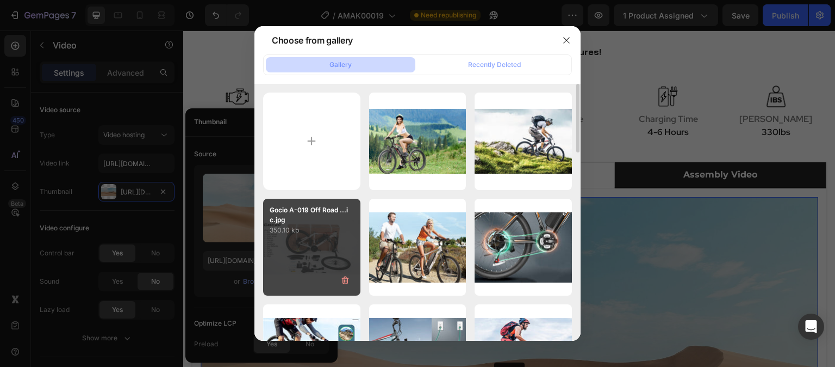
click at [311, 250] on div "Gocio A-019 Off Road ...ic.jpg 350.10 kb" at bounding box center [311, 247] width 97 height 97
type input "[URL][DOMAIN_NAME]"
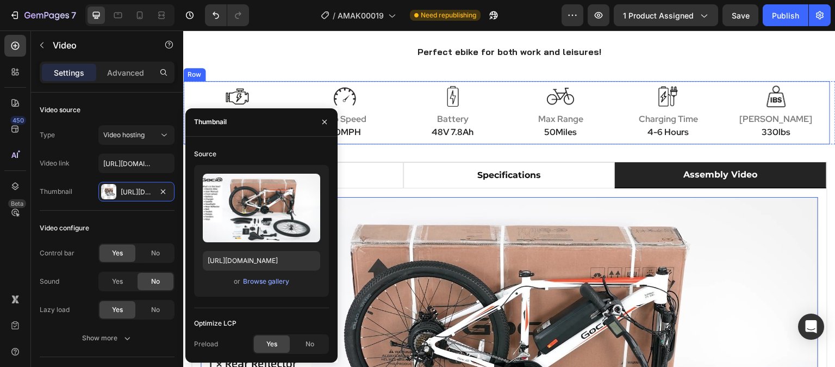
click at [811, 142] on div "Image [PERSON_NAME] 330lbs Text block" at bounding box center [777, 112] width 108 height 63
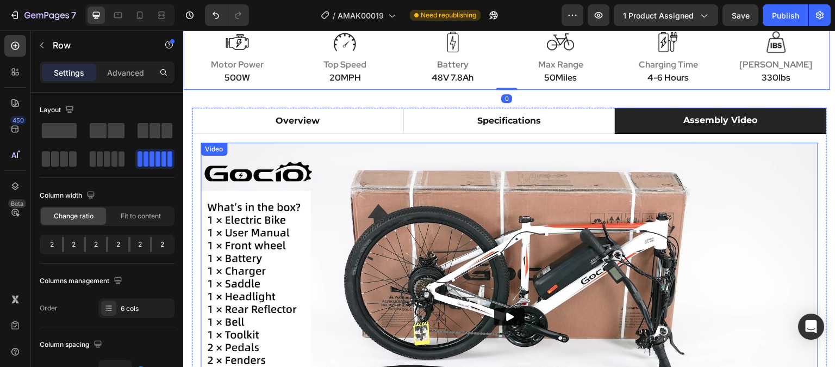
scroll to position [652, 0]
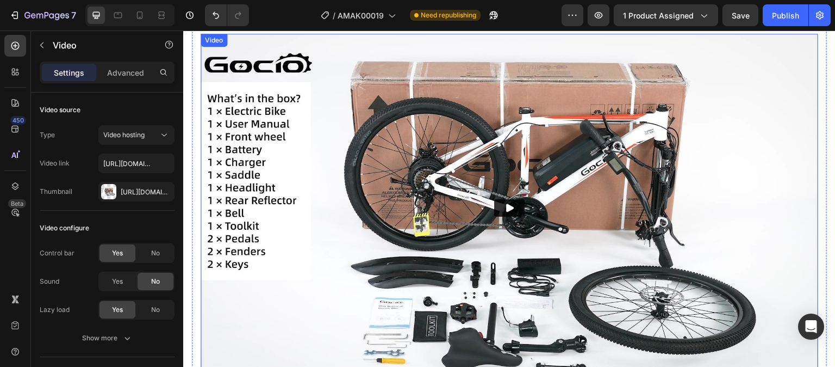
click at [496, 204] on button "Play" at bounding box center [509, 207] width 30 height 17
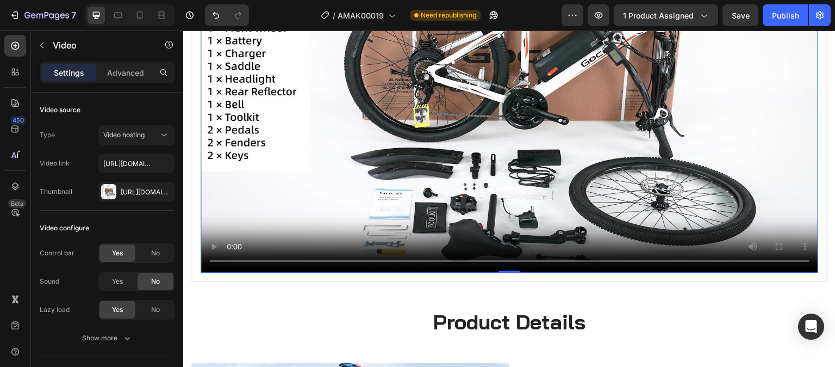
click at [496, 113] on video at bounding box center [510, 99] width 618 height 348
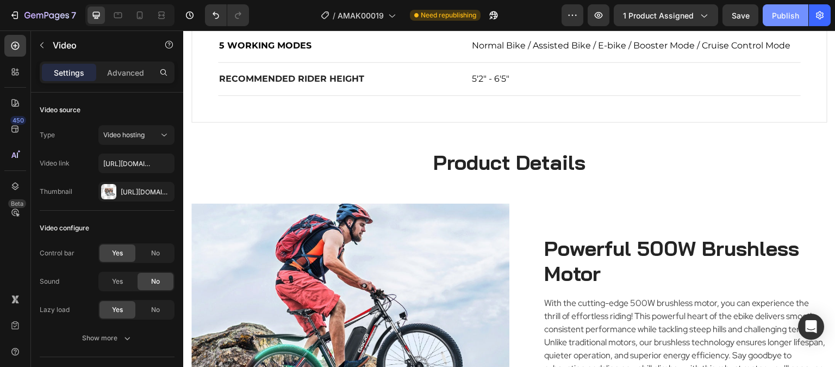
scroll to position [870, 0]
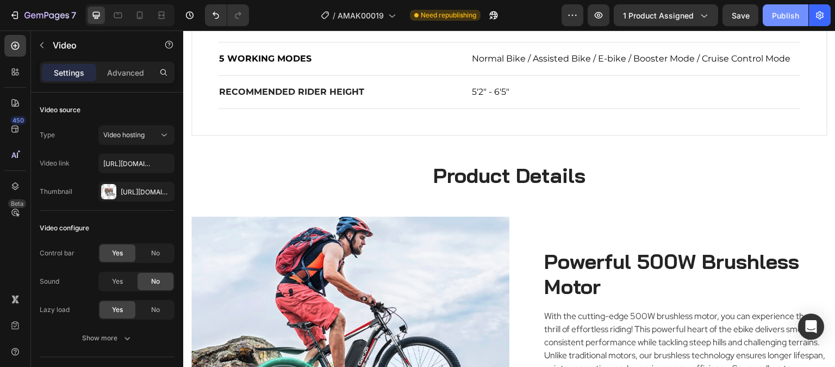
click at [785, 14] on div "Publish" at bounding box center [785, 15] width 27 height 11
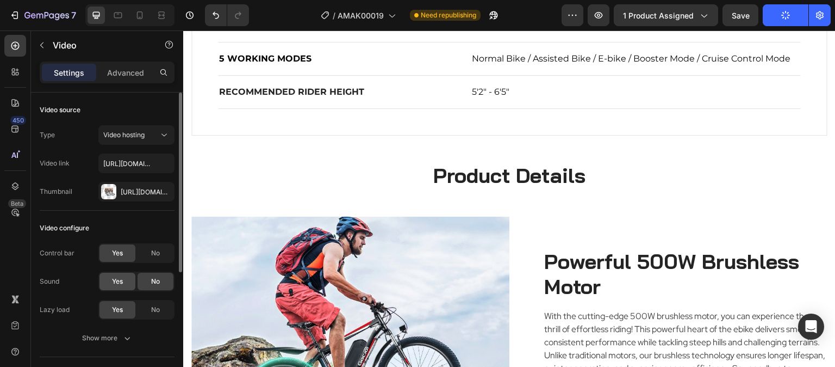
click at [118, 283] on span "Yes" at bounding box center [117, 281] width 11 height 10
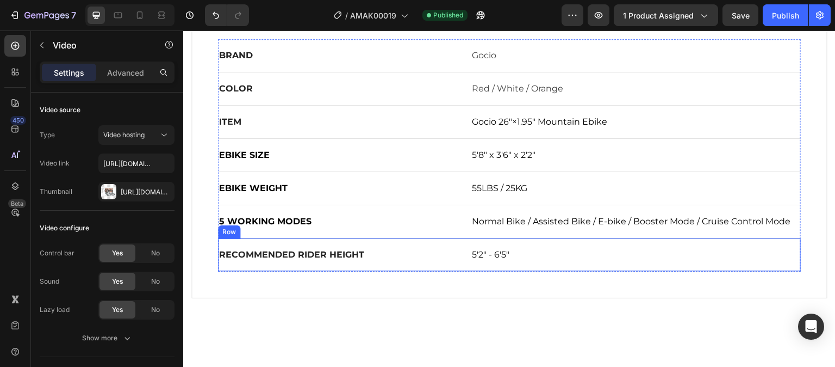
scroll to position [490, 0]
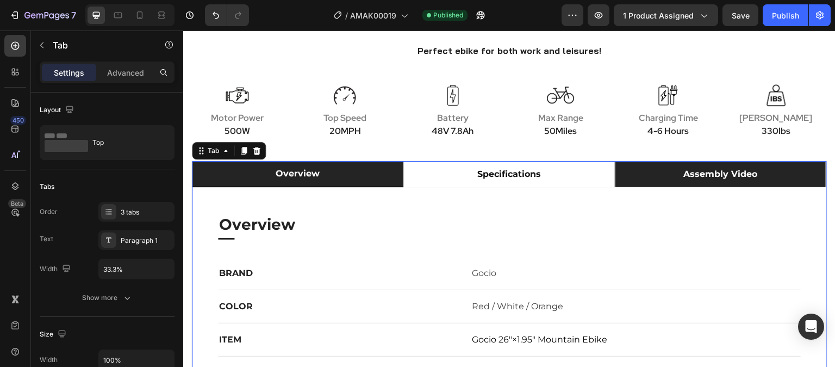
click at [643, 172] on li "assembly video" at bounding box center [721, 174] width 212 height 26
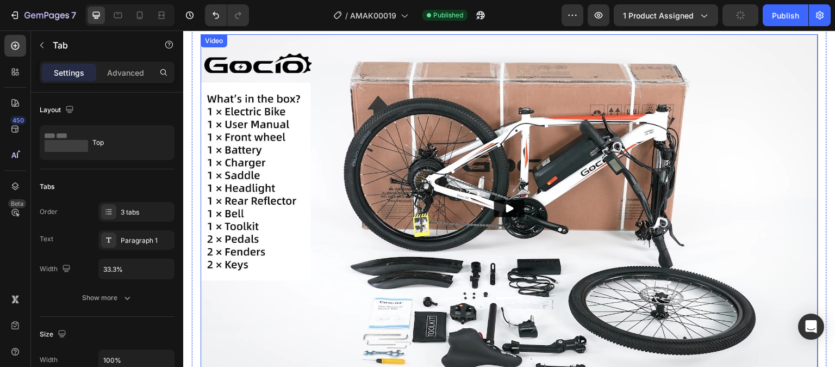
scroll to position [653, 0]
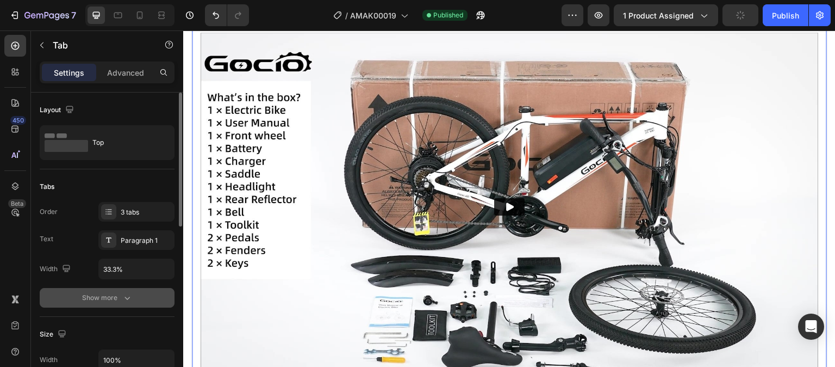
click at [114, 302] on div "Show more" at bounding box center [107, 297] width 51 height 11
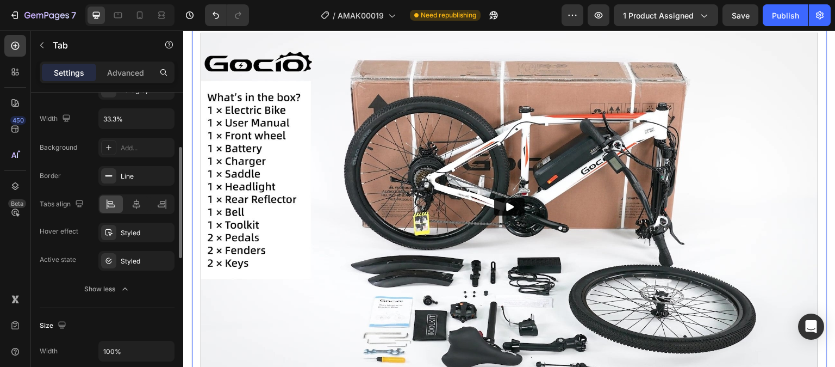
scroll to position [0, 0]
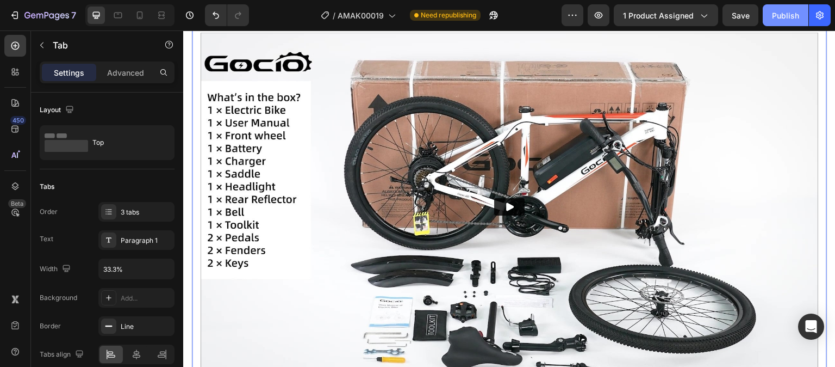
click at [774, 20] on div "Publish" at bounding box center [785, 15] width 27 height 11
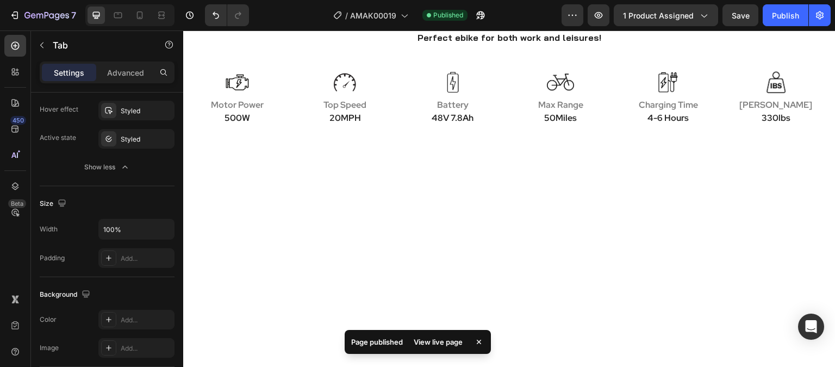
scroll to position [218, 0]
